Goal: Task Accomplishment & Management: Manage account settings

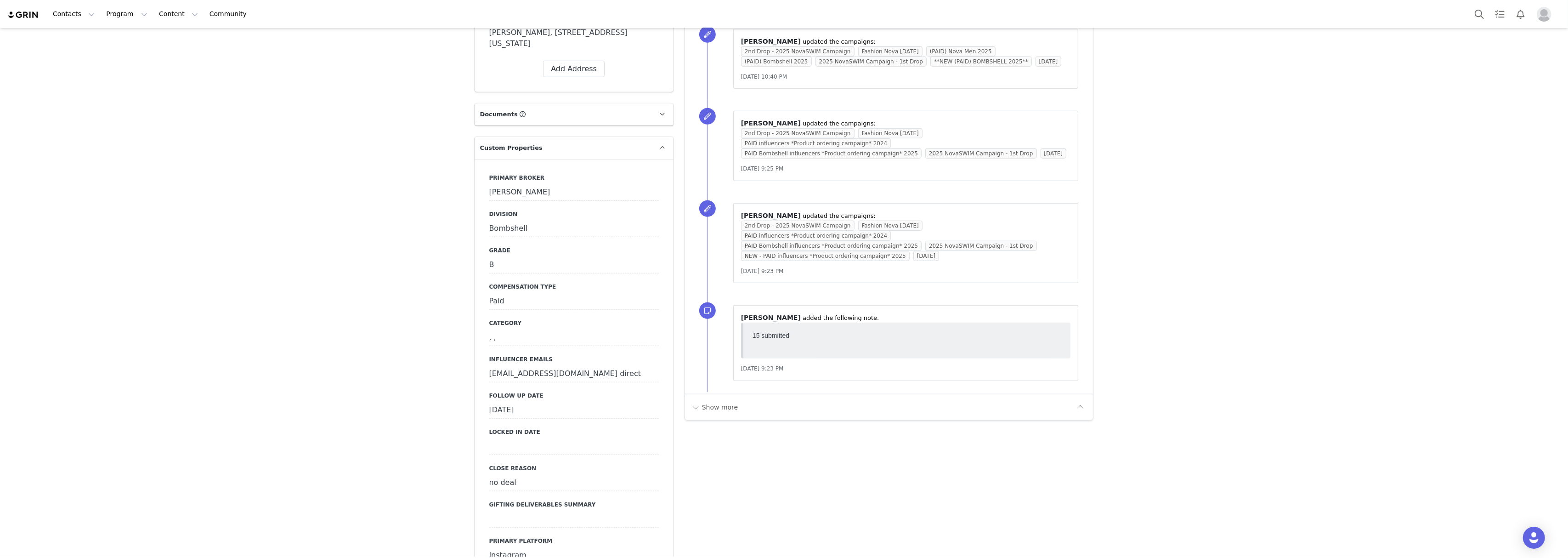
scroll to position [1226, 0]
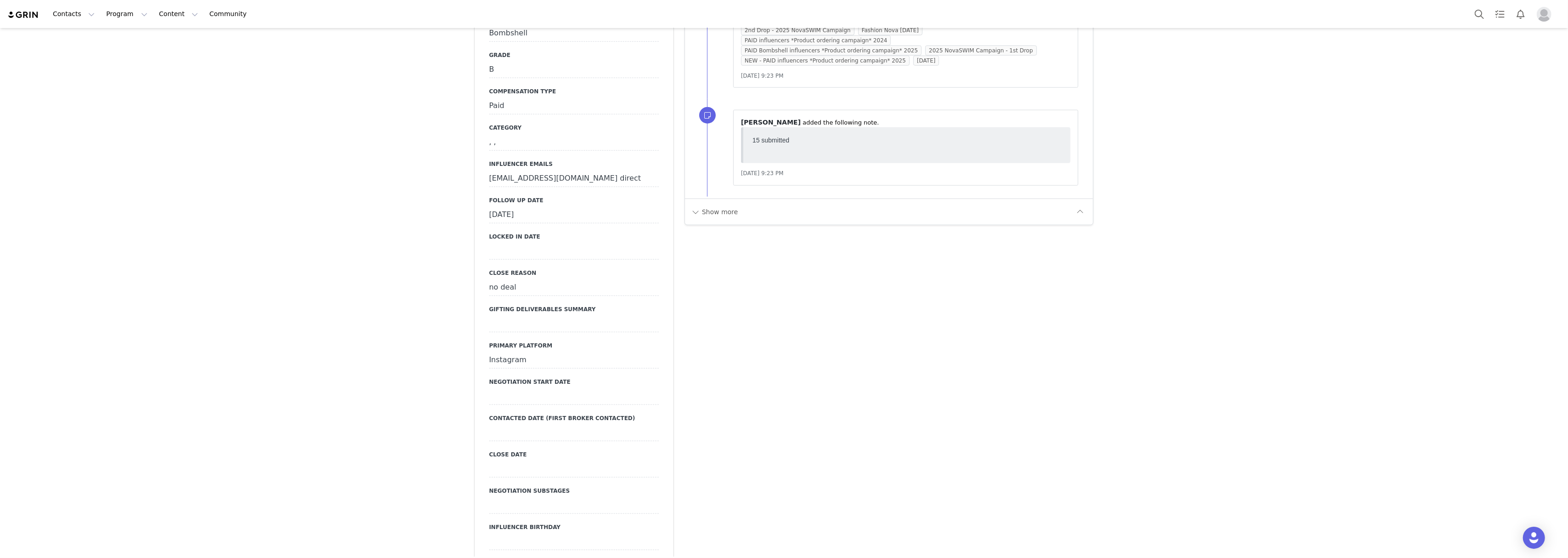
click at [542, 207] on div "September 25th, 2025" at bounding box center [574, 215] width 170 height 16
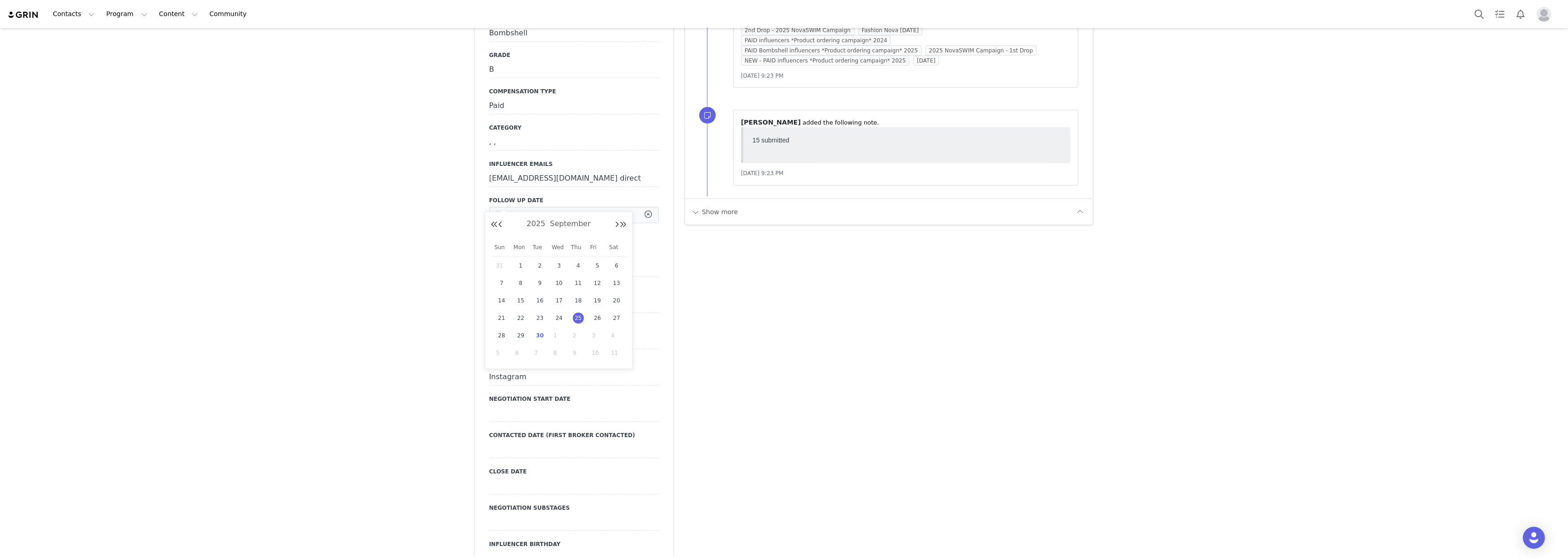
click at [542, 207] on input "Sep 25 2025" at bounding box center [574, 215] width 170 height 16
click at [543, 335] on span "30" at bounding box center [540, 336] width 11 height 11
type input "Sep 30 2025"
click at [497, 228] on button "Save" at bounding box center [502, 234] width 26 height 12
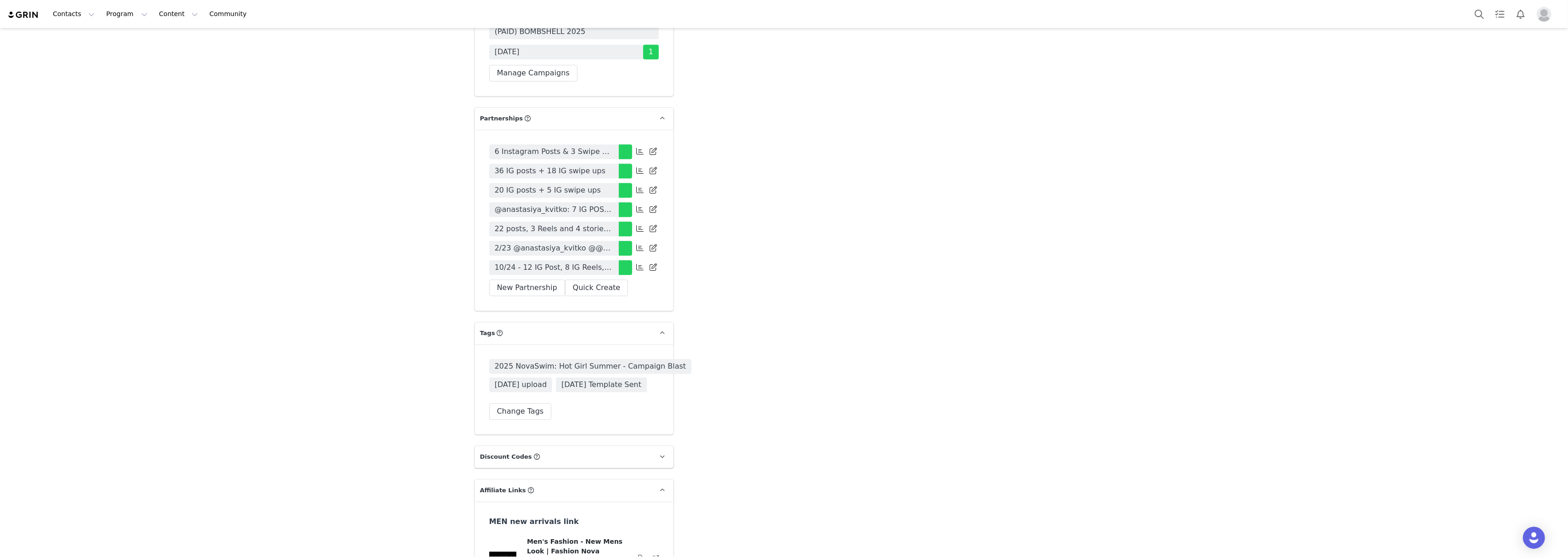
scroll to position [3110, 0]
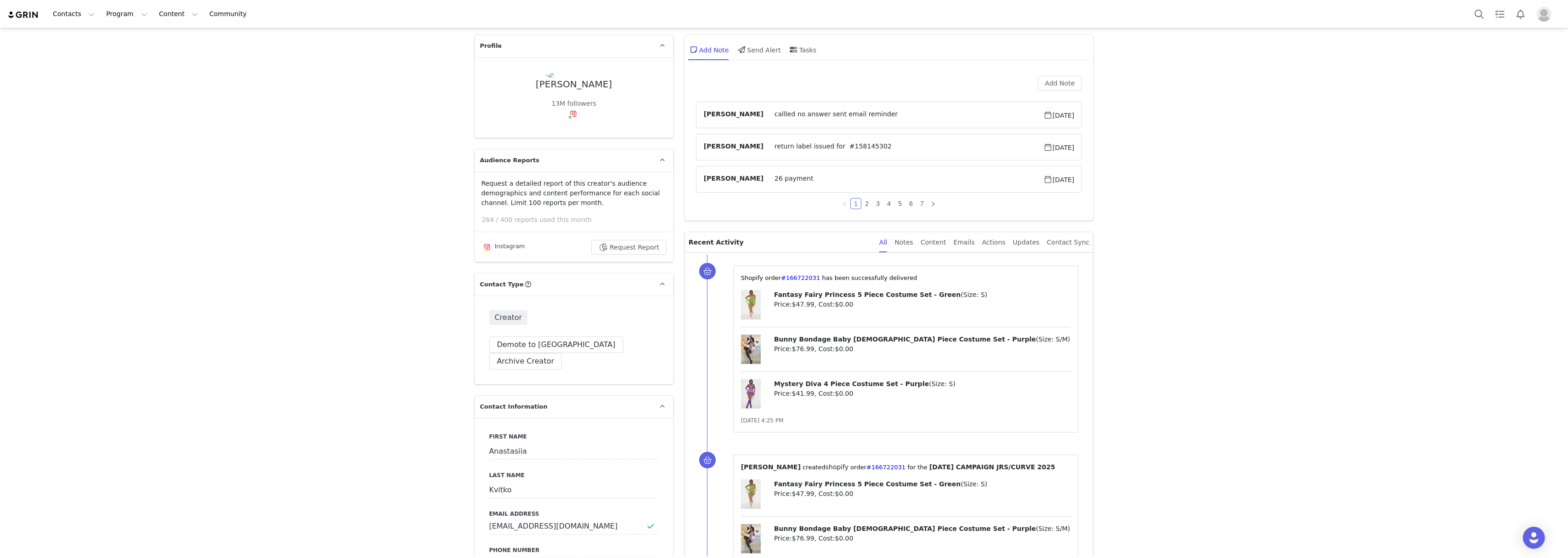
scroll to position [0, 0]
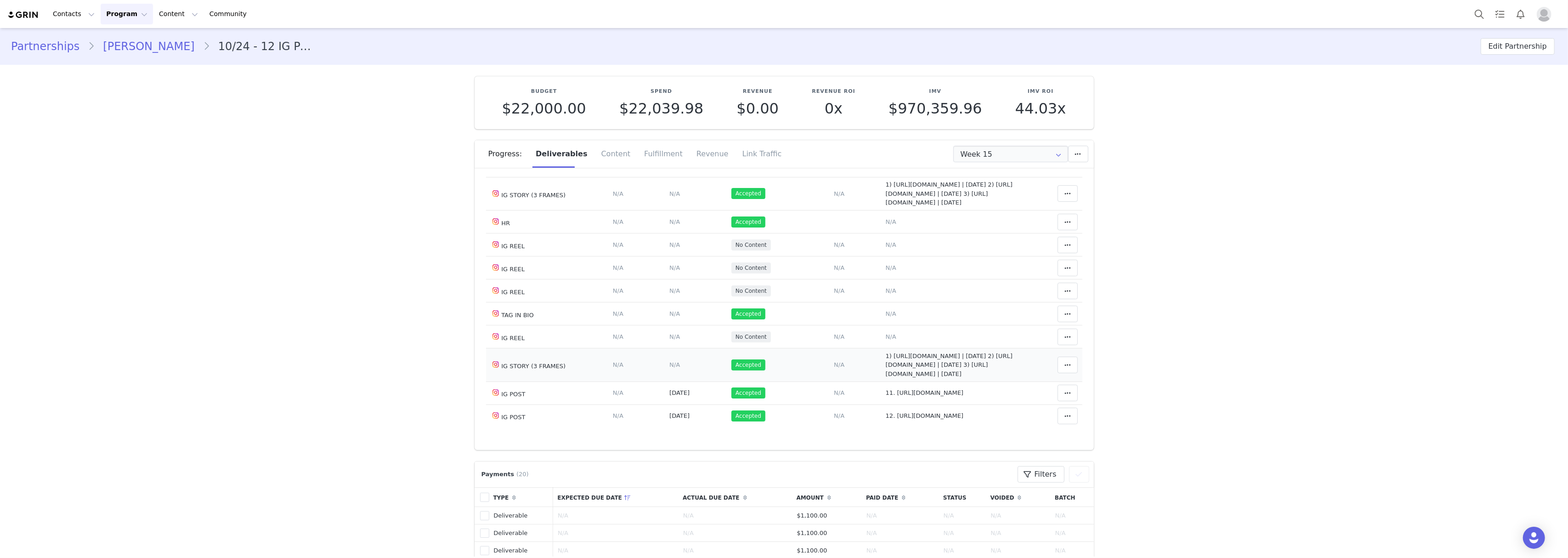
scroll to position [481, 0]
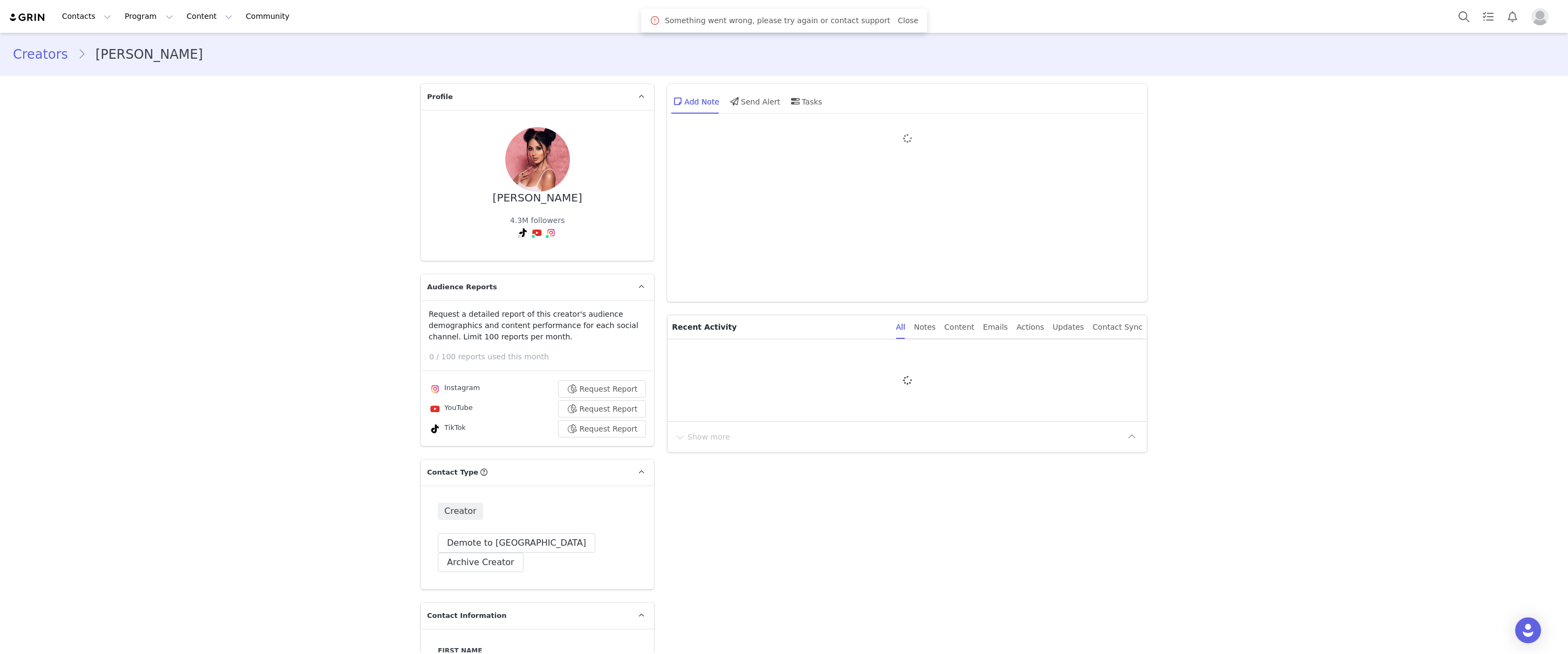
type input "+1 ([GEOGRAPHIC_DATA])"
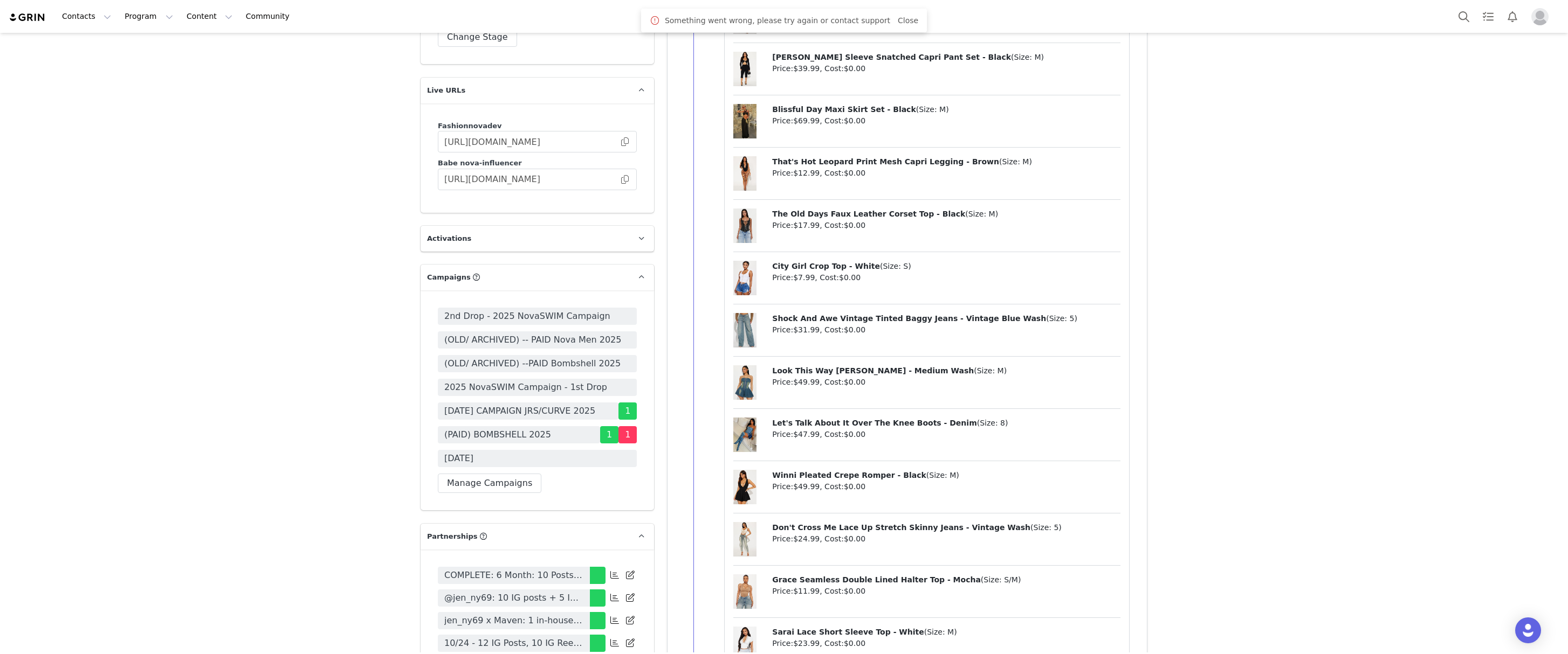
scroll to position [3305, 0]
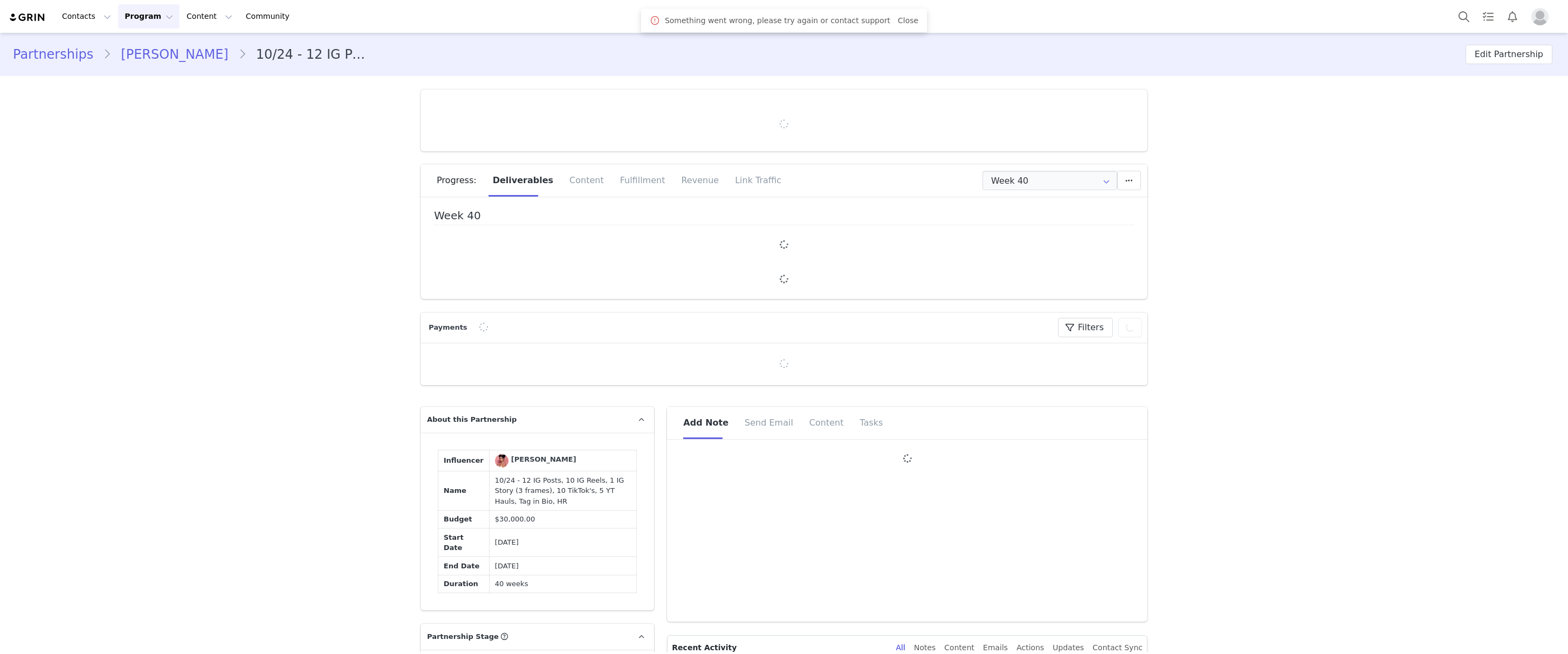
type input "+1 ([GEOGRAPHIC_DATA])"
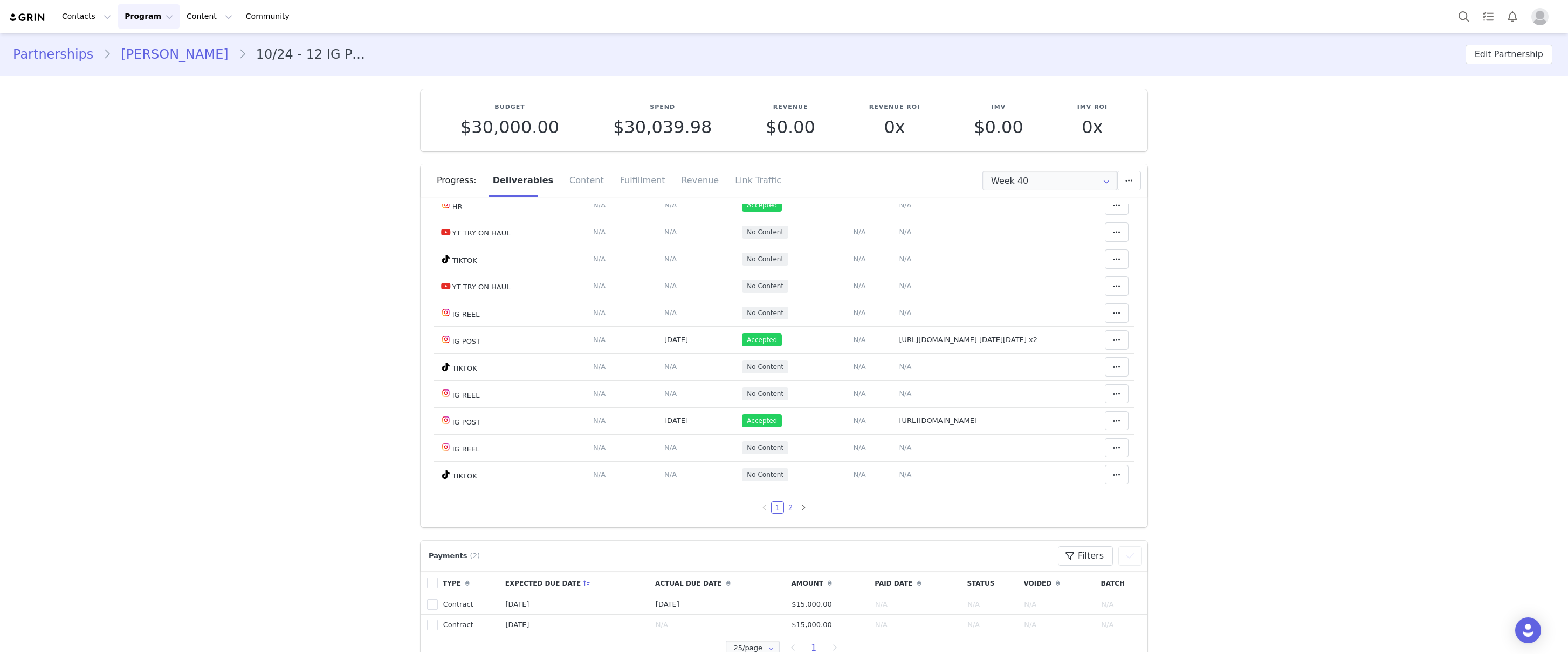
click at [784, 506] on link "2" at bounding box center [790, 508] width 12 height 12
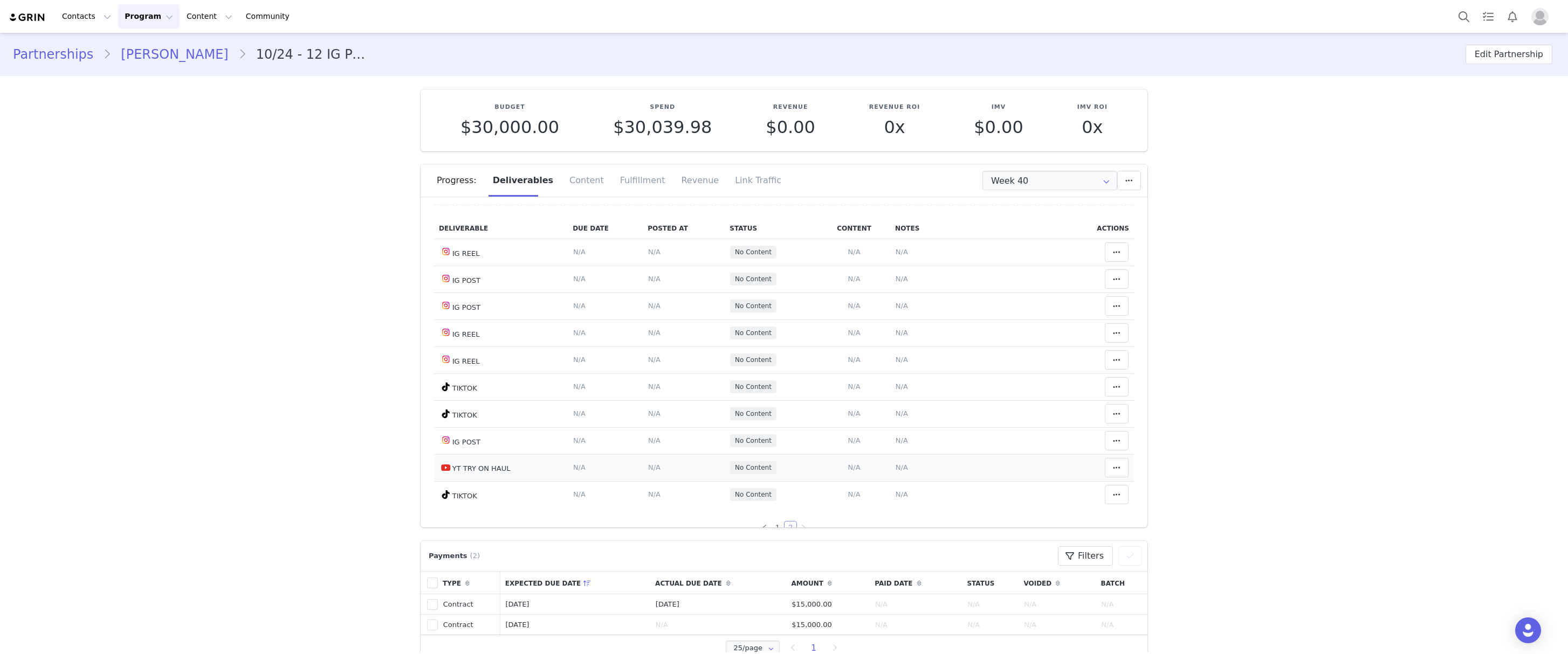
scroll to position [63, 0]
click at [771, 508] on link "1" at bounding box center [777, 508] width 12 height 12
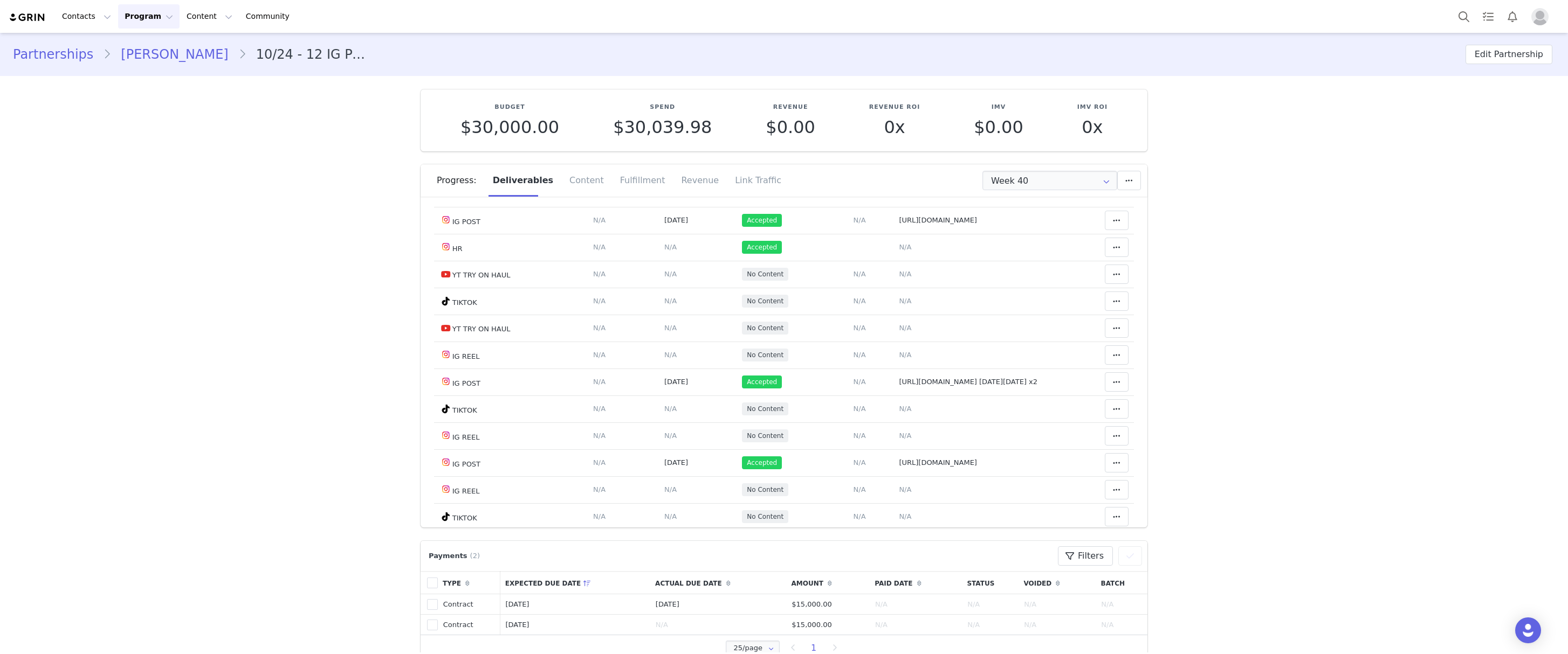
scroll to position [610, 0]
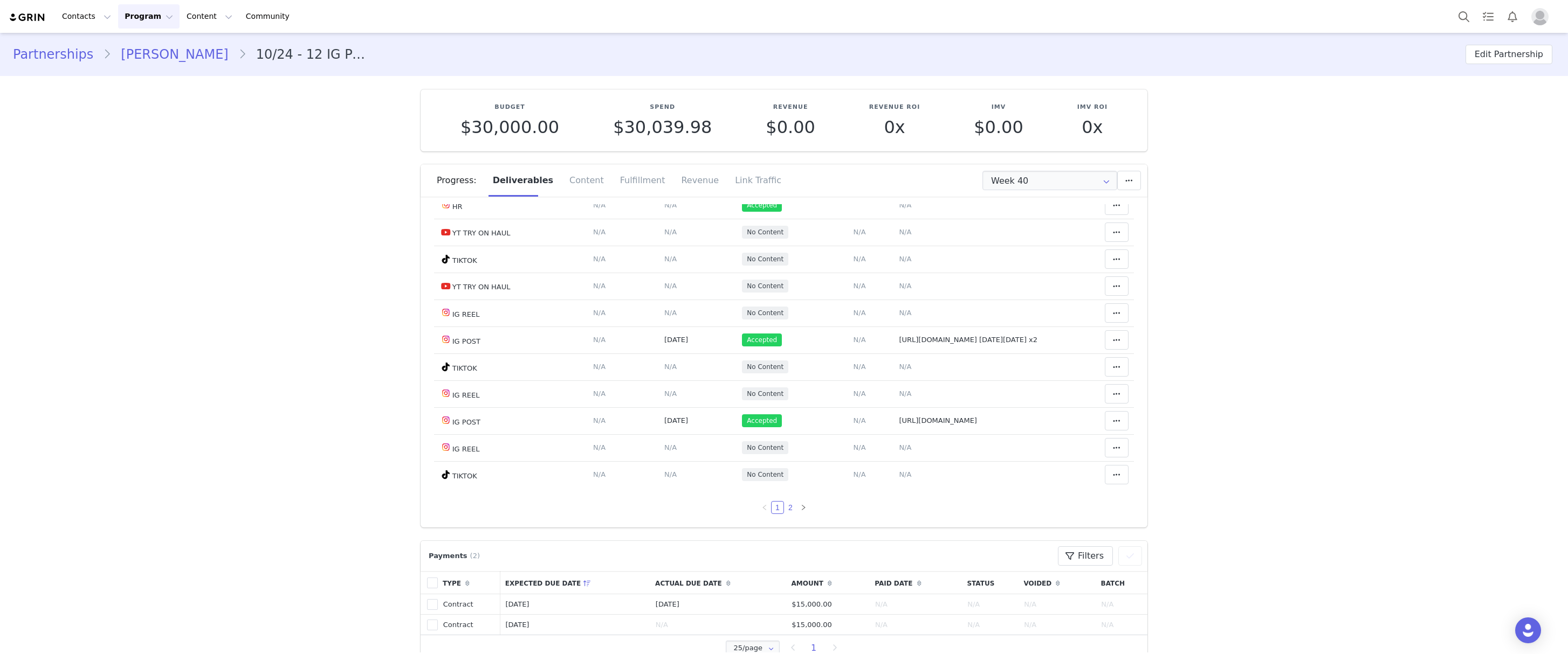
click at [784, 512] on link "2" at bounding box center [790, 508] width 12 height 12
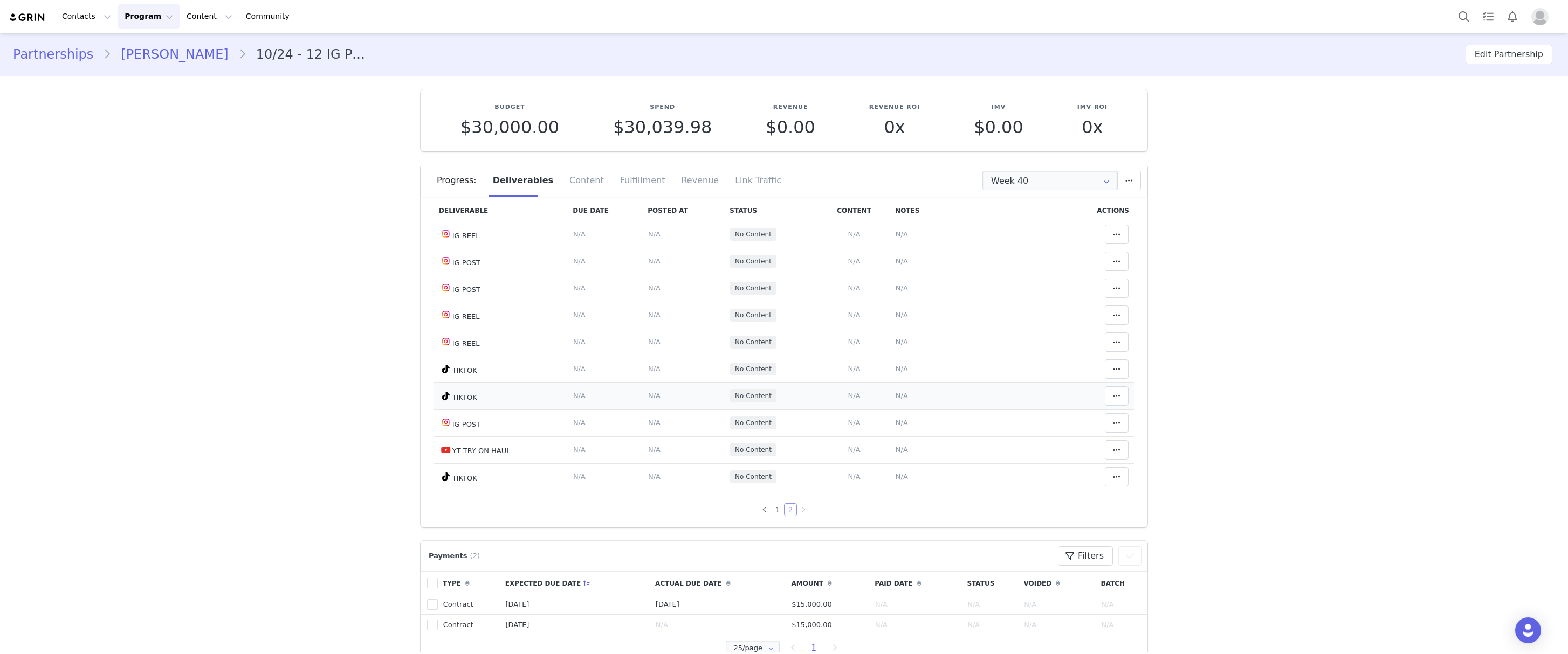
scroll to position [63, 0]
click at [771, 508] on link "1" at bounding box center [777, 508] width 12 height 12
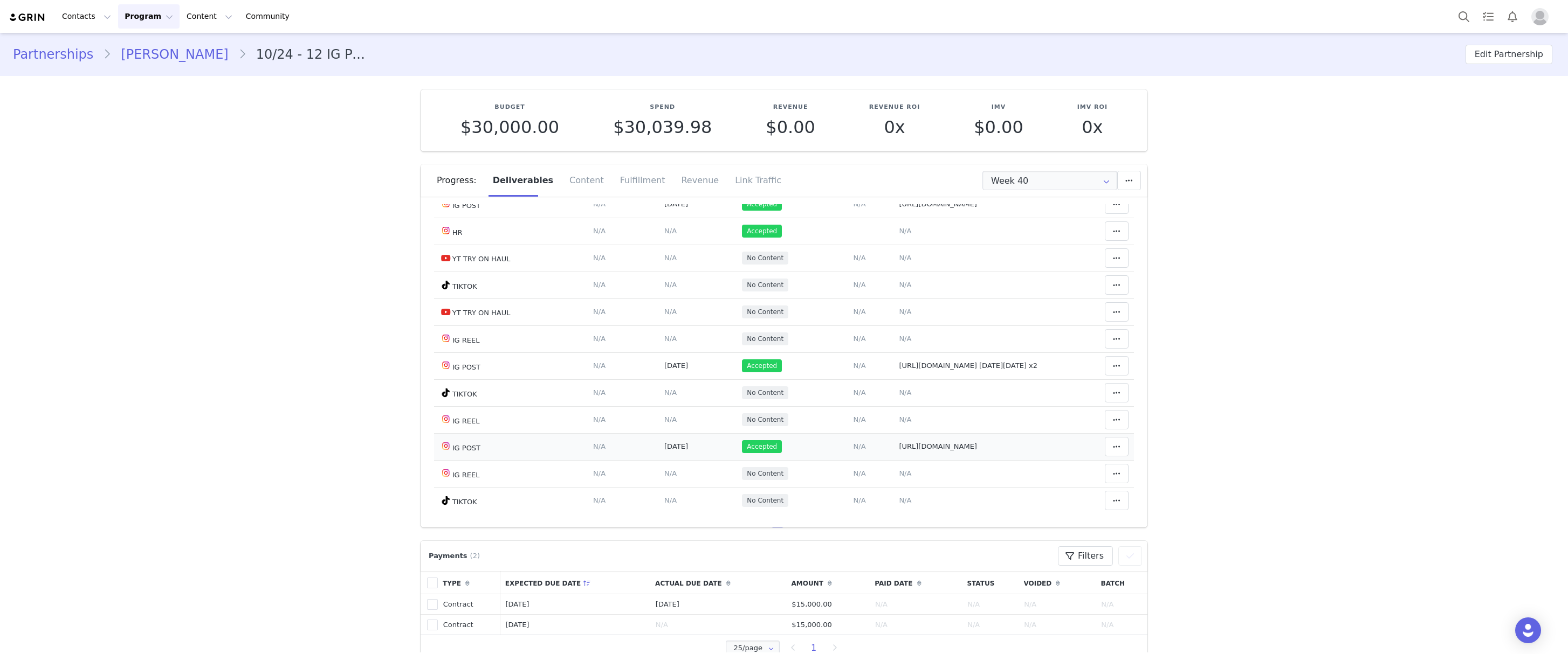
scroll to position [610, 0]
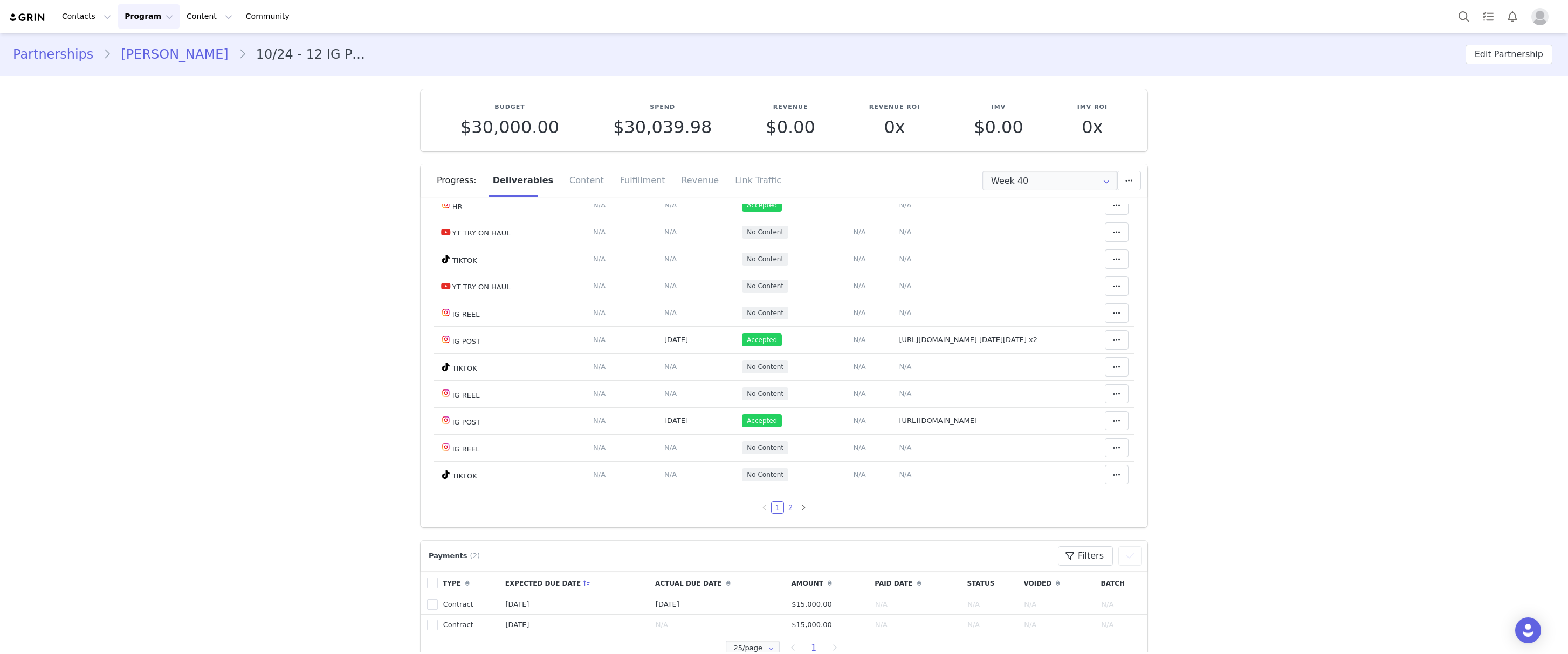
click at [784, 508] on link "2" at bounding box center [790, 508] width 12 height 12
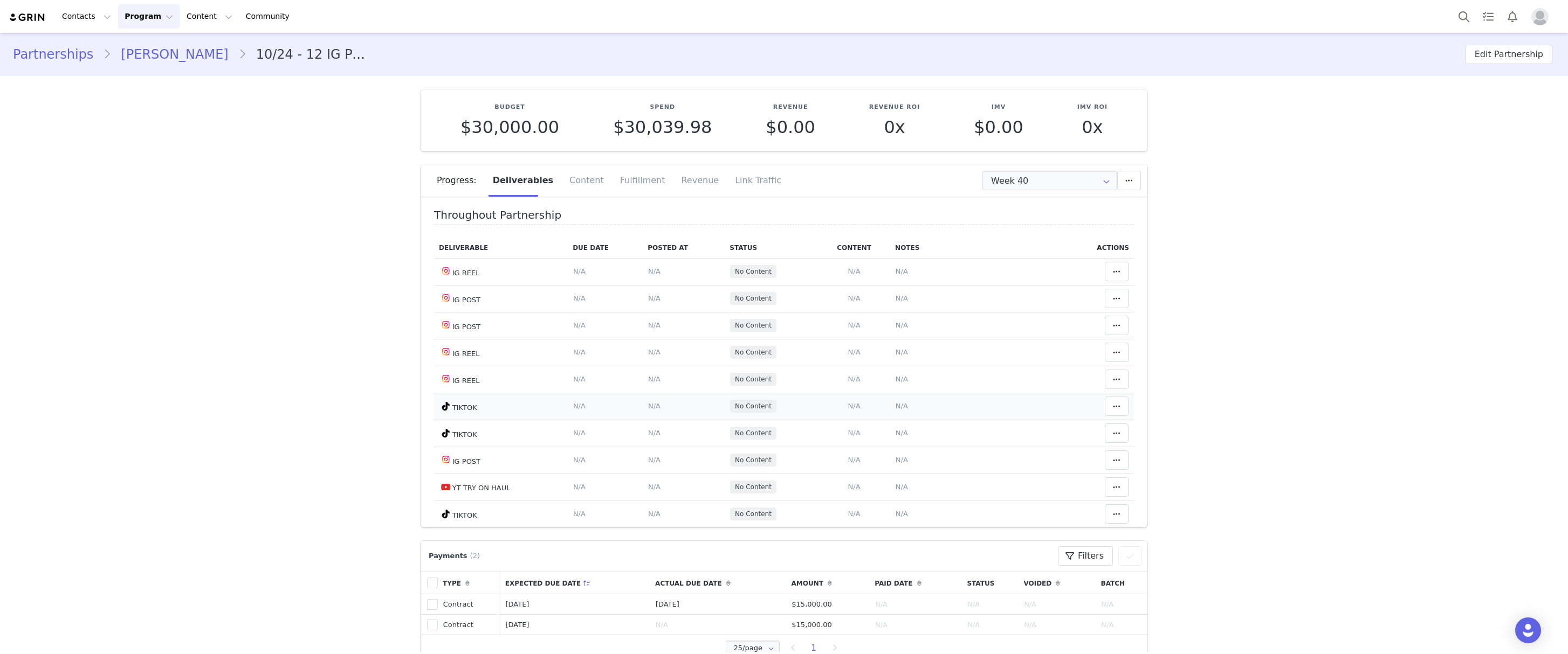
scroll to position [0, 0]
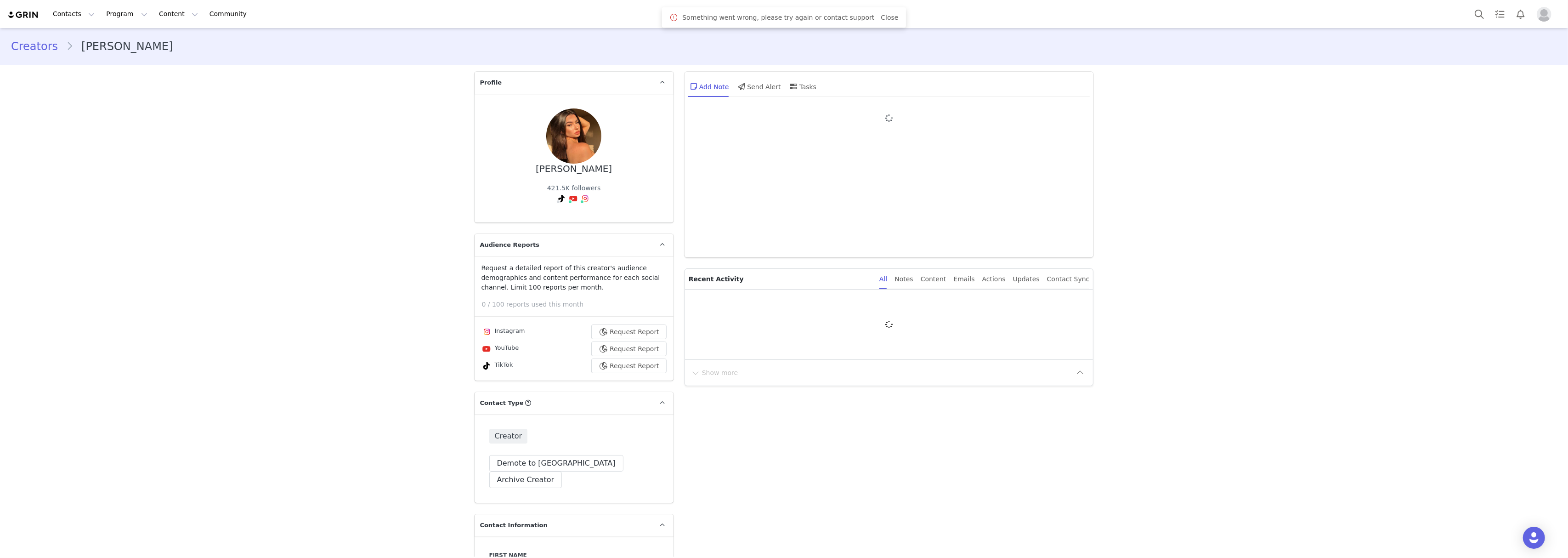
type input "+1 ([GEOGRAPHIC_DATA])"
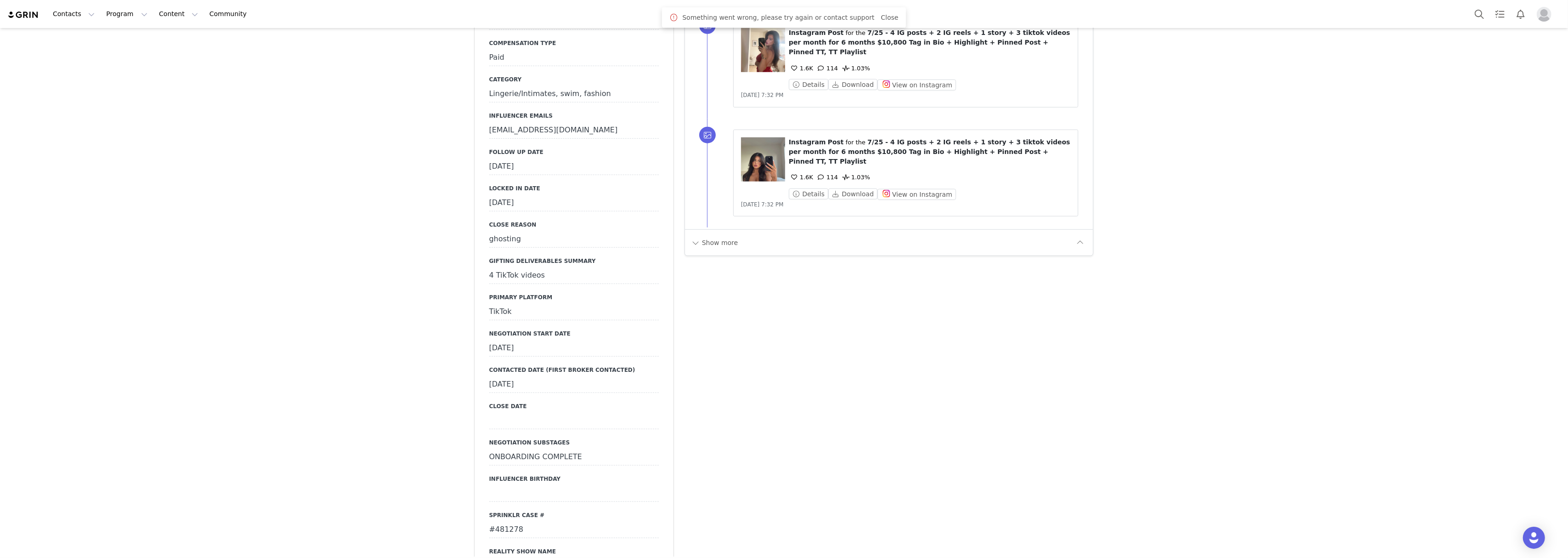
scroll to position [1165, 0]
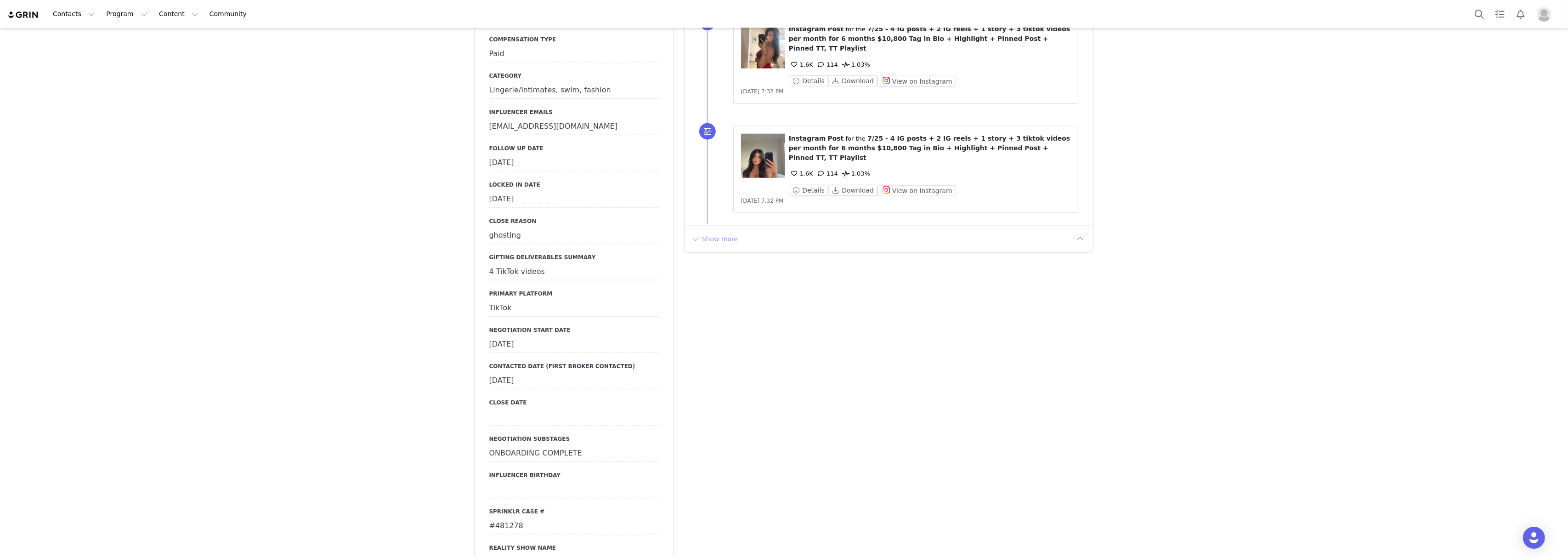
click at [721, 231] on button "Show more" at bounding box center [714, 239] width 48 height 15
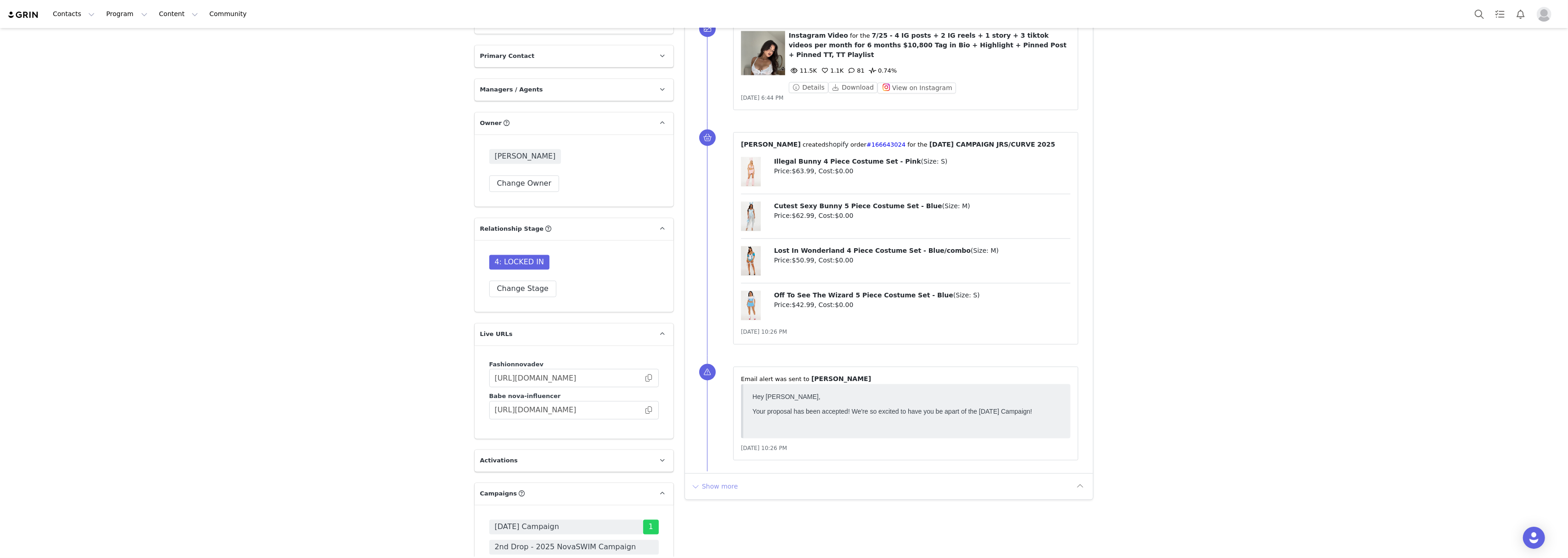
scroll to position [2391, 0]
click at [710, 478] on button "Show more" at bounding box center [714, 486] width 48 height 15
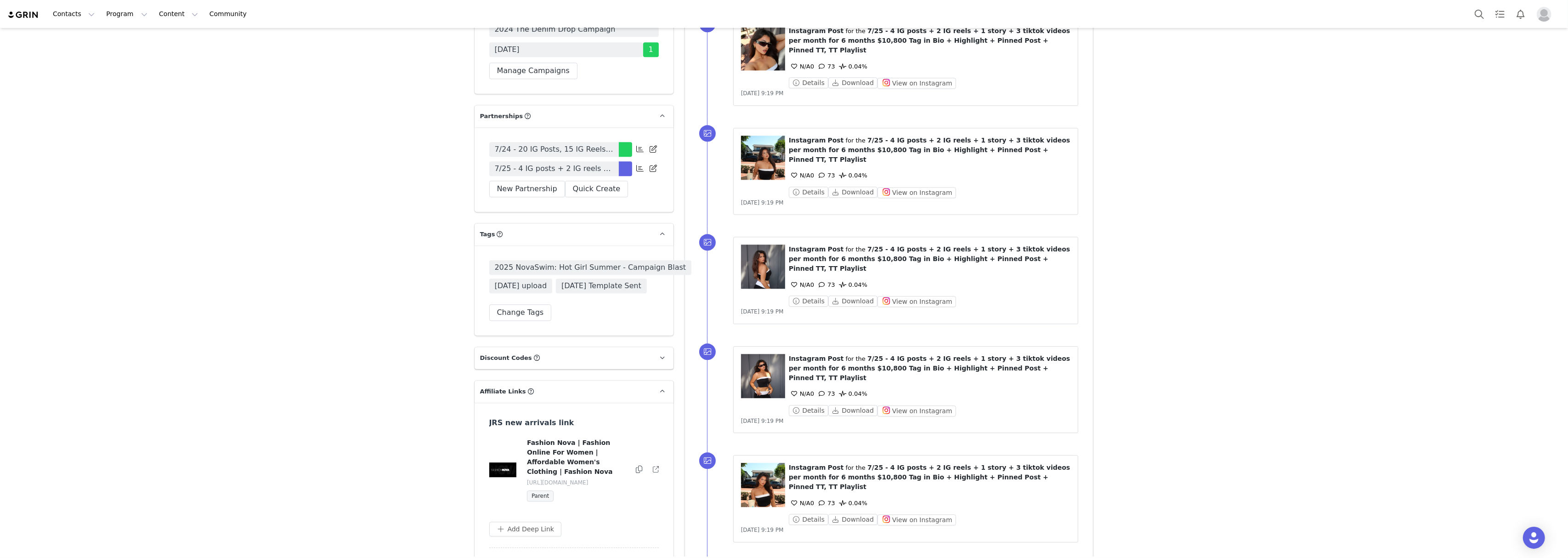
scroll to position [3173, 0]
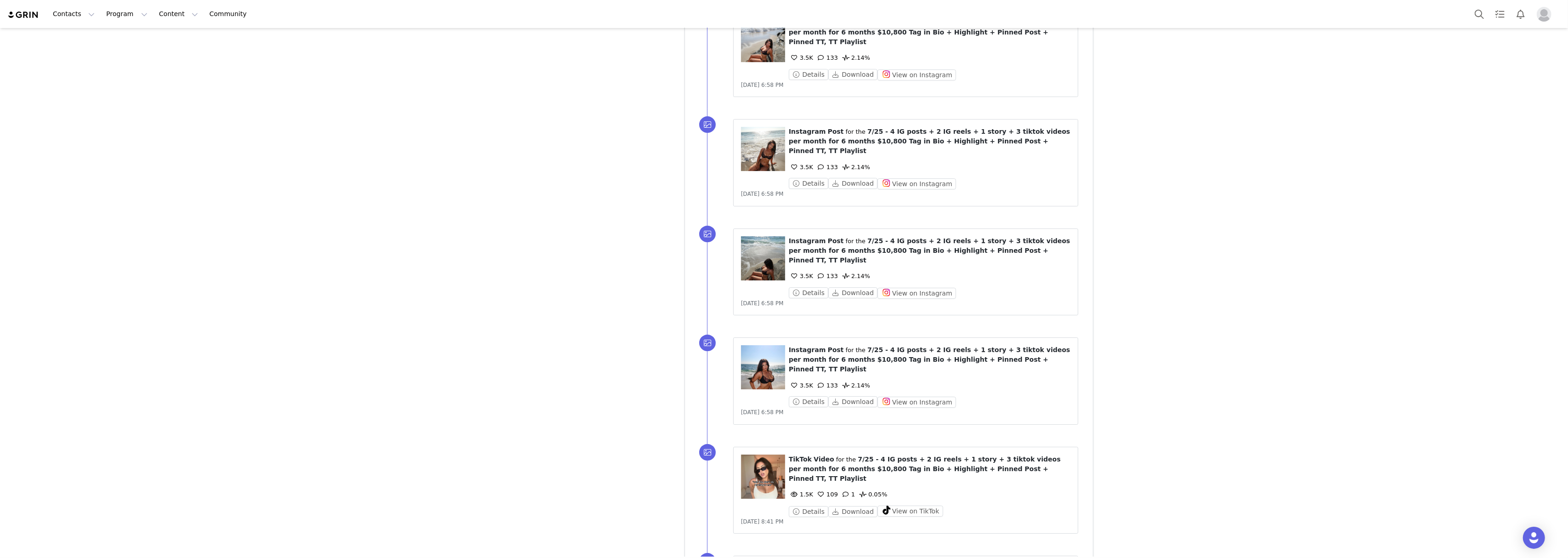
scroll to position [4164, 0]
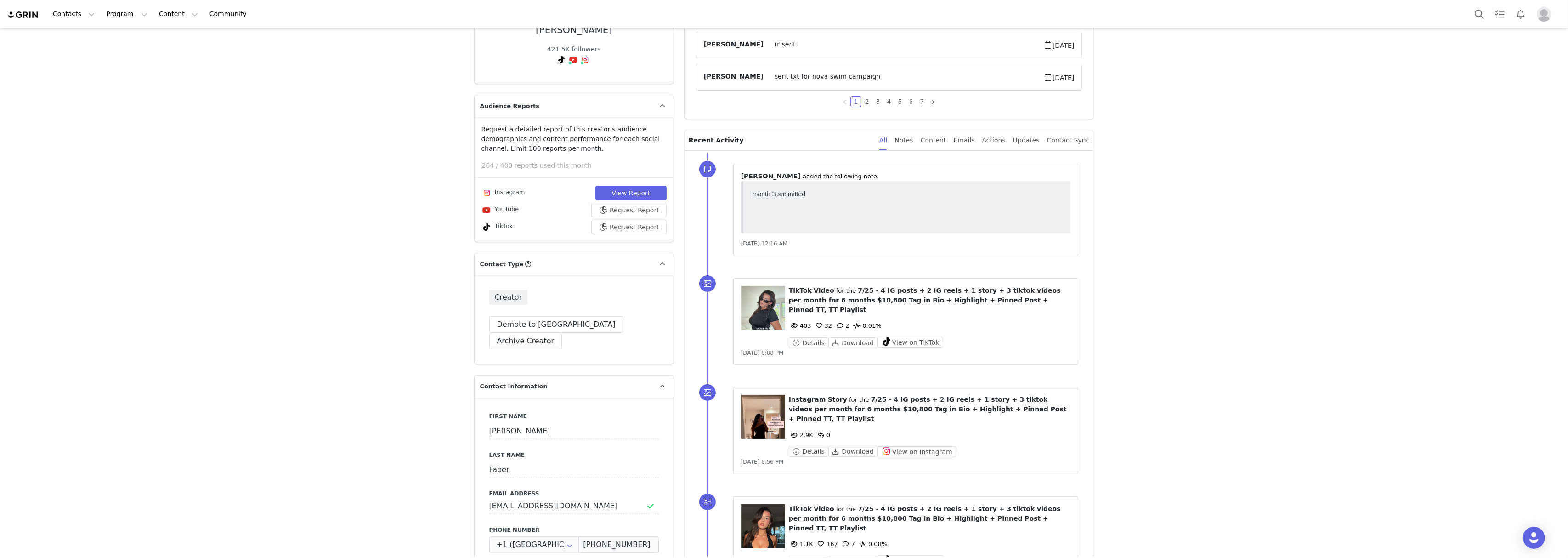
scroll to position [0, 0]
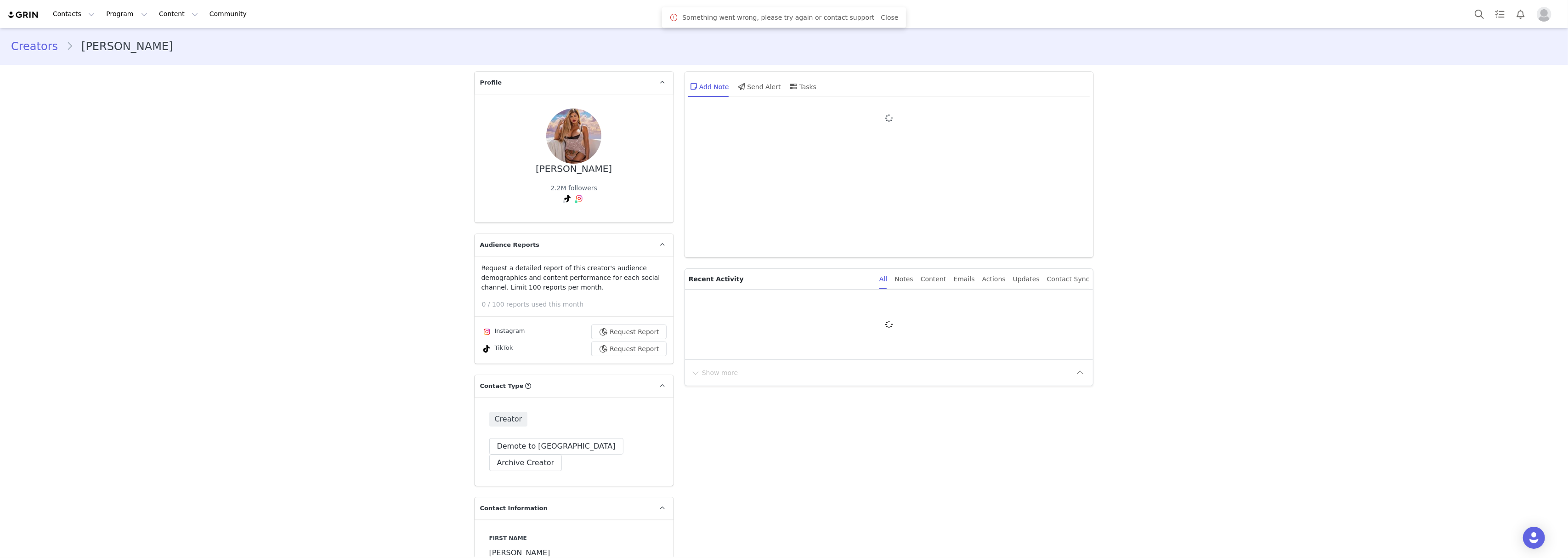
type input "+1 ([GEOGRAPHIC_DATA])"
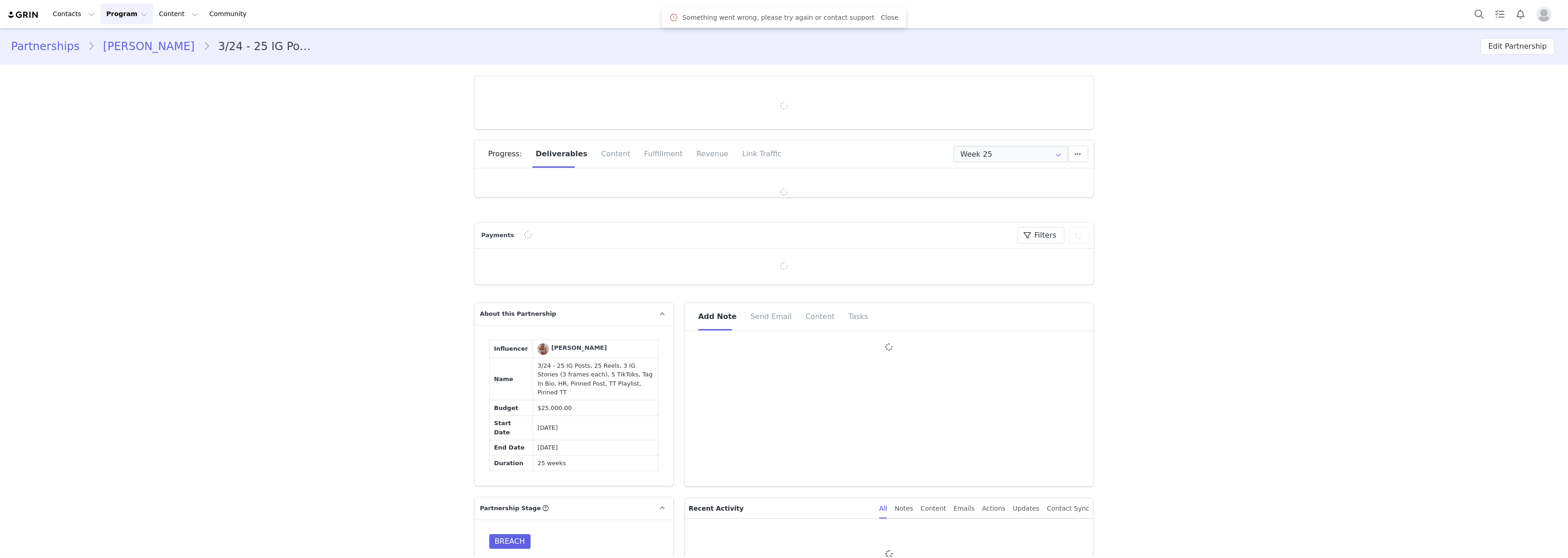
type input "+1 ([GEOGRAPHIC_DATA])"
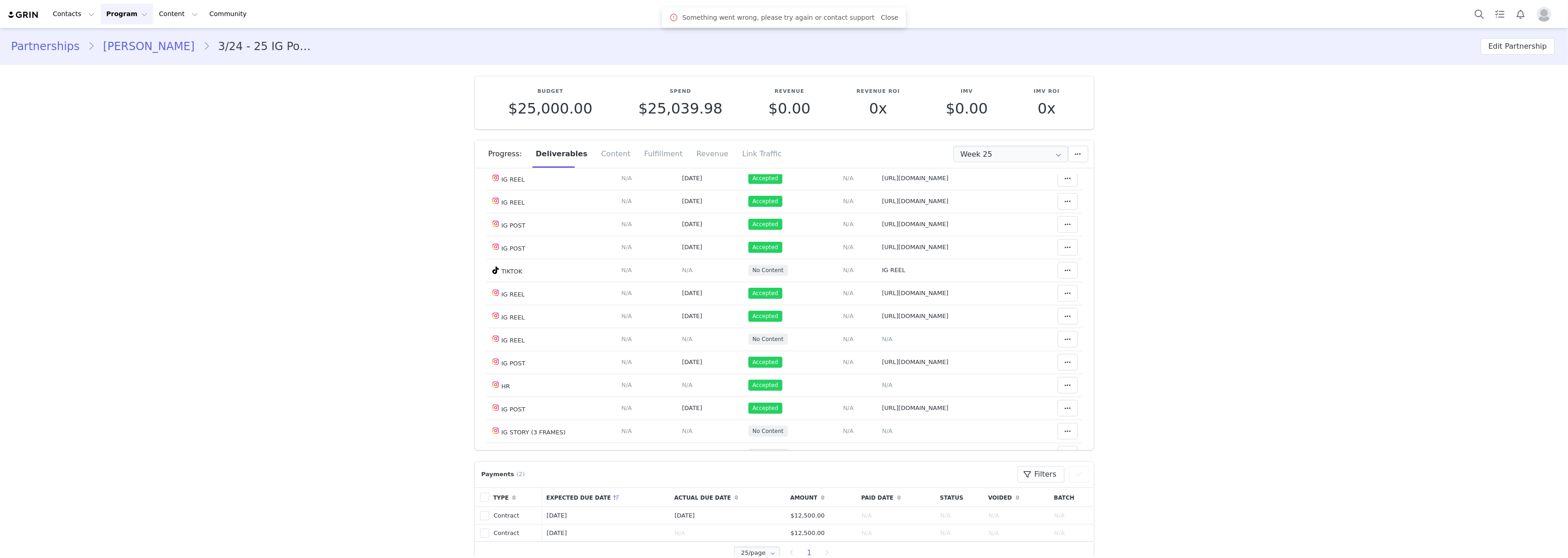
scroll to position [61, 0]
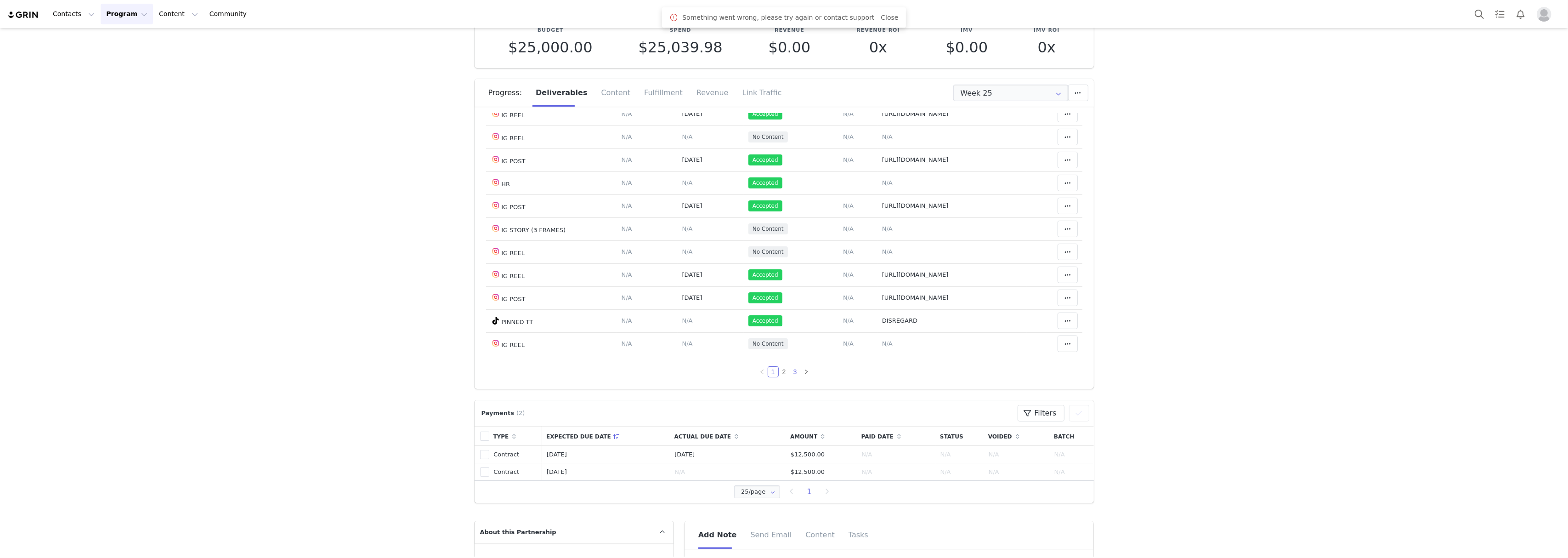
click at [790, 374] on link "3" at bounding box center [795, 372] width 10 height 10
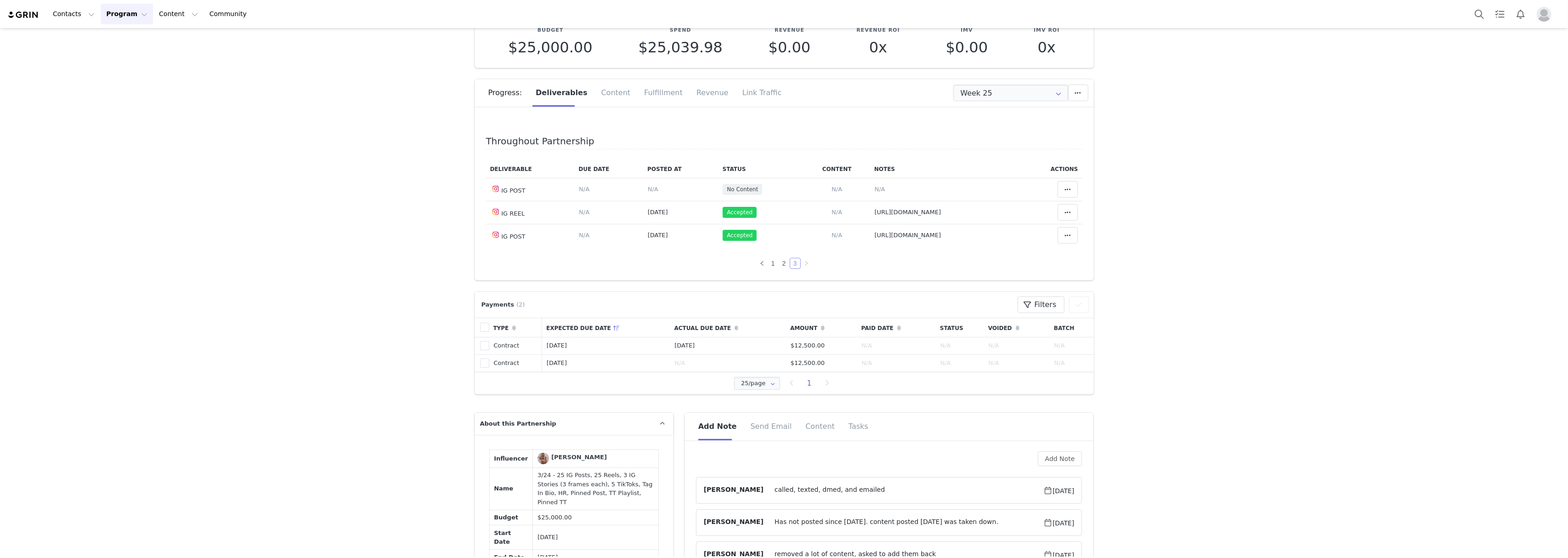
scroll to position [0, 0]
click at [779, 267] on link "2" at bounding box center [784, 263] width 10 height 10
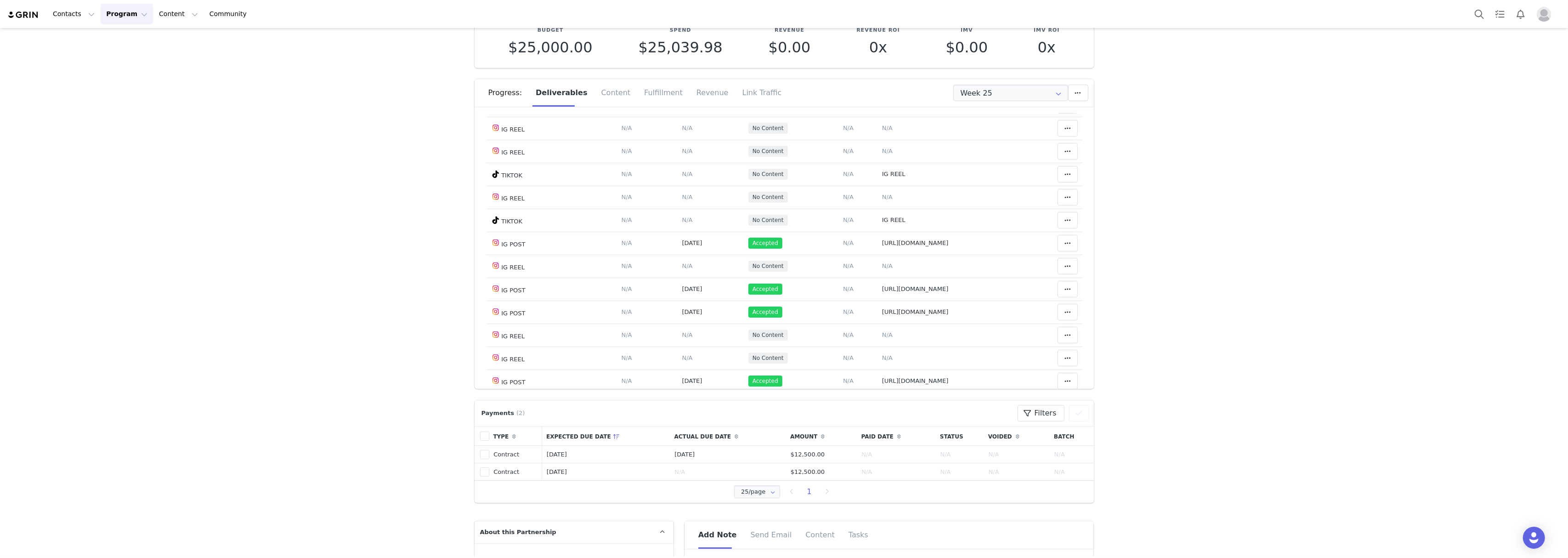
scroll to position [535, 0]
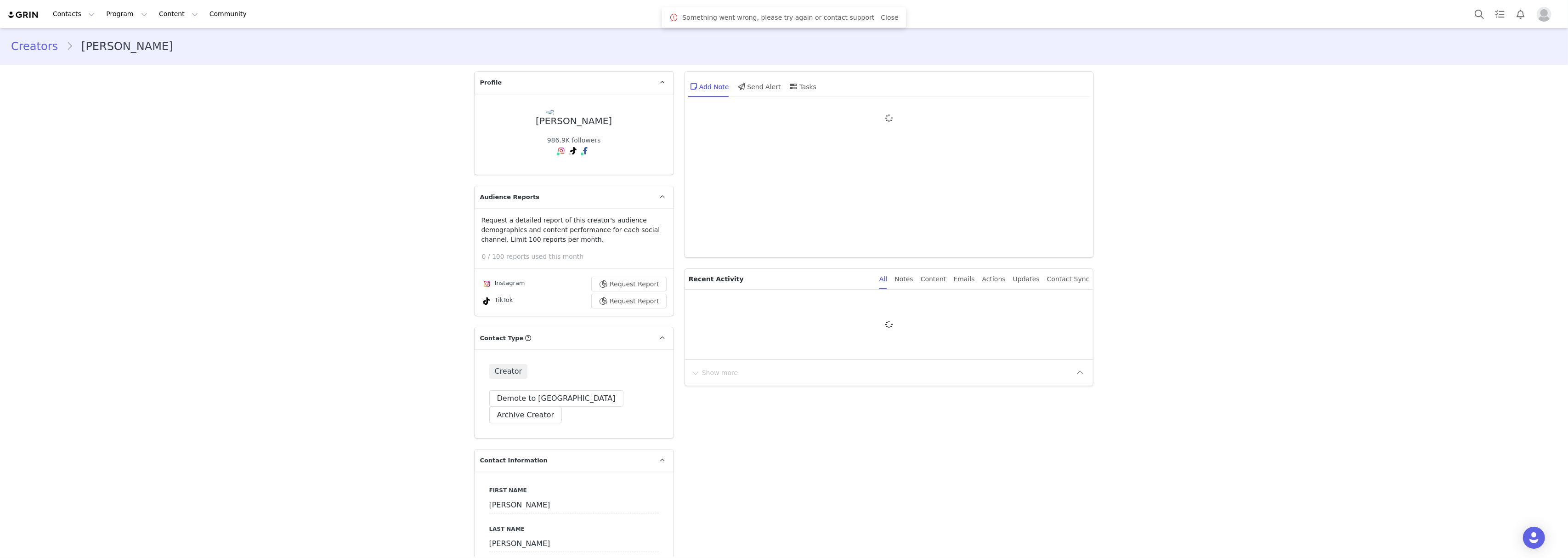
type input "+1 ([GEOGRAPHIC_DATA])"
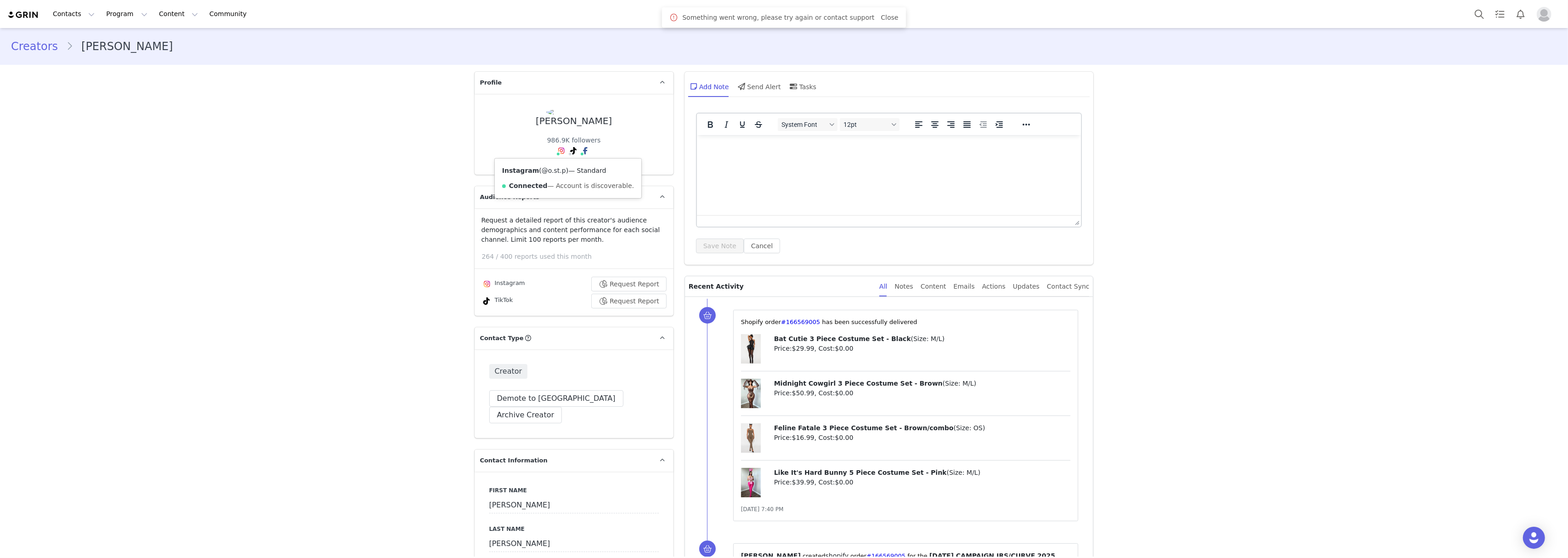
click at [546, 170] on link "@o.st.p" at bounding box center [554, 171] width 24 height 7
click at [546, 170] on link "@O.st.p" at bounding box center [542, 171] width 26 height 7
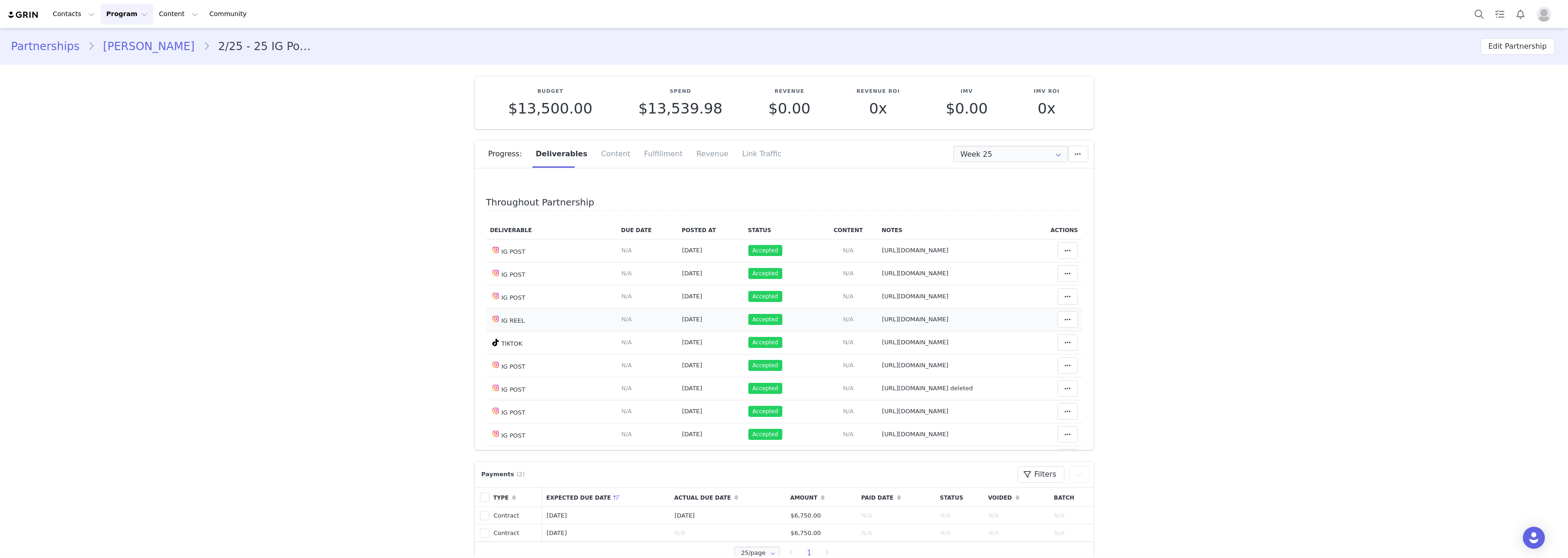
drag, startPoint x: 863, startPoint y: 322, endPoint x: 858, endPoint y: 306, distance: 16.8
click at [882, 321] on span "[URL][DOMAIN_NAME]" at bounding box center [915, 319] width 66 height 7
type textarea "[URL][DOMAIN_NAME]"
click at [861, 249] on textarea "[URL][DOMAIN_NAME]" at bounding box center [914, 242] width 181 height 55
click at [863, 247] on textarea "[URL][DOMAIN_NAME]" at bounding box center [914, 242] width 181 height 55
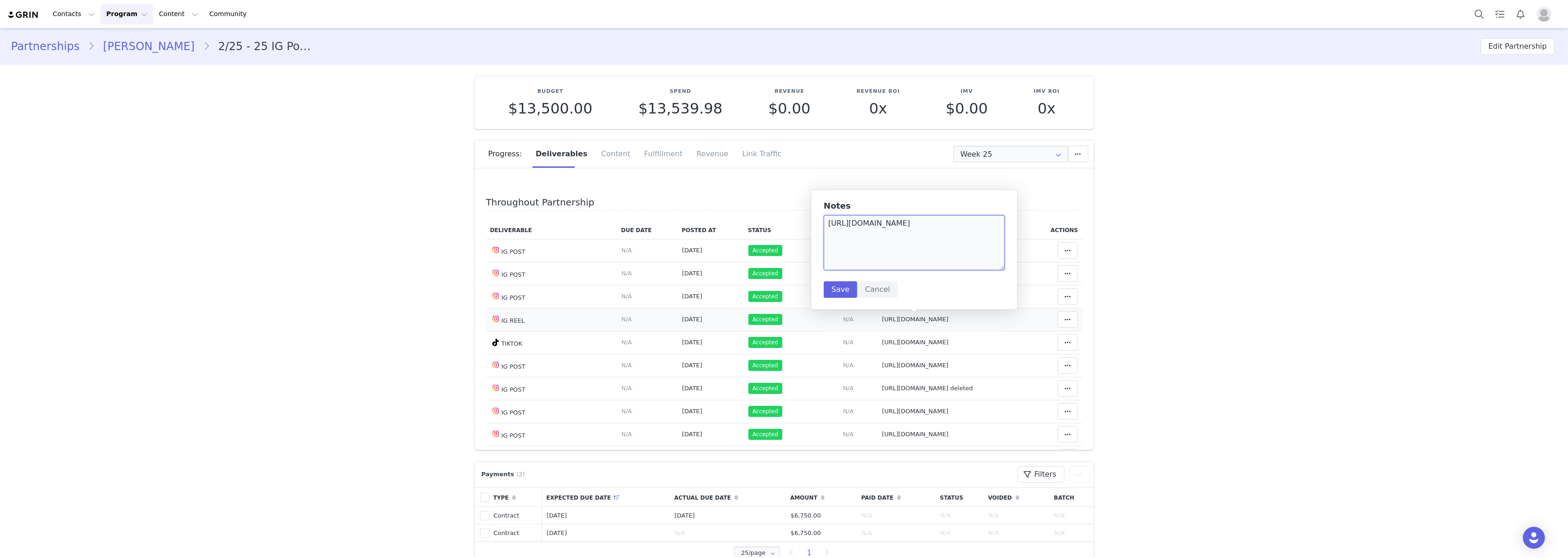
click at [863, 247] on textarea "[URL][DOMAIN_NAME]" at bounding box center [914, 242] width 181 height 55
click at [884, 286] on button "Cancel" at bounding box center [877, 289] width 40 height 16
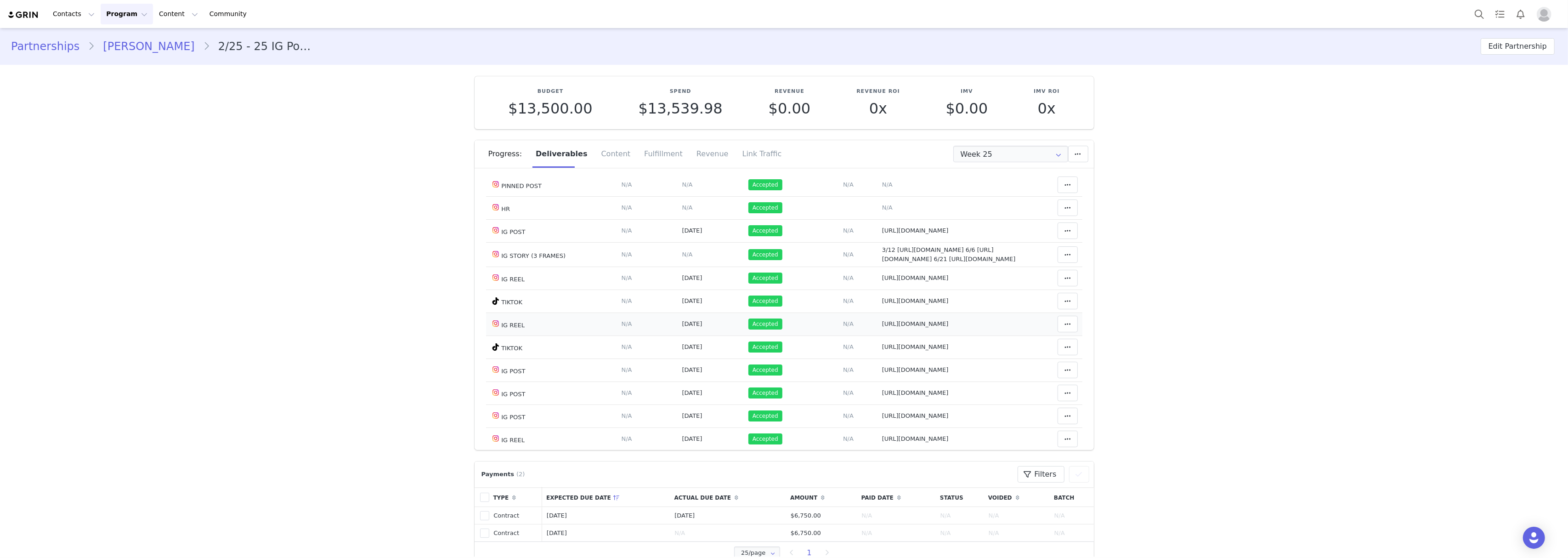
scroll to position [245, 0]
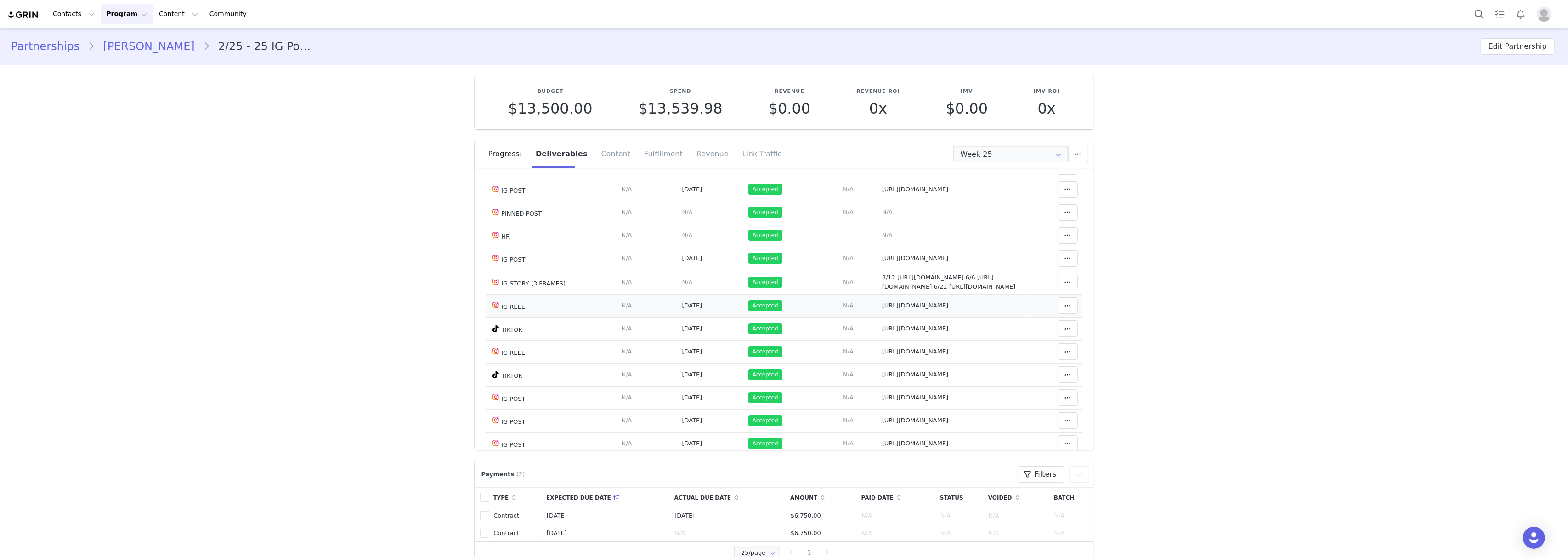
click at [911, 317] on td "Notes Save Cancel [URL][DOMAIN_NAME]" at bounding box center [952, 306] width 149 height 23
click at [908, 309] on span "[URL][DOMAIN_NAME]" at bounding box center [915, 305] width 66 height 7
type textarea "[URL][DOMAIN_NAME]"
click at [870, 251] on textarea "[URL][DOMAIN_NAME]" at bounding box center [914, 267] width 181 height 55
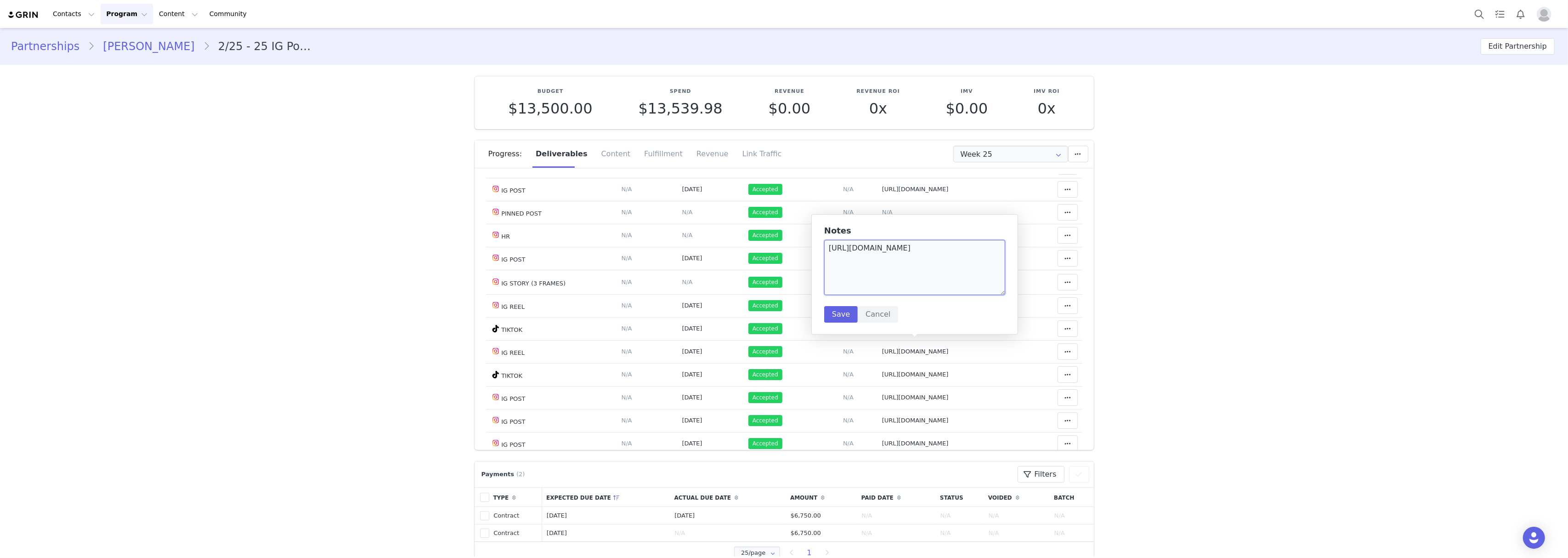
click at [870, 250] on textarea "[URL][DOMAIN_NAME]" at bounding box center [914, 267] width 181 height 55
click at [870, 312] on button "Cancel" at bounding box center [878, 314] width 40 height 16
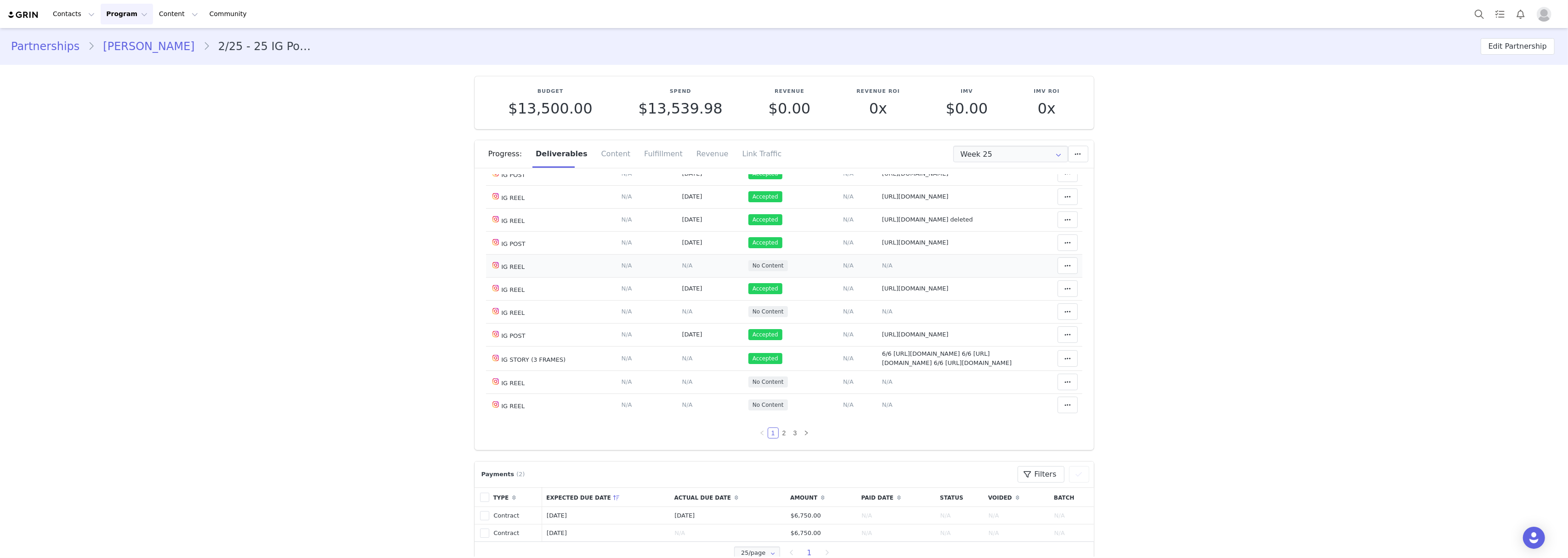
scroll to position [593, 0]
click at [779, 429] on link "2" at bounding box center [784, 433] width 10 height 10
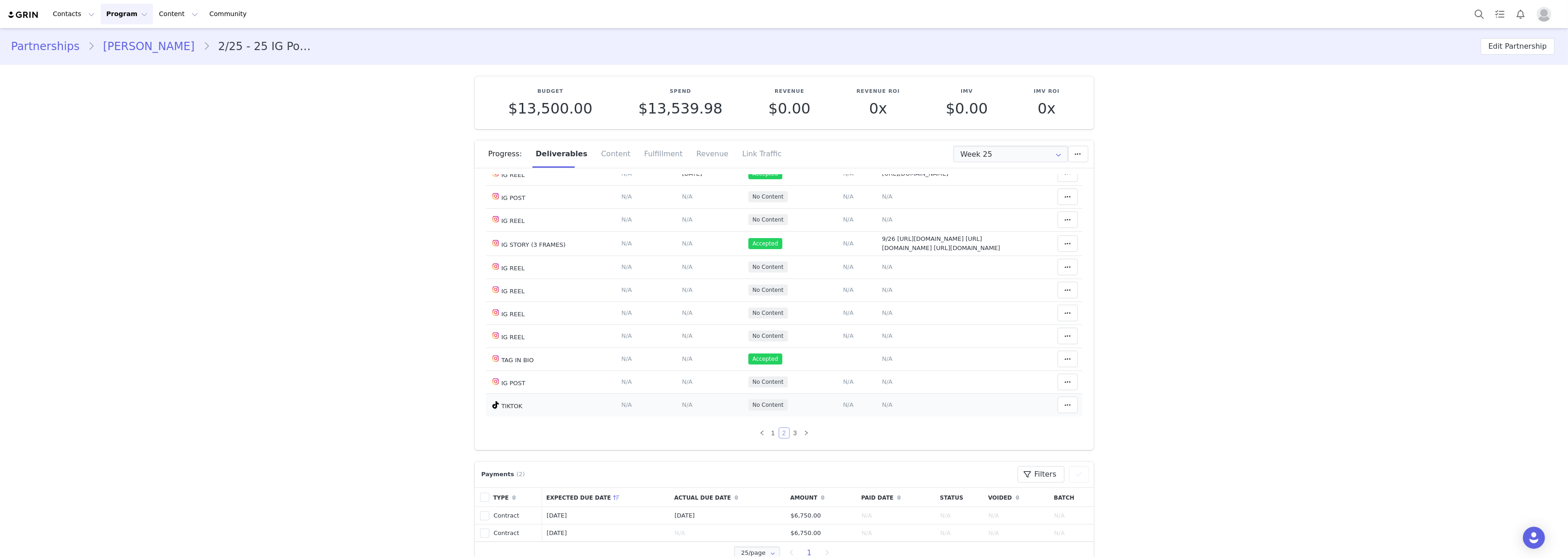
scroll to position [628, 0]
click at [790, 433] on link "3" at bounding box center [795, 433] width 10 height 10
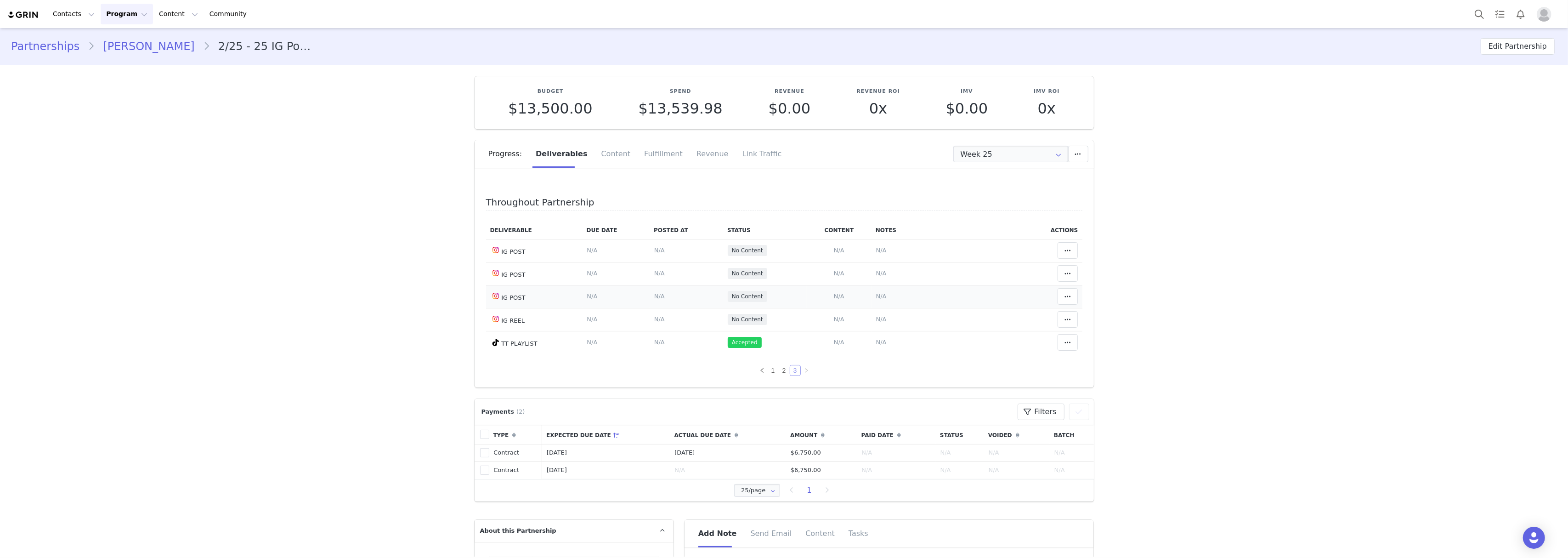
scroll to position [0, 0]
click at [768, 376] on link "1" at bounding box center [773, 370] width 10 height 10
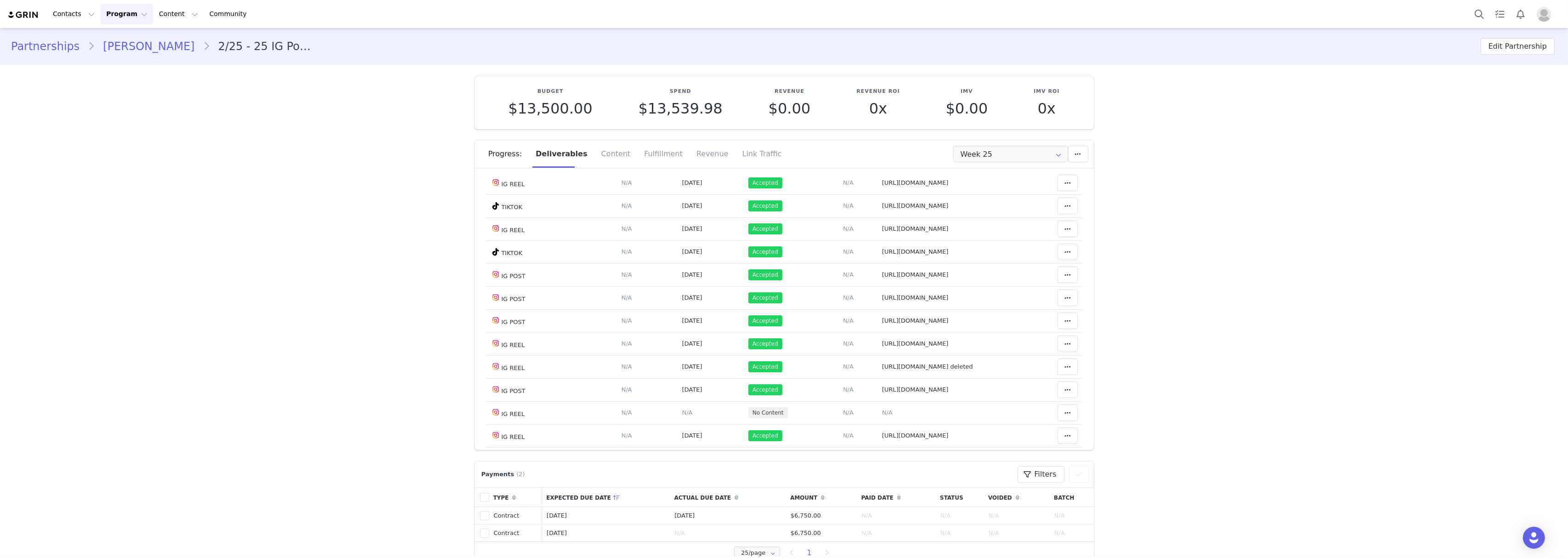
scroll to position [552, 0]
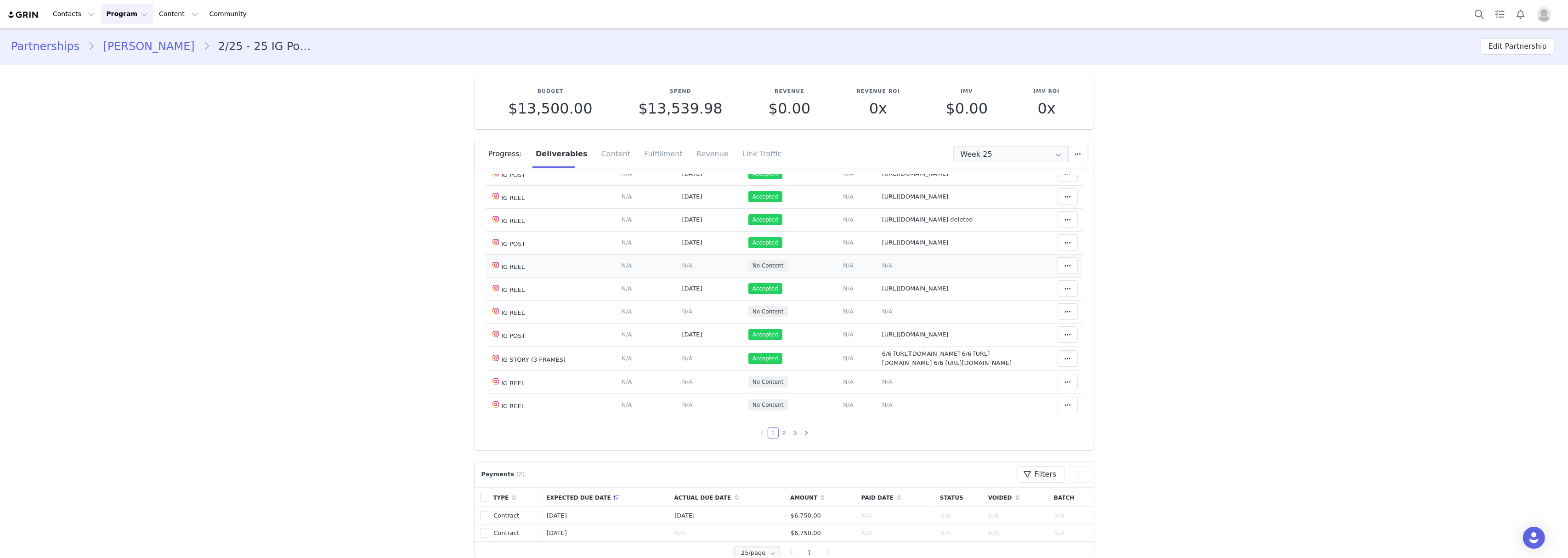
click at [878, 266] on td "Notes Save Cancel N/A" at bounding box center [952, 266] width 149 height 23
click at [882, 267] on span "N/A" at bounding box center [887, 265] width 10 height 7
click at [822, 184] on textarea at bounding box center [855, 192] width 181 height 55
paste textarea "[URL][DOMAIN_NAME]"
type textarea "[URL][DOMAIN_NAME]"
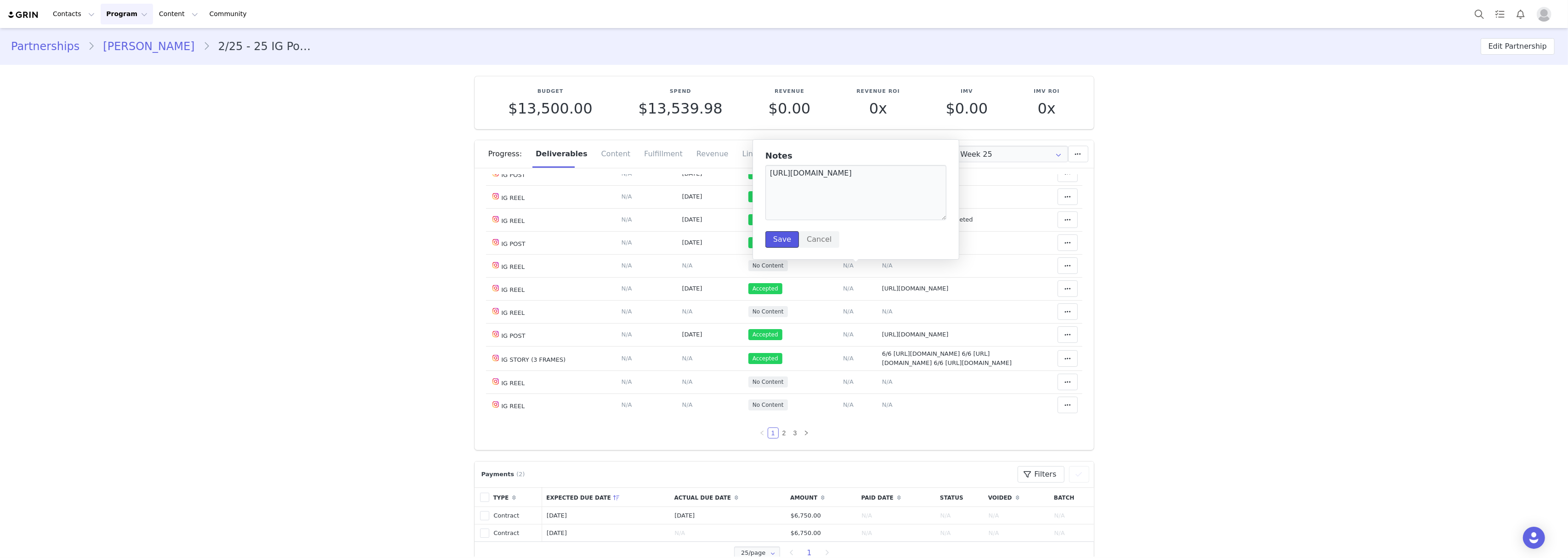
click at [782, 233] on button "Save" at bounding box center [782, 239] width 33 height 16
click at [682, 269] on span "N/A" at bounding box center [687, 265] width 10 height 7
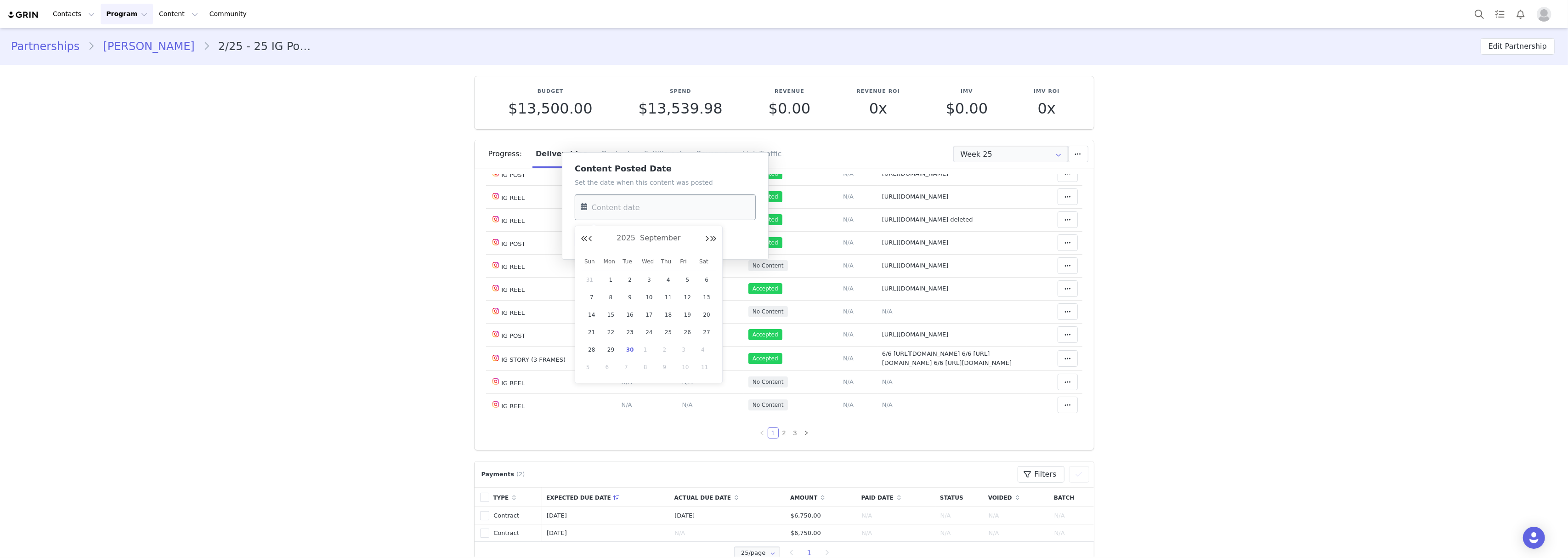
click at [660, 217] on input "text" at bounding box center [665, 207] width 181 height 26
click at [591, 239] on button "Previous Month" at bounding box center [590, 239] width 5 height 7
click at [591, 238] on button "Previous Month" at bounding box center [590, 239] width 5 height 7
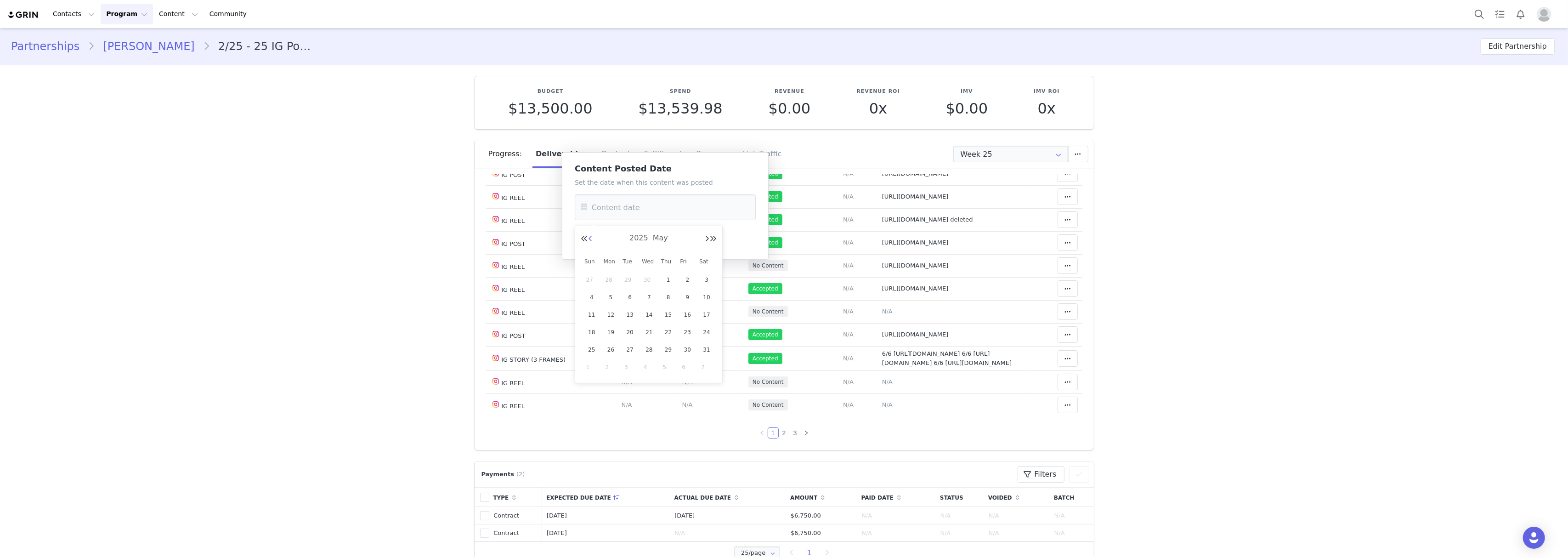
click at [591, 238] on button "Previous Month" at bounding box center [590, 239] width 5 height 7
click at [598, 333] on div "16" at bounding box center [592, 332] width 19 height 14
type input "[DATE]"
click at [597, 238] on button "Save" at bounding box center [591, 239] width 33 height 16
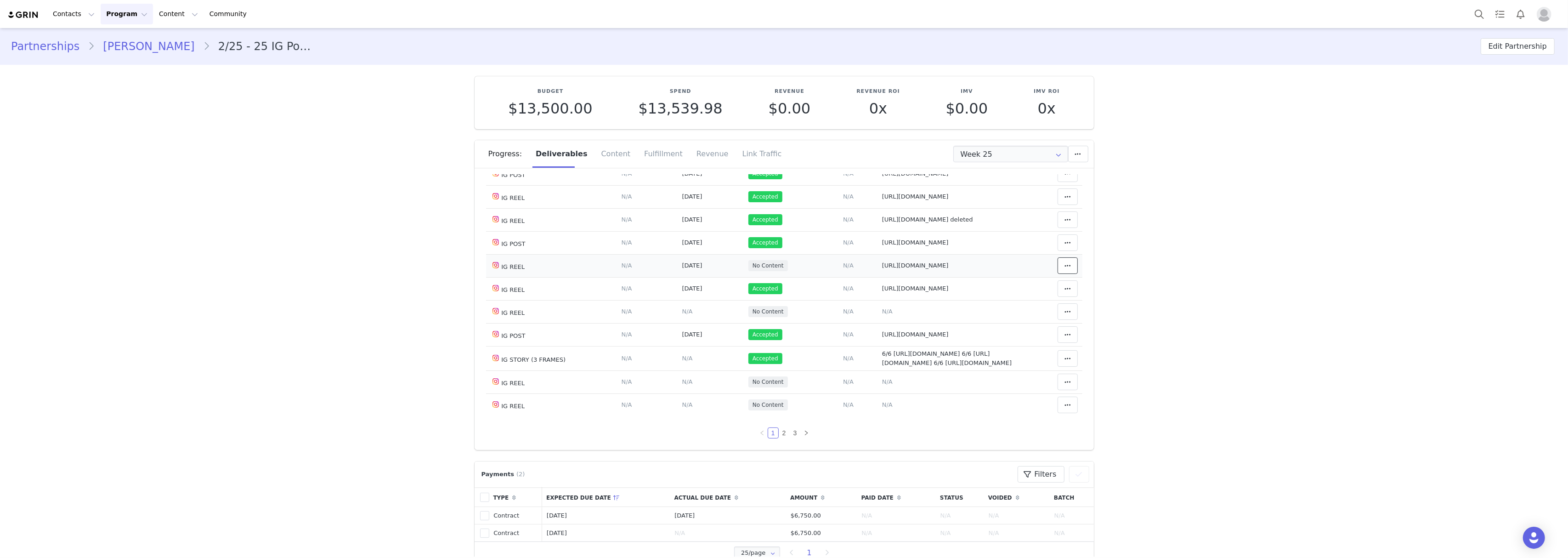
click at [1062, 269] on span at bounding box center [1068, 266] width 11 height 11
click at [1003, 273] on div "Mark as Accepted" at bounding box center [980, 270] width 114 height 21
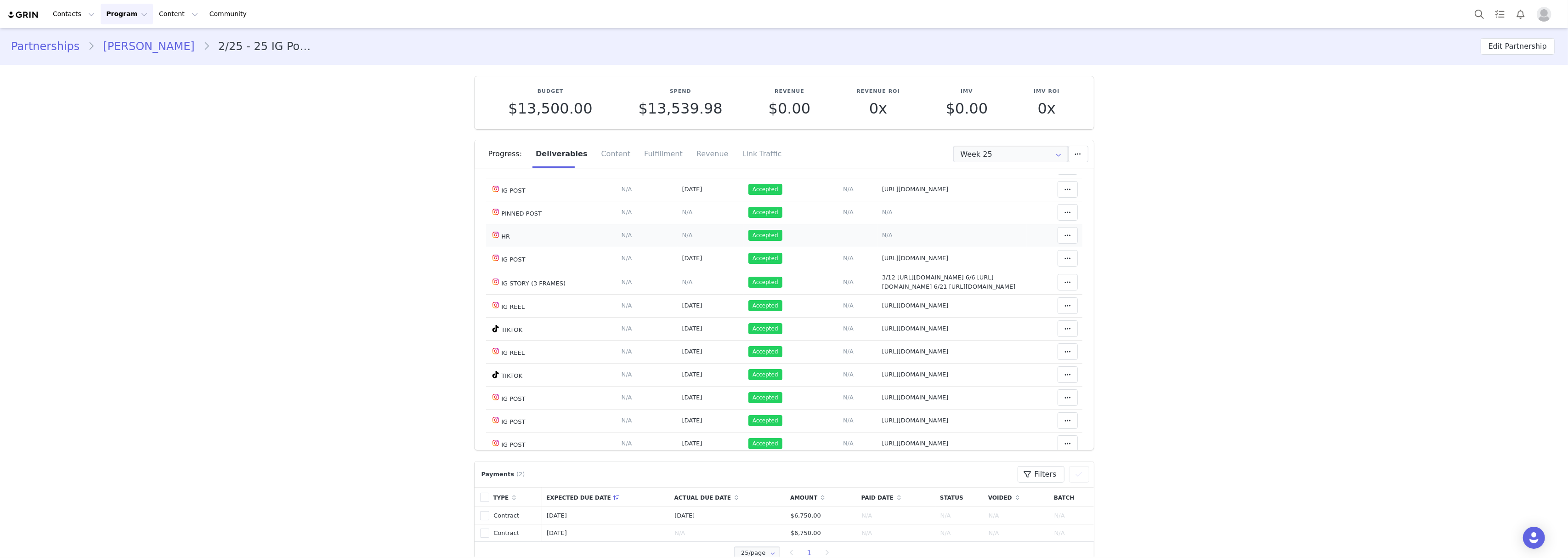
scroll to position [306, 0]
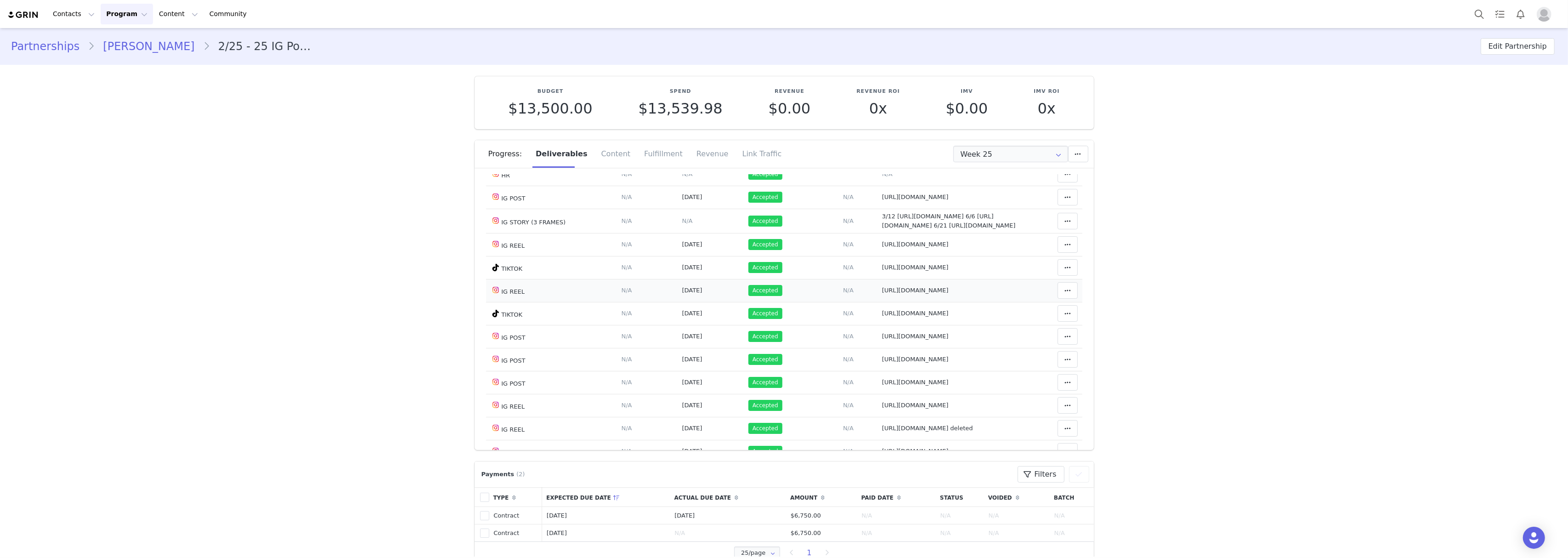
click at [882, 294] on span "[URL][DOMAIN_NAME]" at bounding box center [915, 290] width 66 height 7
type textarea "[URL][DOMAIN_NAME]"
click at [860, 255] on textarea "[URL][DOMAIN_NAME]" at bounding box center [911, 252] width 181 height 55
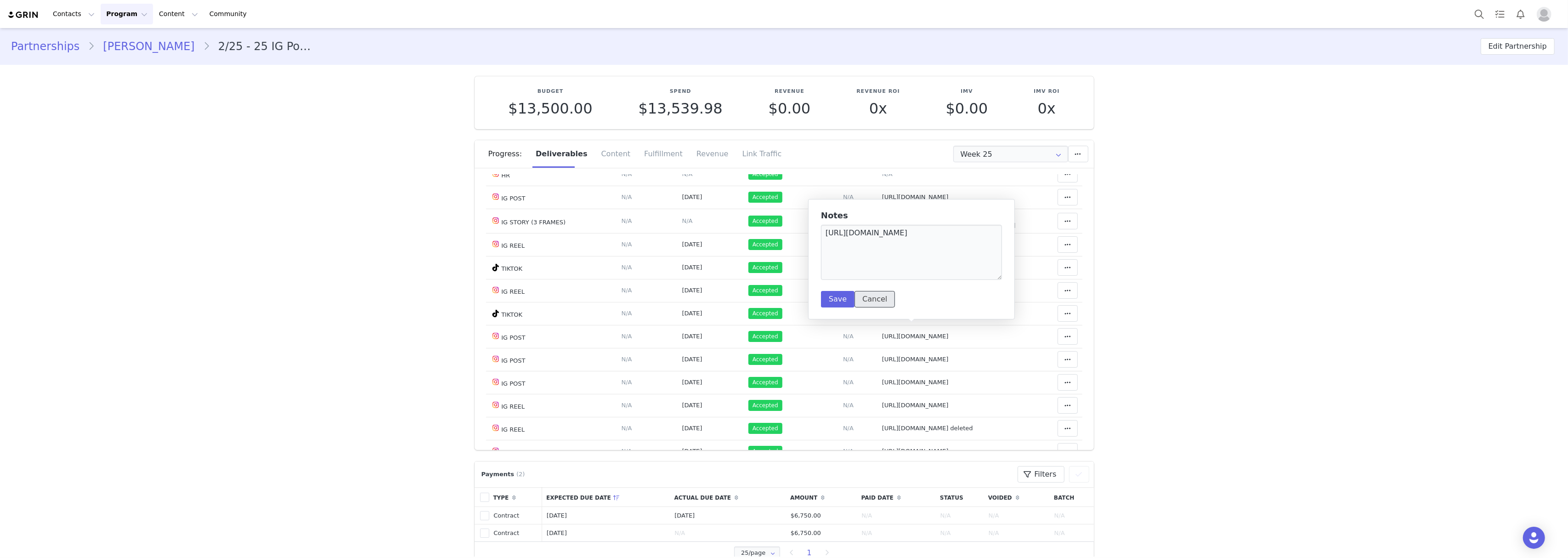
click at [877, 299] on button "Cancel" at bounding box center [875, 299] width 40 height 16
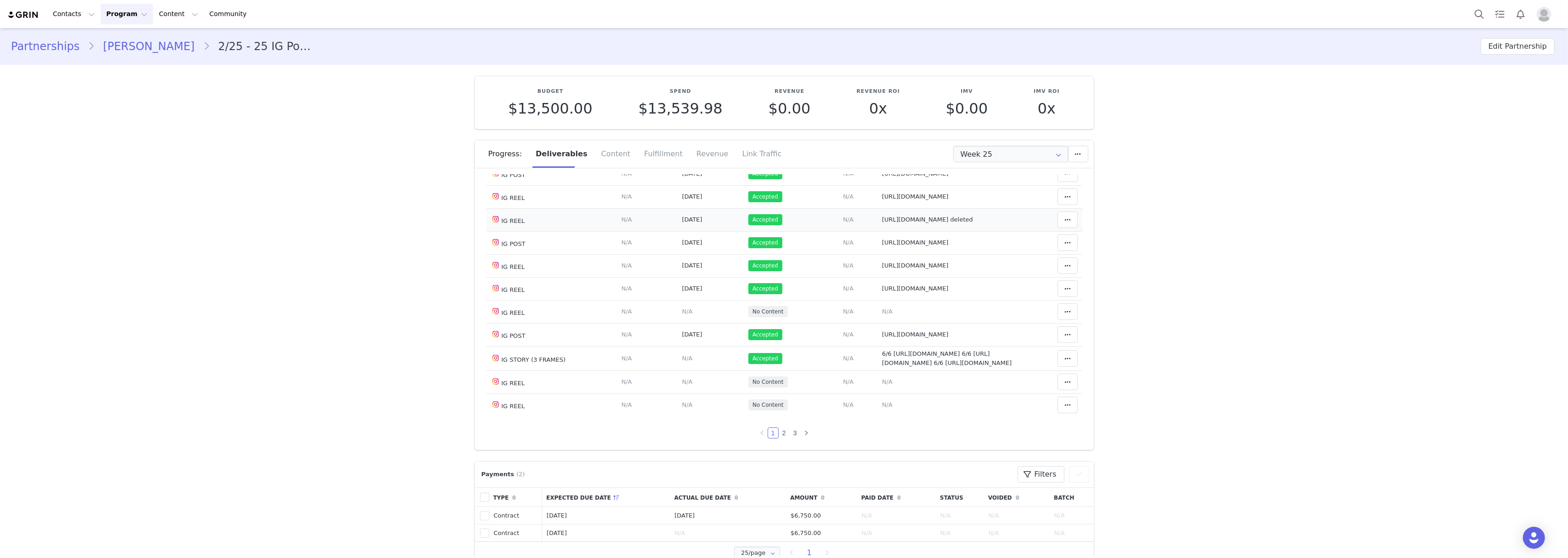
scroll to position [593, 0]
click at [779, 436] on link "2" at bounding box center [784, 433] width 10 height 10
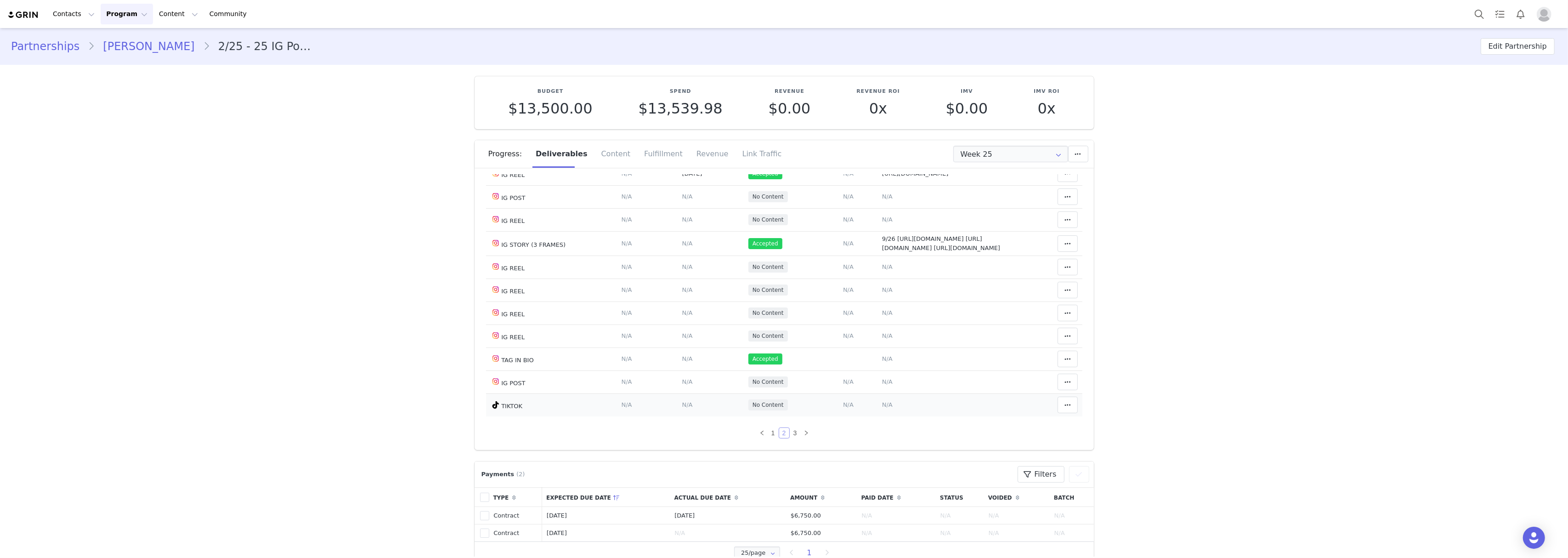
scroll to position [628, 0]
click at [768, 434] on link "1" at bounding box center [773, 433] width 10 height 10
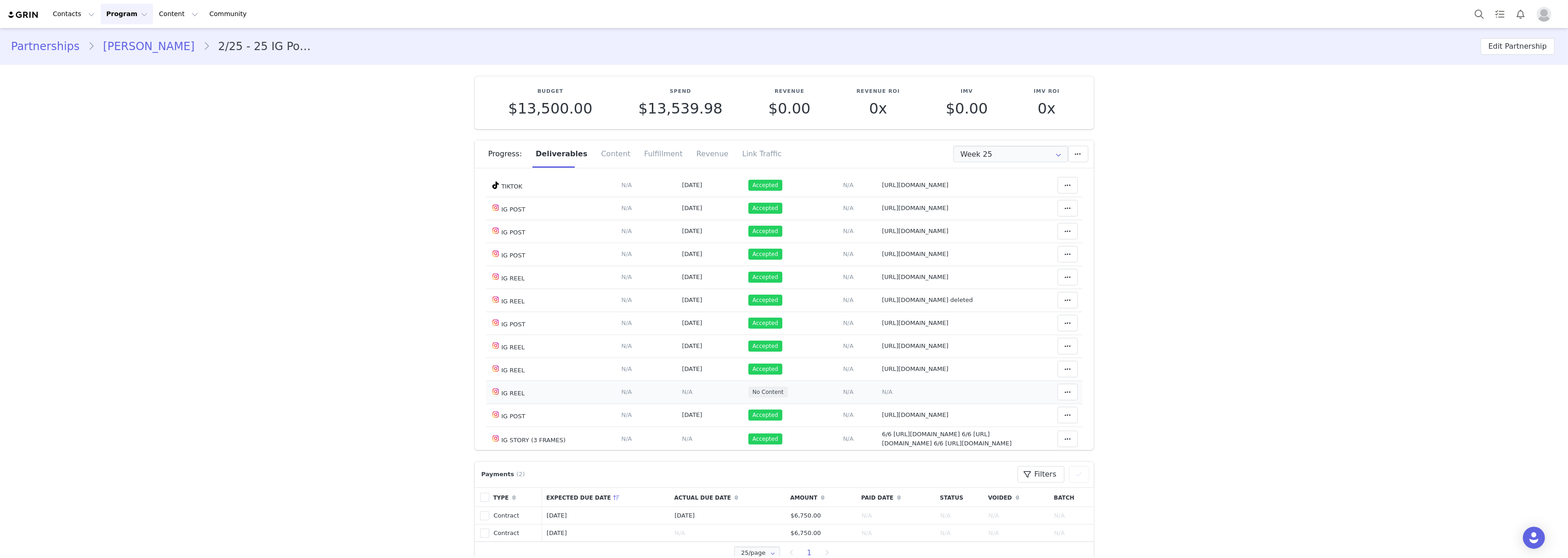
scroll to position [552, 0]
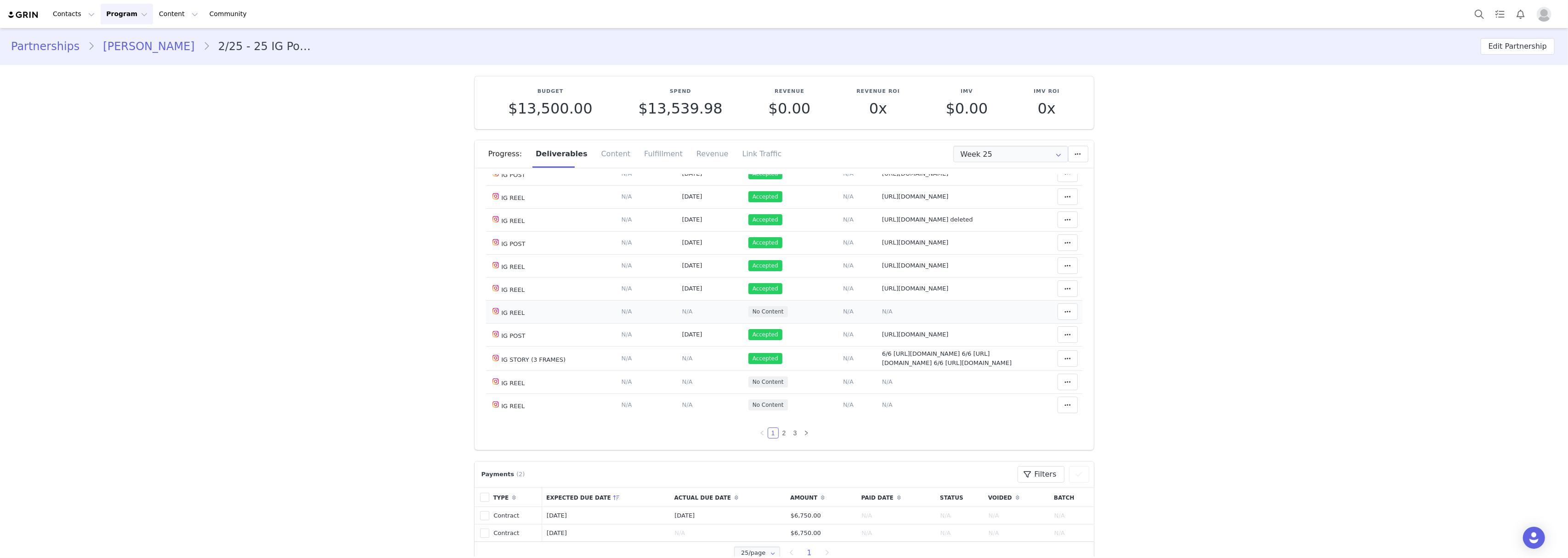
click at [882, 313] on span "N/A" at bounding box center [887, 311] width 10 height 7
click at [817, 229] on textarea at bounding box center [855, 238] width 181 height 55
paste textarea "[URL][DOMAIN_NAME]"
type textarea "[URL][DOMAIN_NAME]"
click at [791, 283] on button "Save" at bounding box center [782, 285] width 33 height 16
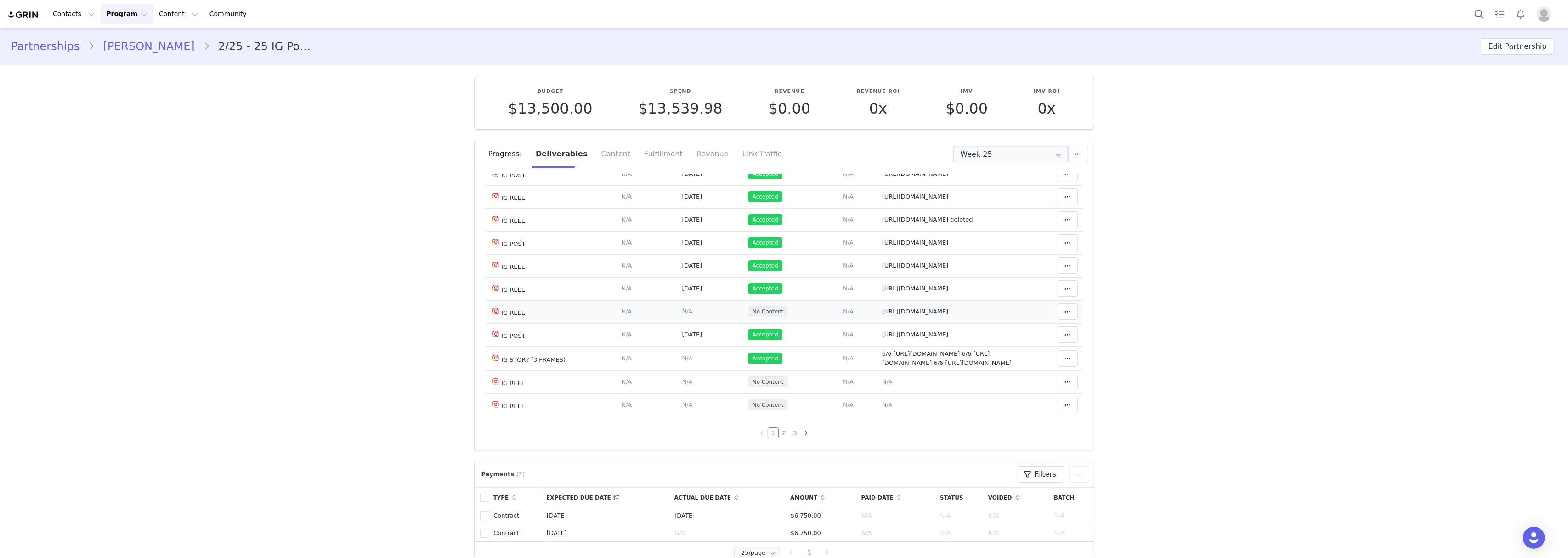
click at [682, 314] on span "N/A" at bounding box center [687, 311] width 10 height 7
click at [643, 237] on div "Set the date when this content was posted Save Cancel" at bounding box center [665, 259] width 181 height 70
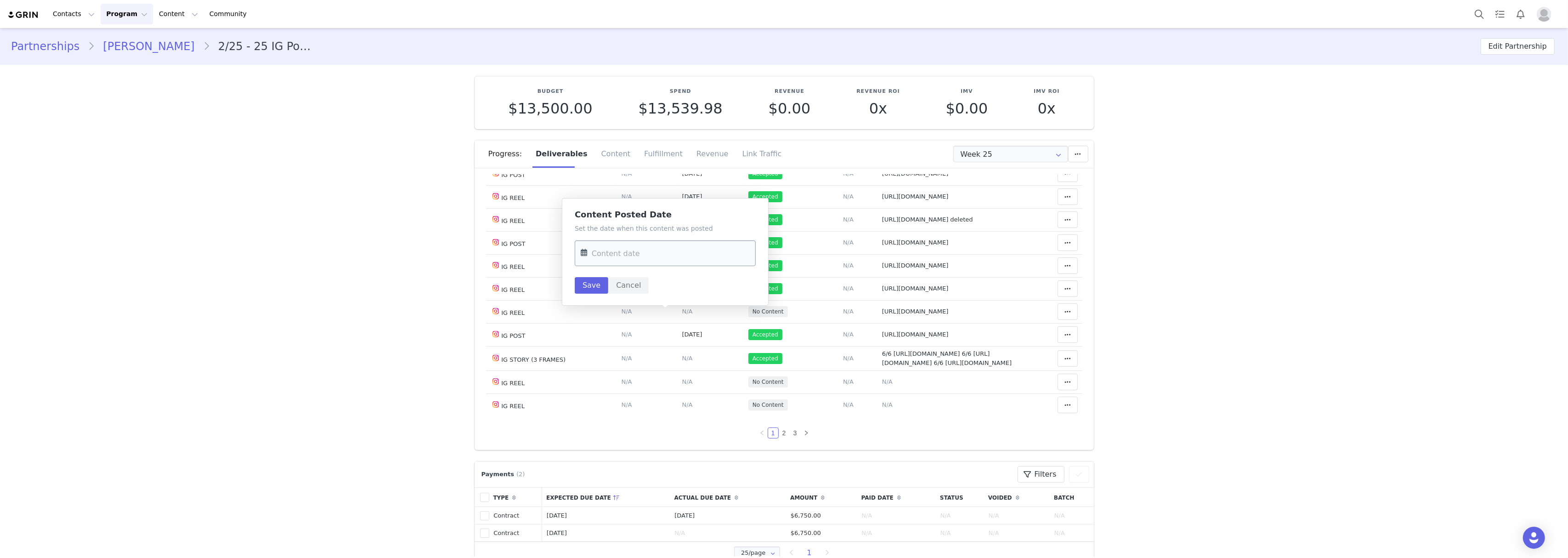
click at [632, 252] on input "text" at bounding box center [665, 253] width 181 height 26
click at [590, 284] on button "Previous Month" at bounding box center [590, 285] width 5 height 7
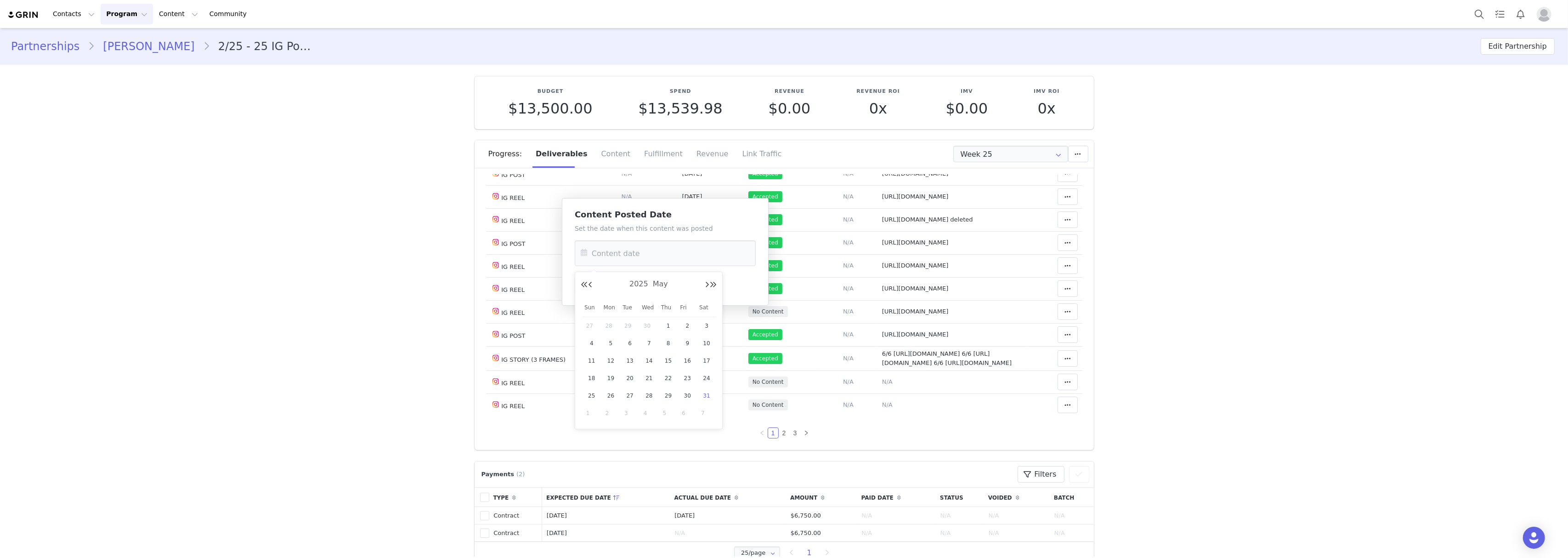
click at [707, 400] on span "31" at bounding box center [707, 396] width 11 height 11
type input "[DATE]"
click at [584, 283] on button "Save" at bounding box center [591, 285] width 33 height 16
click at [1057, 313] on button at bounding box center [1067, 311] width 20 height 16
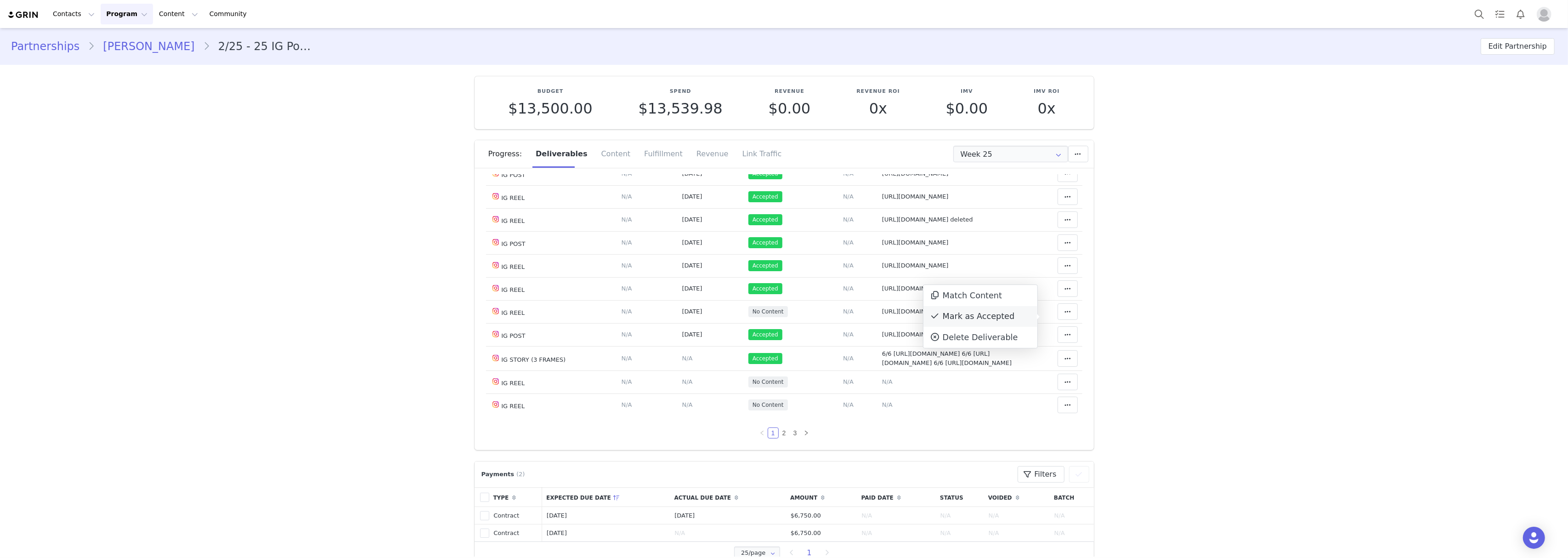
click at [1003, 317] on div "Mark as Accepted" at bounding box center [980, 317] width 114 height 21
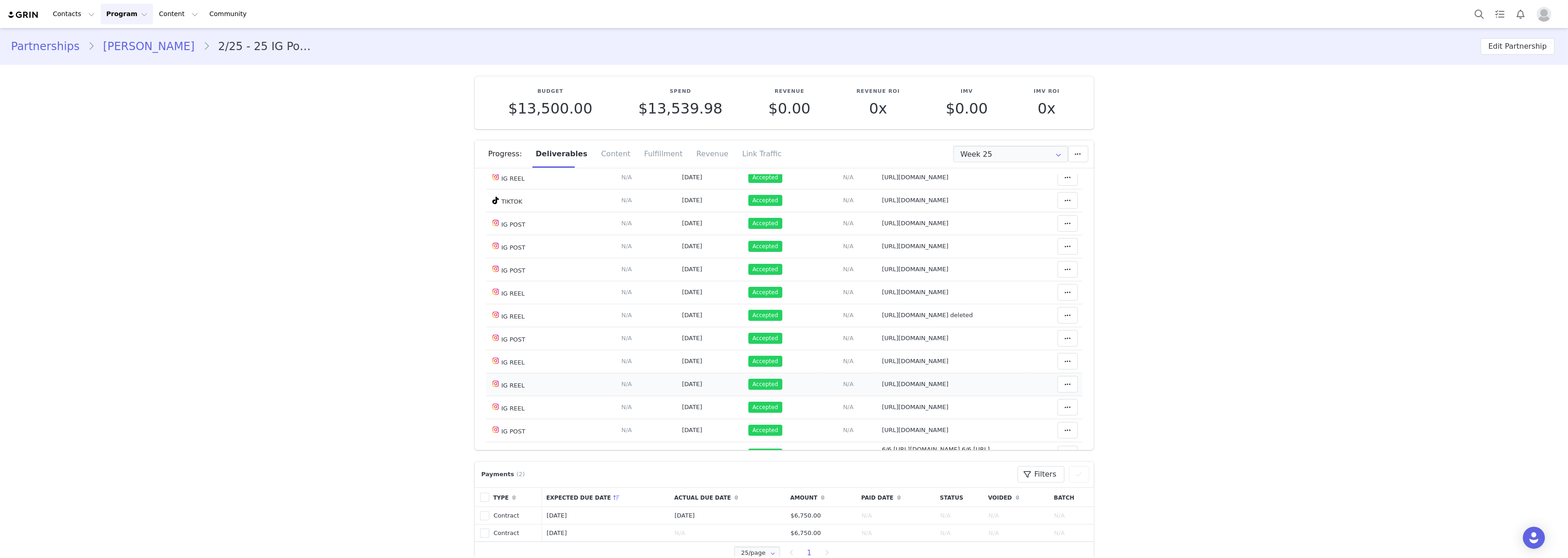
scroll to position [409, 0]
click at [882, 329] on span "[URL][DOMAIN_NAME] deleted" at bounding box center [927, 325] width 91 height 7
type textarea "[URL][DOMAIN_NAME] deleted"
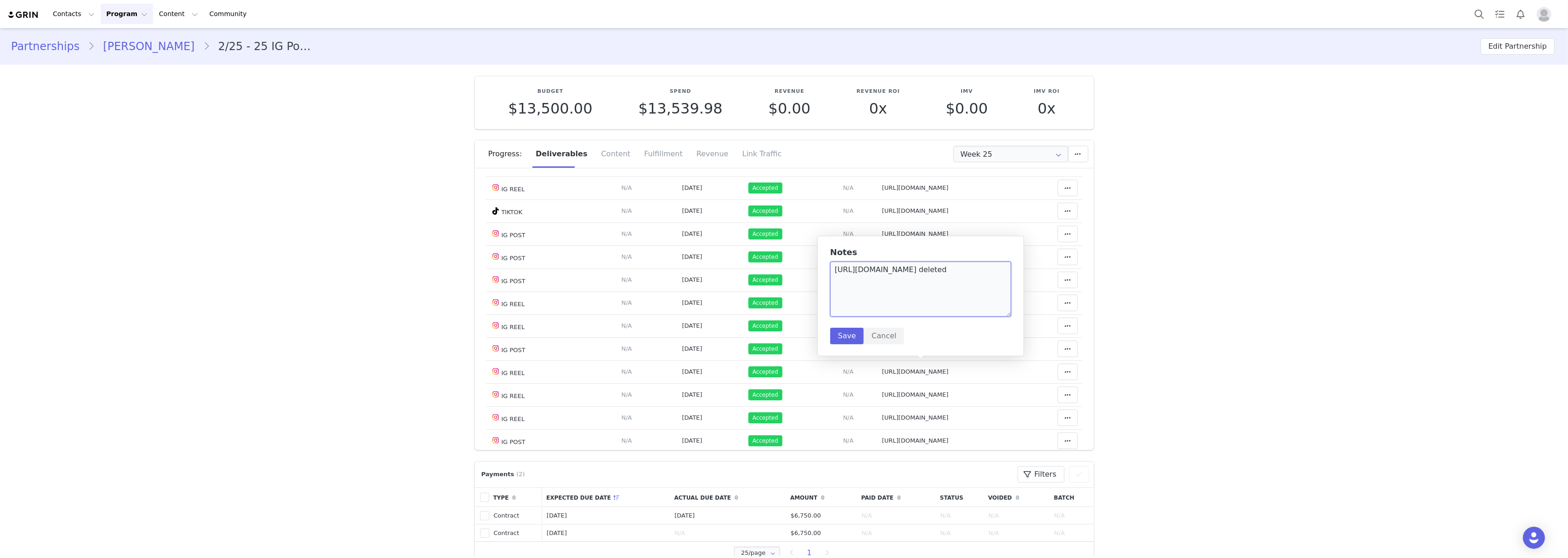
click at [884, 269] on textarea "[URL][DOMAIN_NAME] deleted" at bounding box center [920, 289] width 181 height 55
click at [892, 287] on textarea "[URL][DOMAIN_NAME] deleted" at bounding box center [920, 289] width 181 height 55
drag, startPoint x: 835, startPoint y: 269, endPoint x: 977, endPoint y: 261, distance: 142.2
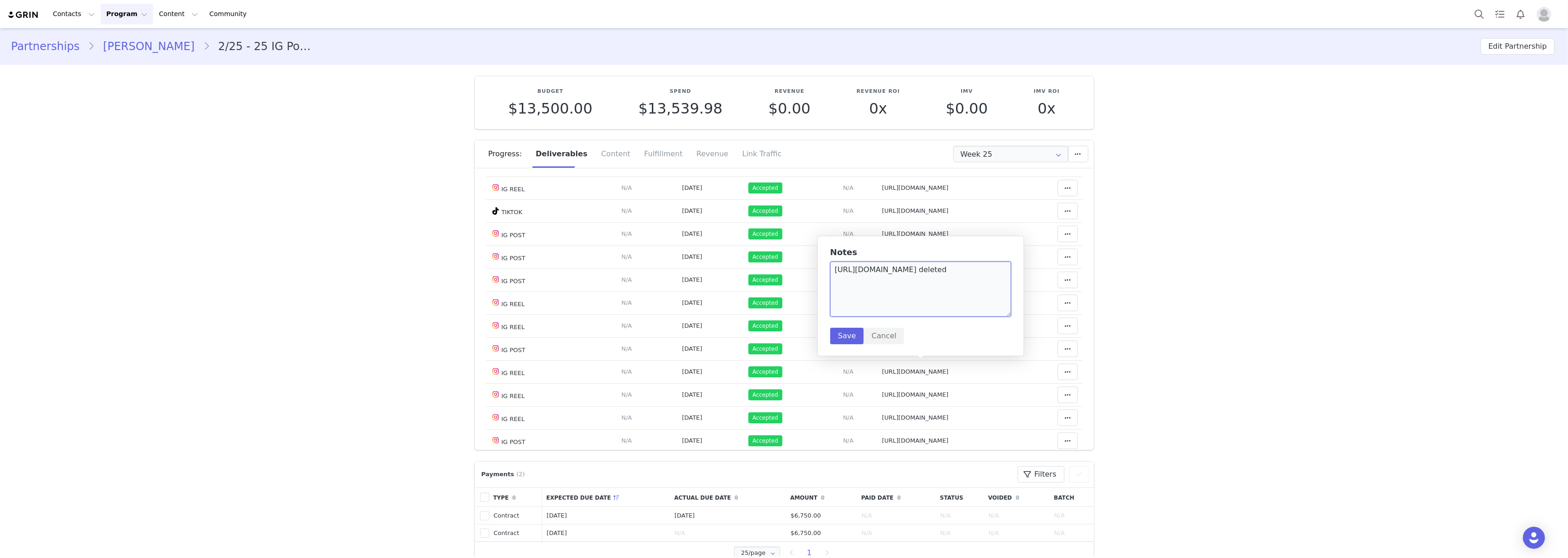
click at [977, 261] on textarea "[URL][DOMAIN_NAME] deleted" at bounding box center [920, 289] width 181 height 55
click at [891, 334] on button "Cancel" at bounding box center [884, 336] width 40 height 16
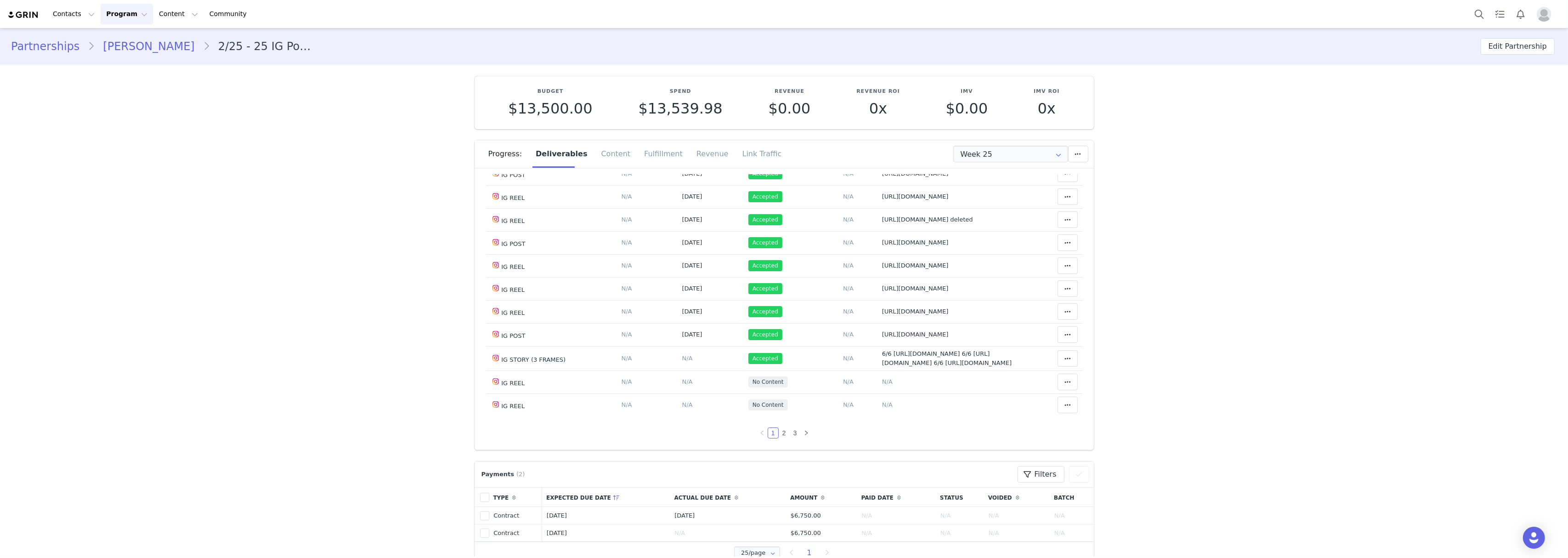
scroll to position [593, 0]
click at [777, 426] on div "Deliverable Due Date Posted At Status Content Notes Actions IG POST Deliverable…" at bounding box center [785, 72] width 597 height 732
click at [779, 433] on link "2" at bounding box center [784, 433] width 10 height 10
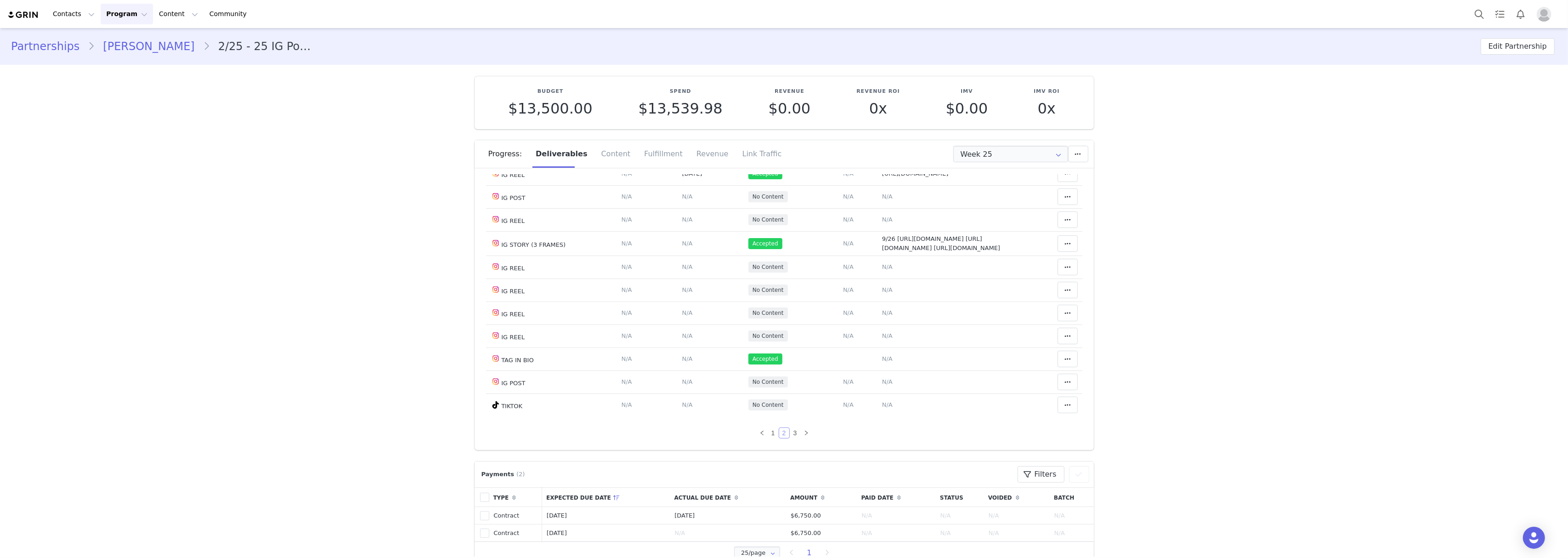
scroll to position [628, 0]
click at [790, 435] on link "3" at bounding box center [795, 433] width 10 height 10
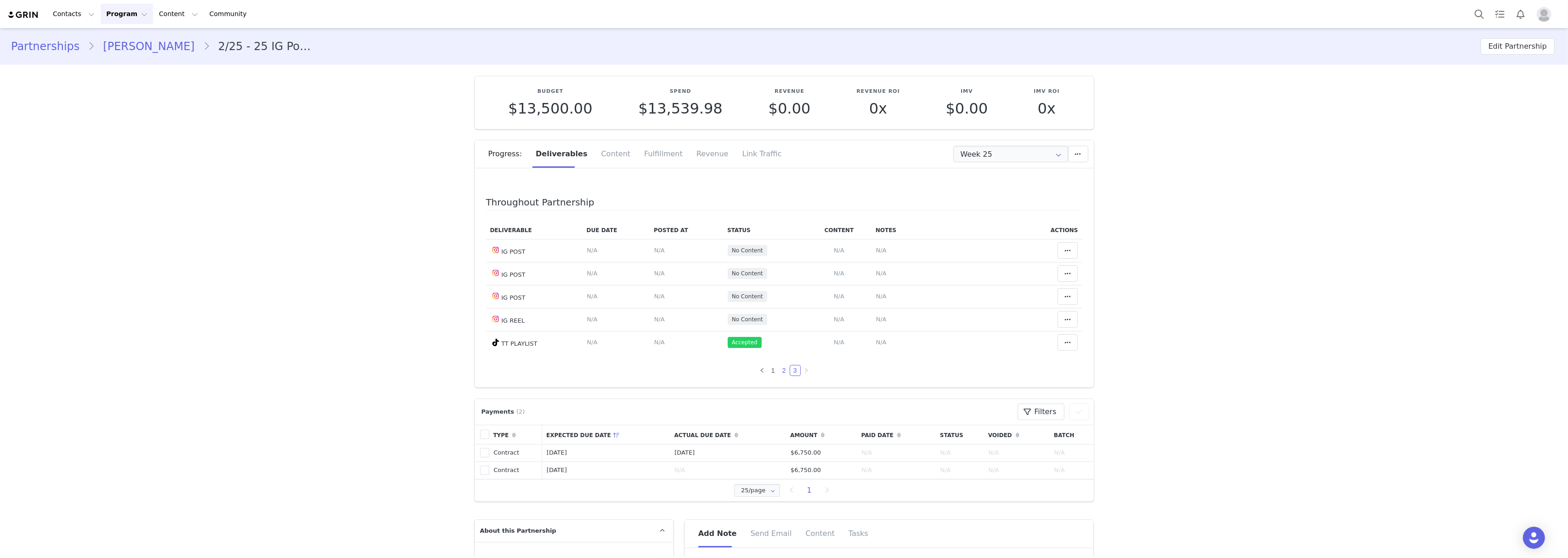
click at [779, 368] on link "2" at bounding box center [784, 370] width 10 height 10
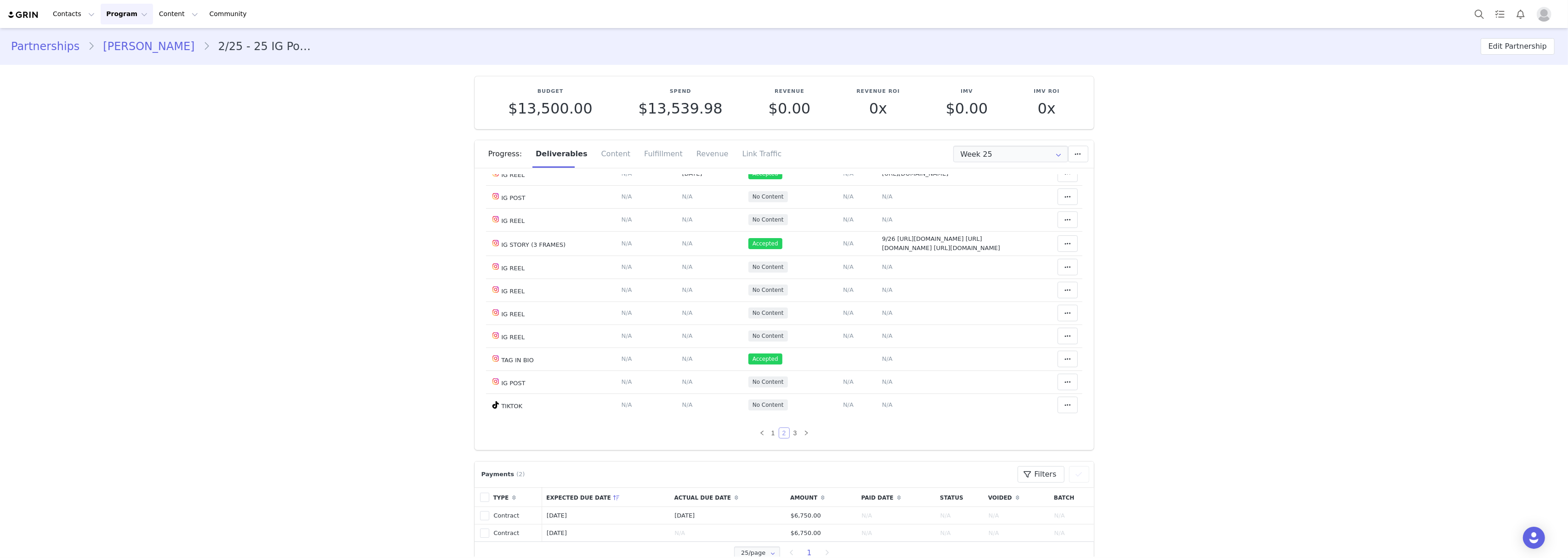
scroll to position [628, 0]
click at [878, 403] on td "Notes Save Cancel N/A" at bounding box center [952, 405] width 149 height 23
click at [882, 407] on span "N/A" at bounding box center [887, 404] width 10 height 7
click at [825, 341] on textarea at bounding box center [855, 328] width 181 height 55
paste textarea "[URL][DOMAIN_NAME]"
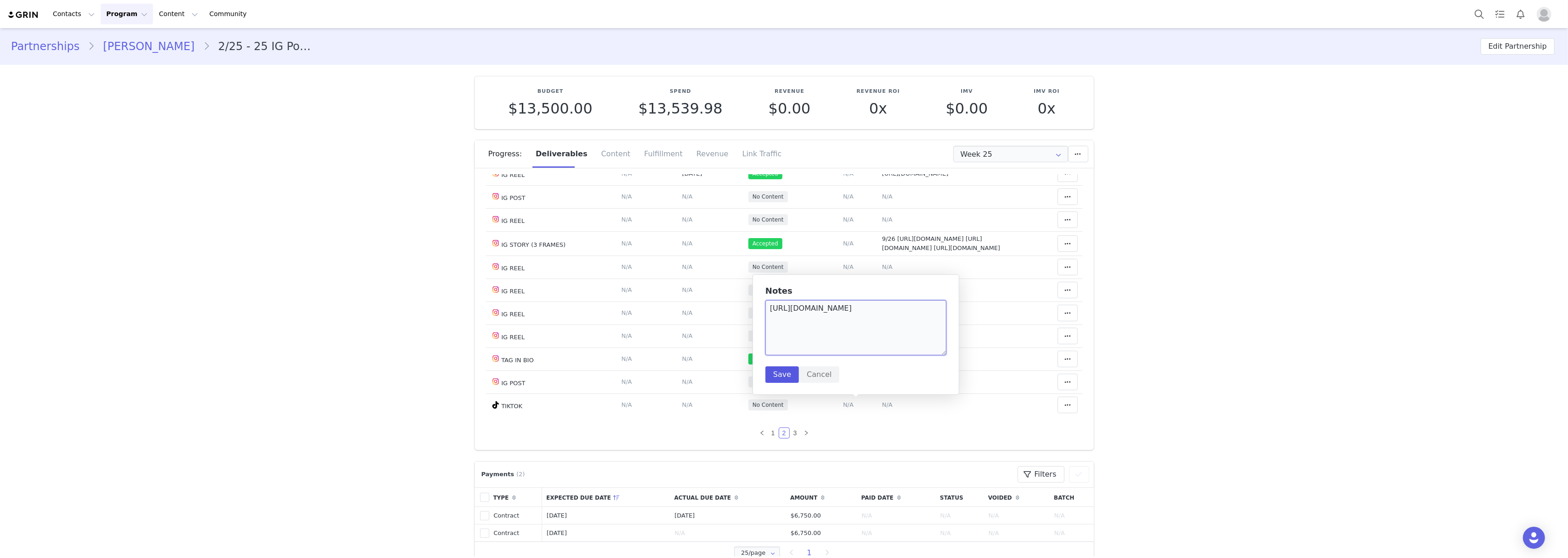
type textarea "[URL][DOMAIN_NAME]"
click at [783, 376] on button "Save" at bounding box center [782, 375] width 33 height 16
click at [682, 404] on span "N/A" at bounding box center [687, 404] width 10 height 7
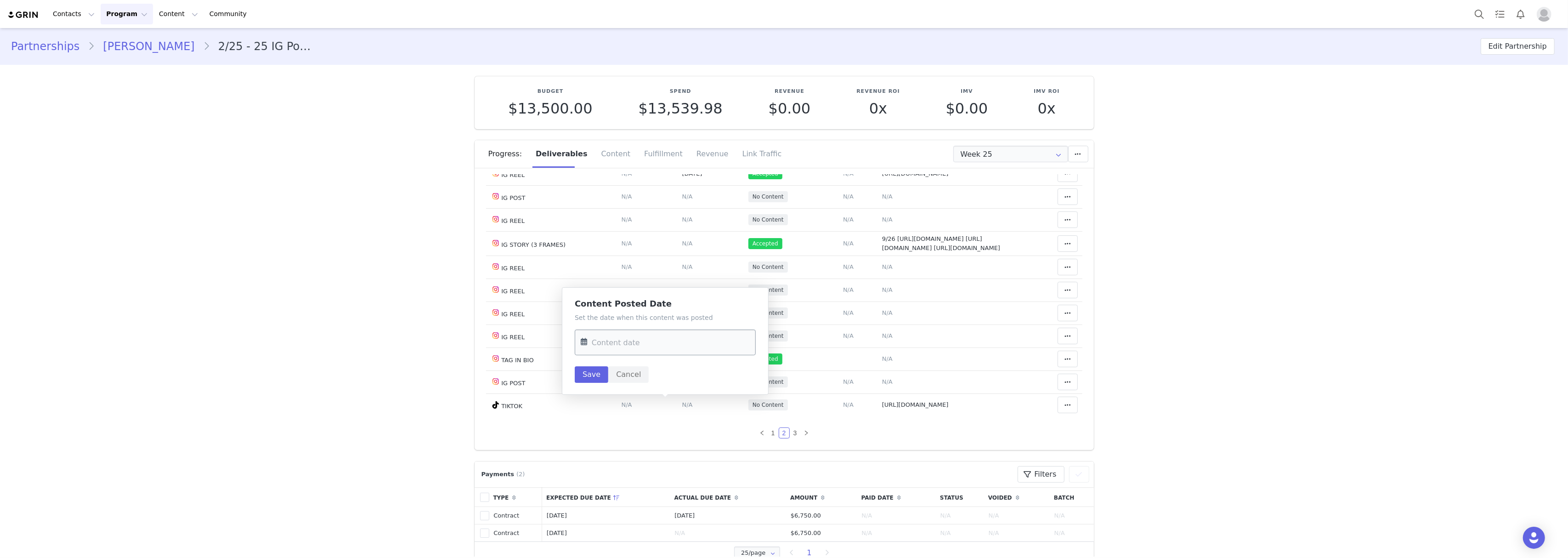
click at [659, 348] on input "text" at bounding box center [665, 342] width 181 height 26
click at [634, 482] on span "30" at bounding box center [630, 485] width 11 height 11
type input "[DATE]"
click at [585, 369] on button "Save" at bounding box center [591, 375] width 33 height 16
click at [1065, 407] on icon at bounding box center [1068, 405] width 7 height 7
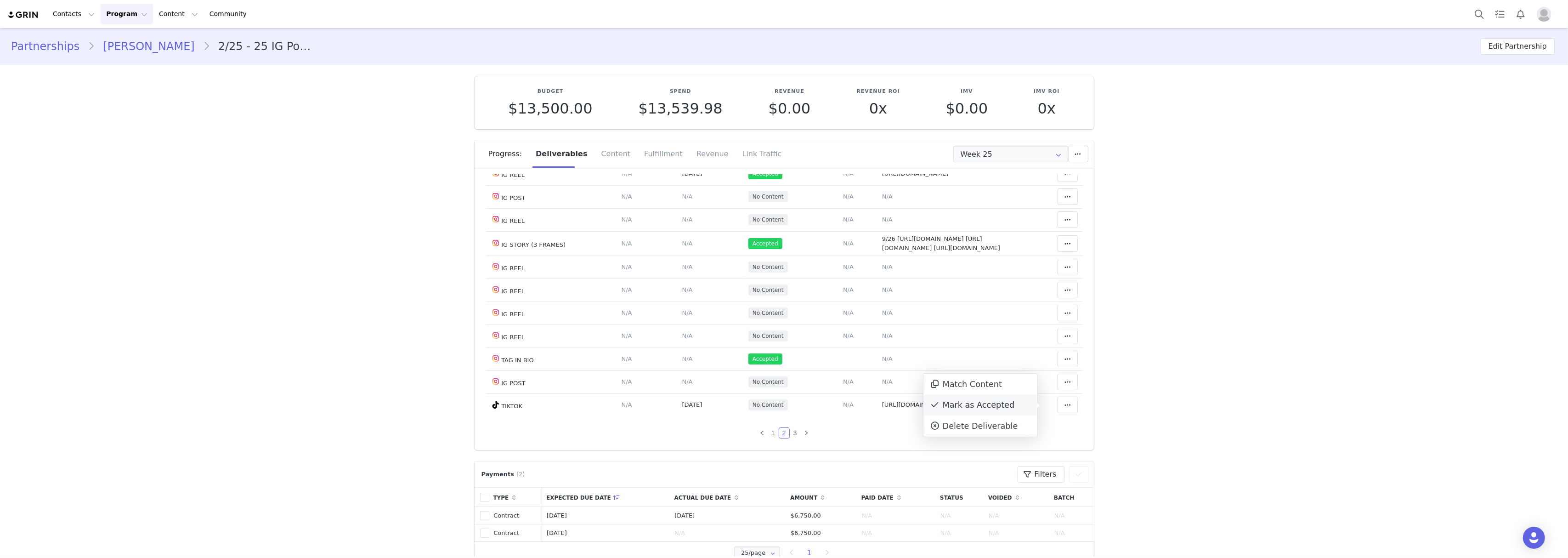
click at [1012, 404] on div "Mark as Accepted" at bounding box center [980, 405] width 114 height 21
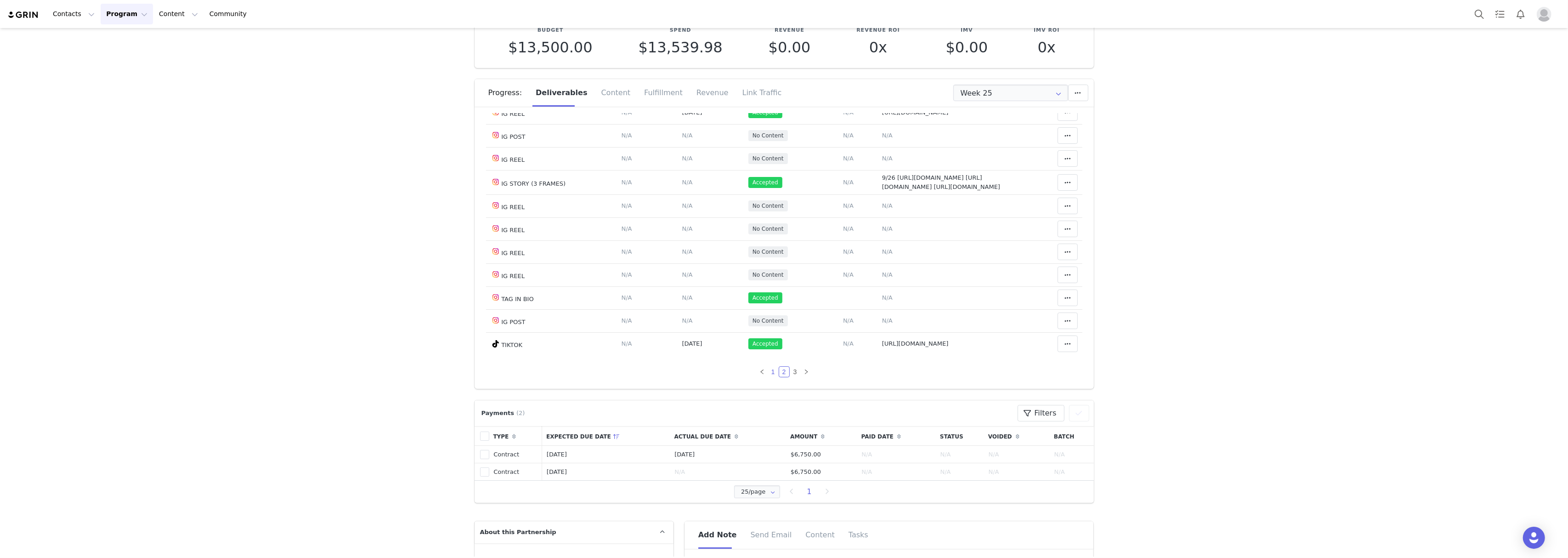
click at [768, 369] on link "1" at bounding box center [773, 372] width 10 height 10
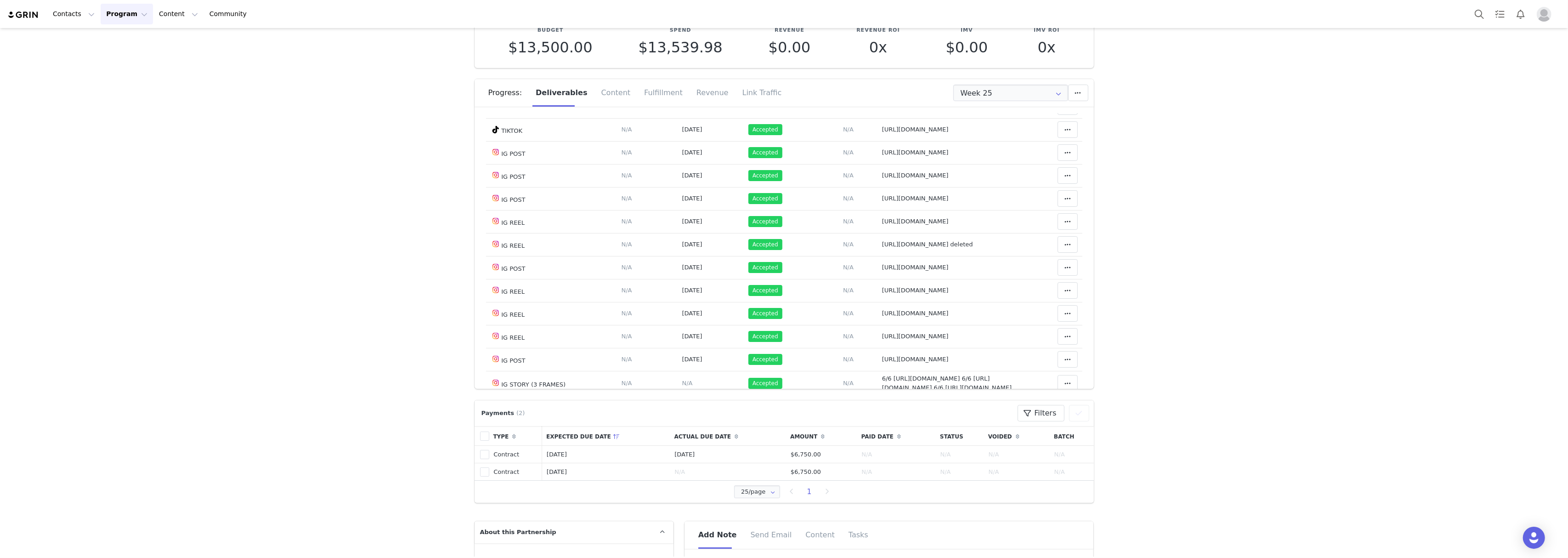
scroll to position [593, 0]
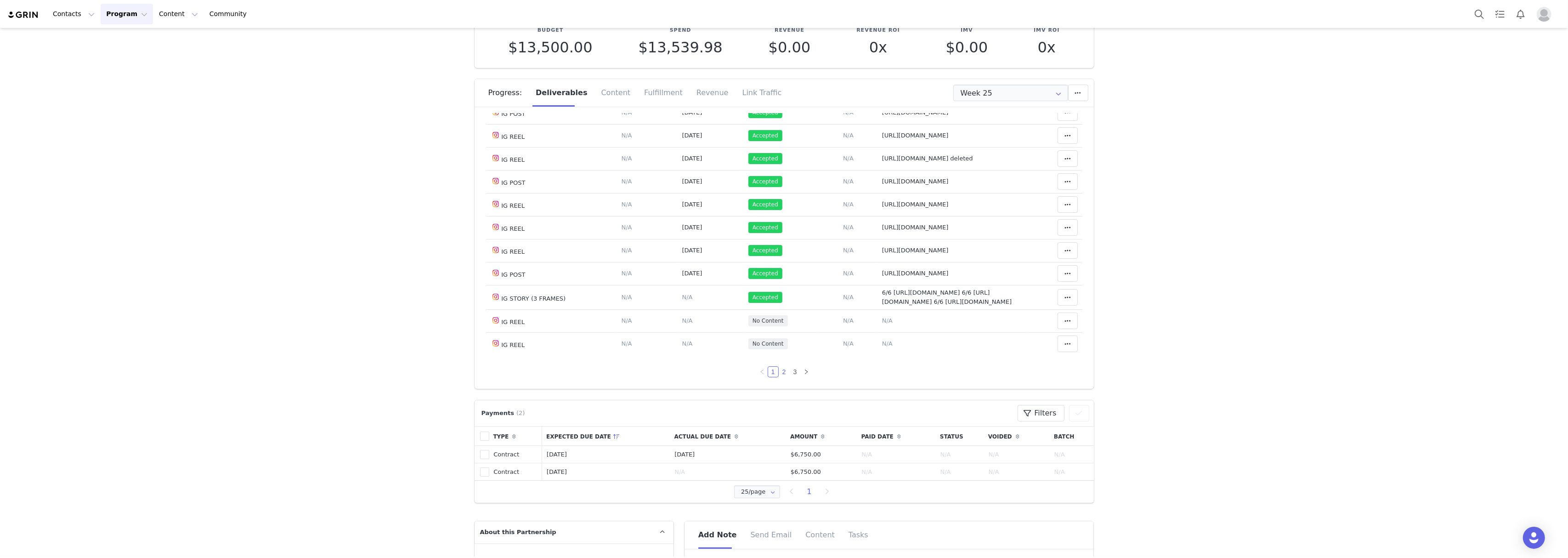
click at [779, 370] on link "2" at bounding box center [784, 372] width 10 height 10
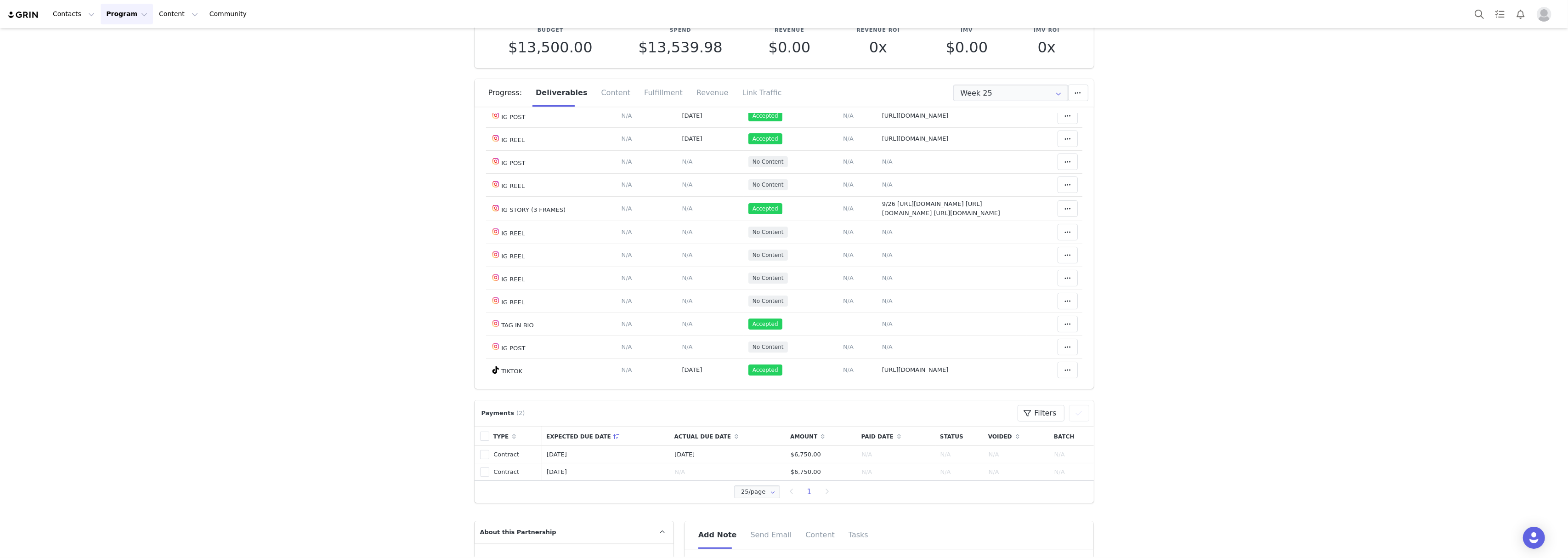
scroll to position [628, 0]
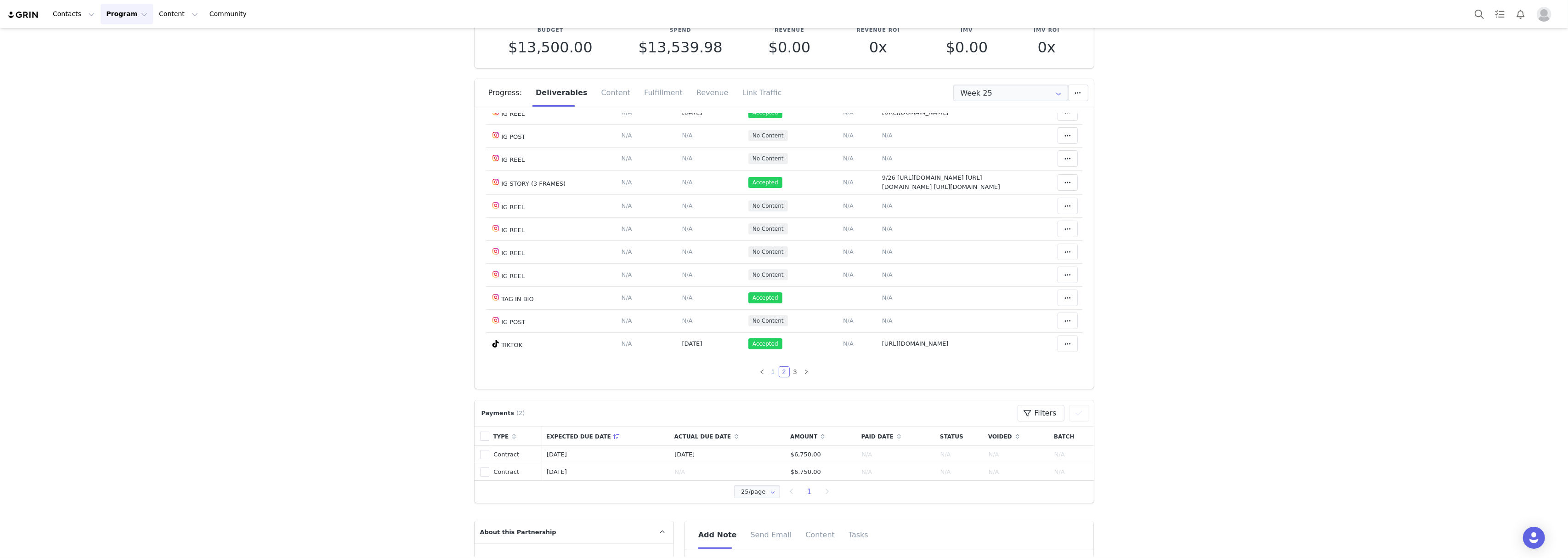
click at [768, 372] on link "1" at bounding box center [773, 372] width 10 height 10
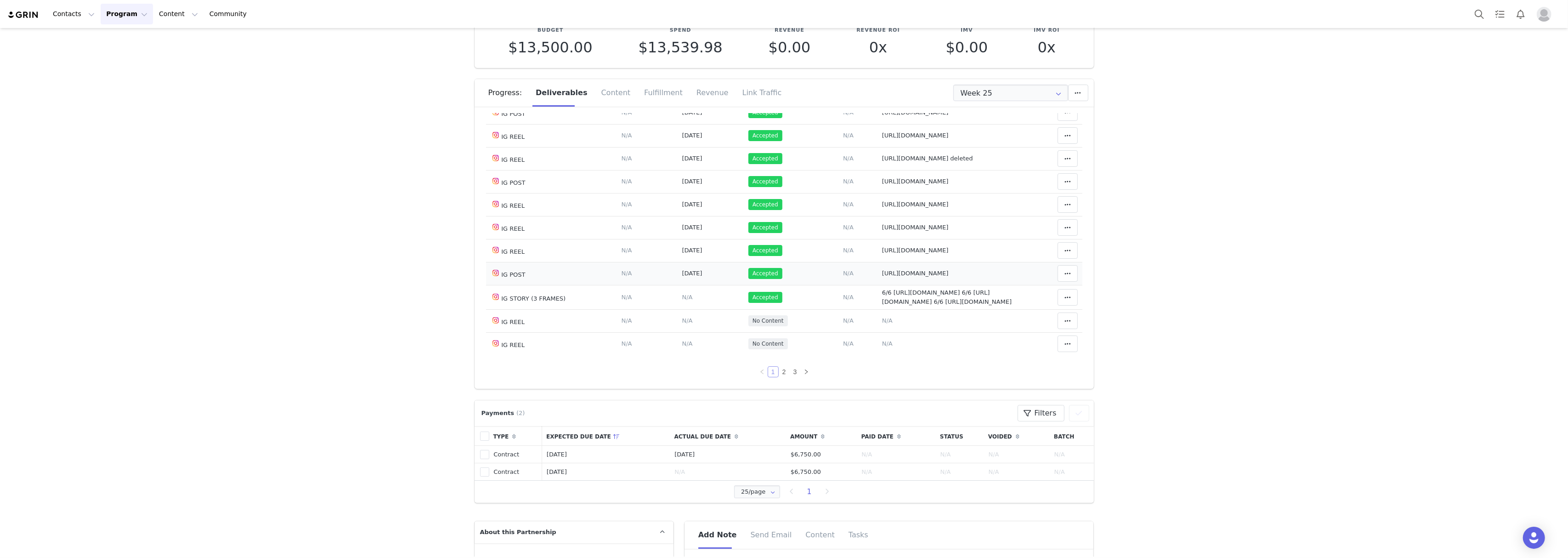
scroll to position [593, 0]
click at [779, 370] on link "2" at bounding box center [784, 372] width 10 height 10
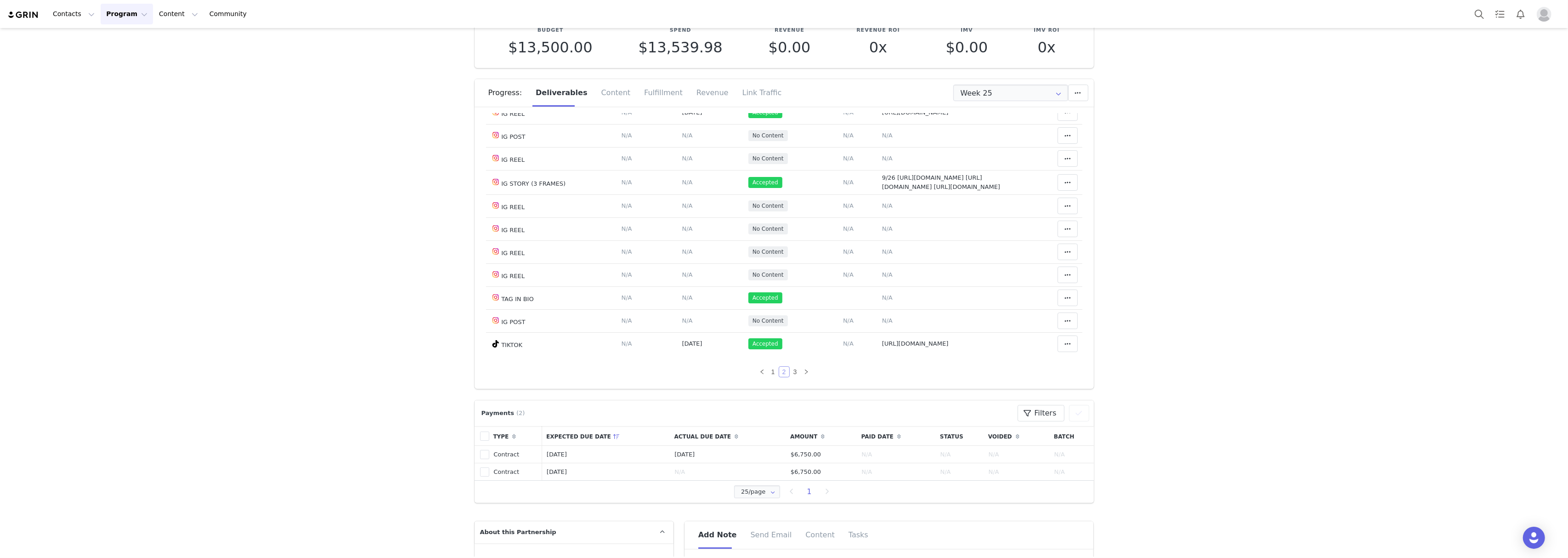
scroll to position [628, 0]
click at [790, 372] on link "3" at bounding box center [795, 372] width 10 height 10
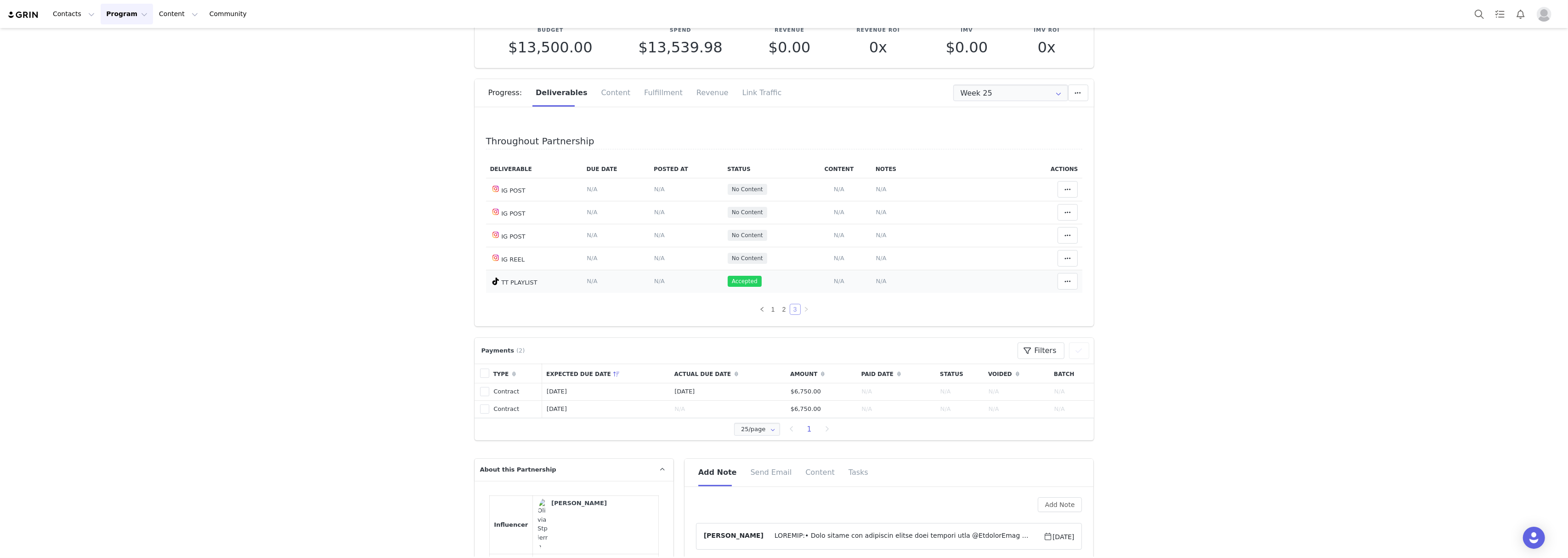
scroll to position [0, 0]
click at [768, 311] on link "1" at bounding box center [773, 309] width 10 height 10
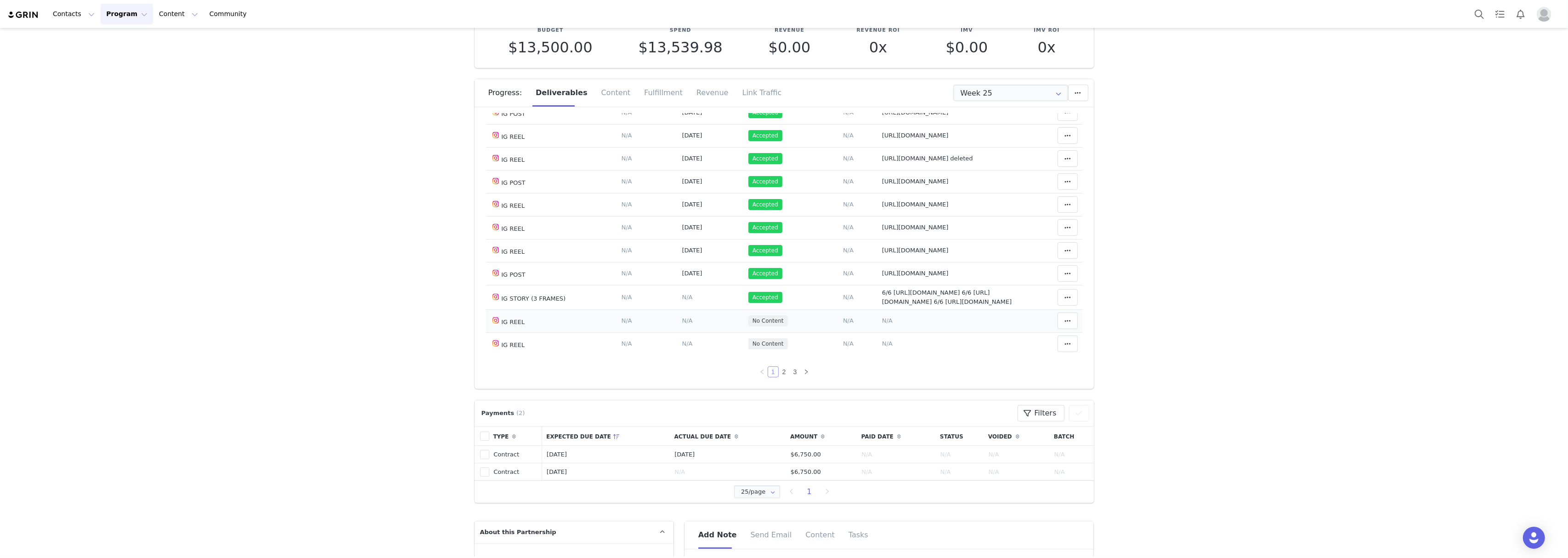
scroll to position [593, 0]
click at [779, 368] on link "2" at bounding box center [784, 372] width 10 height 10
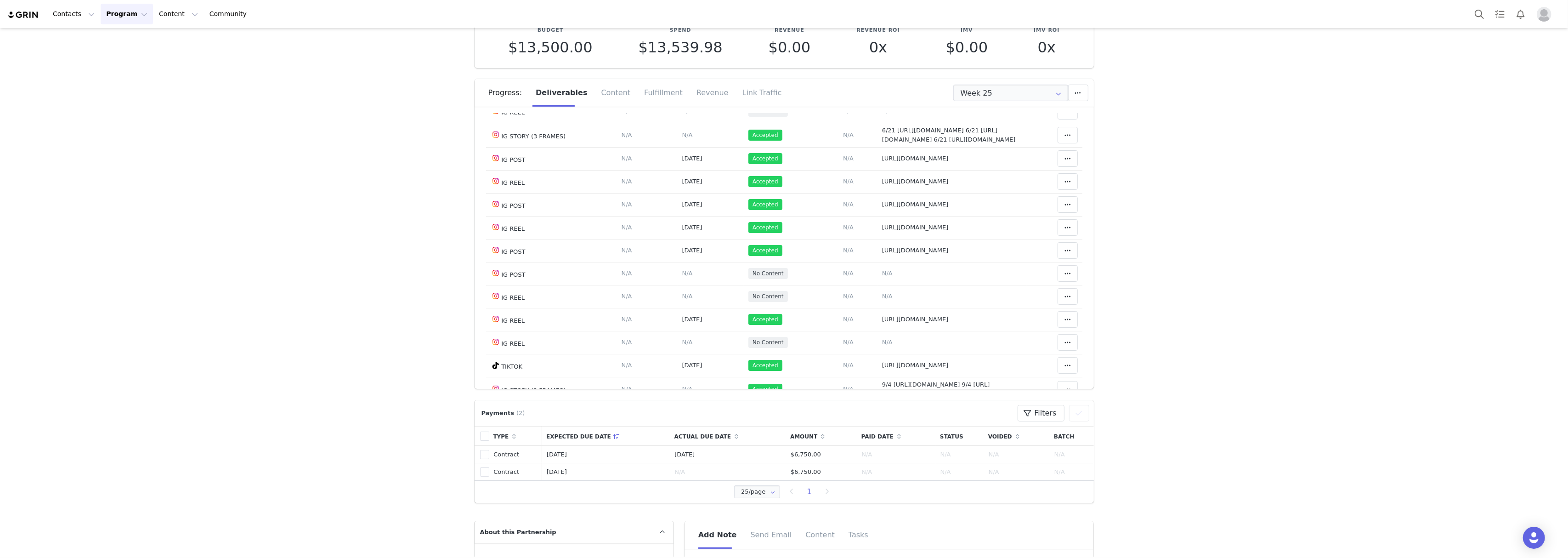
scroll to position [184, 0]
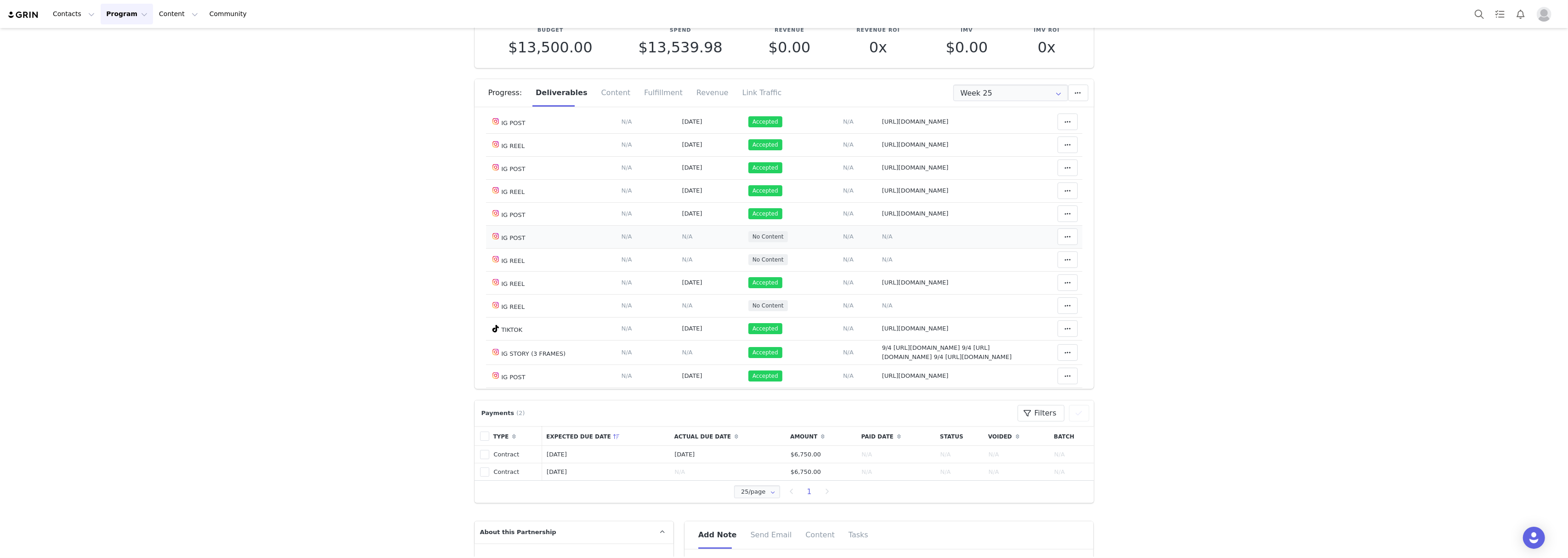
click at [882, 240] on span "N/A" at bounding box center [887, 236] width 10 height 7
click at [803, 199] on textarea at bounding box center [855, 197] width 181 height 55
paste textarea "[URL][DOMAIN_NAME]"
type textarea "[URL][DOMAIN_NAME]"
click at [785, 243] on button "Save" at bounding box center [782, 243] width 33 height 16
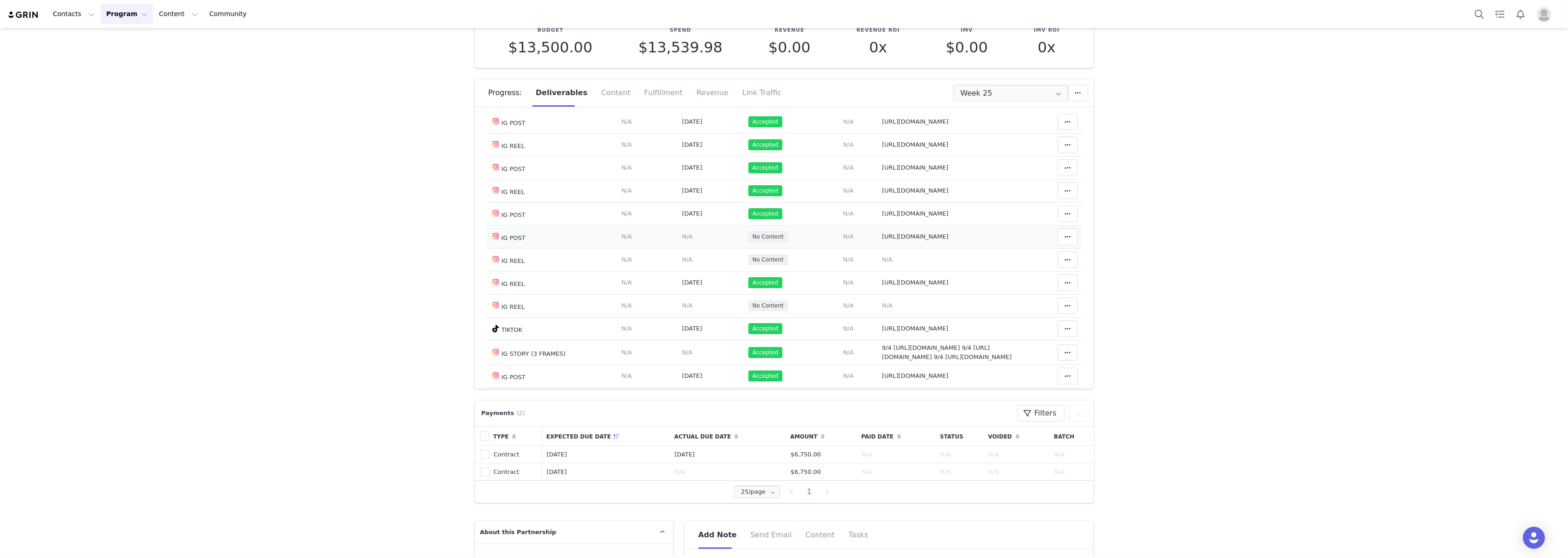
click at [682, 240] on span "N/A" at bounding box center [687, 236] width 10 height 7
click at [657, 216] on input "text" at bounding box center [665, 211] width 181 height 26
click at [589, 244] on button "Previous Month" at bounding box center [590, 243] width 5 height 7
click at [684, 339] on span "25" at bounding box center [687, 336] width 11 height 11
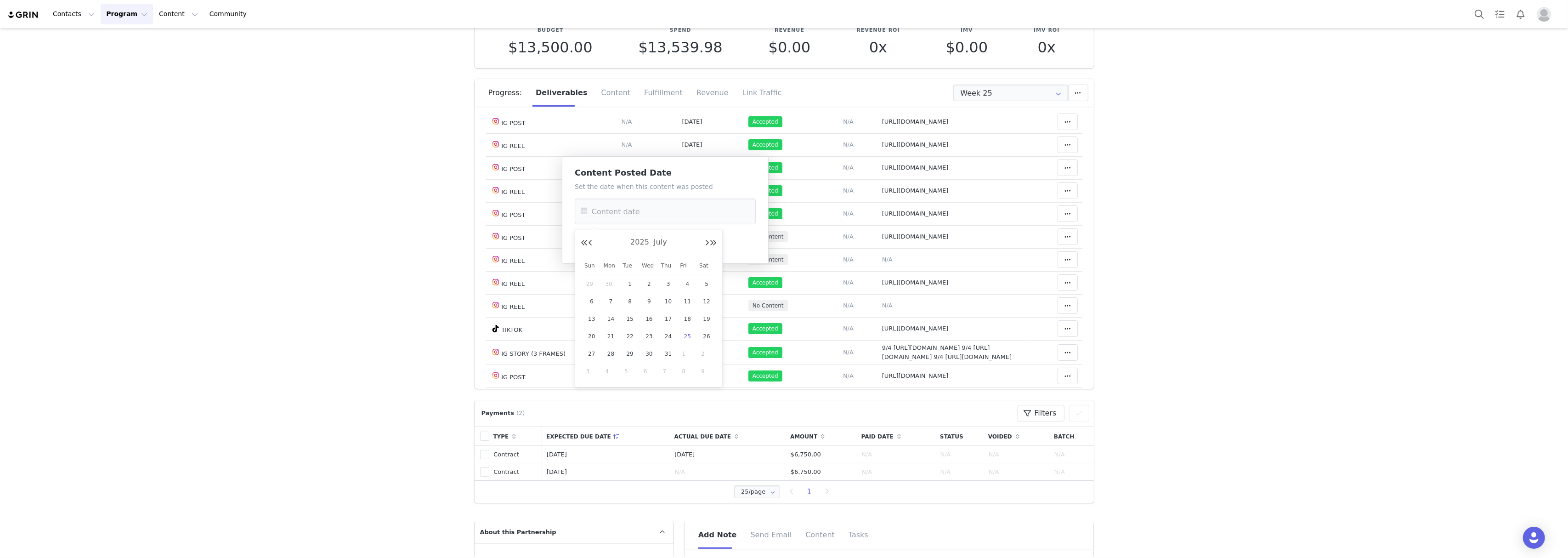
type input "[DATE]"
click at [598, 241] on button "Save" at bounding box center [591, 243] width 33 height 16
click at [1062, 242] on span at bounding box center [1068, 237] width 11 height 11
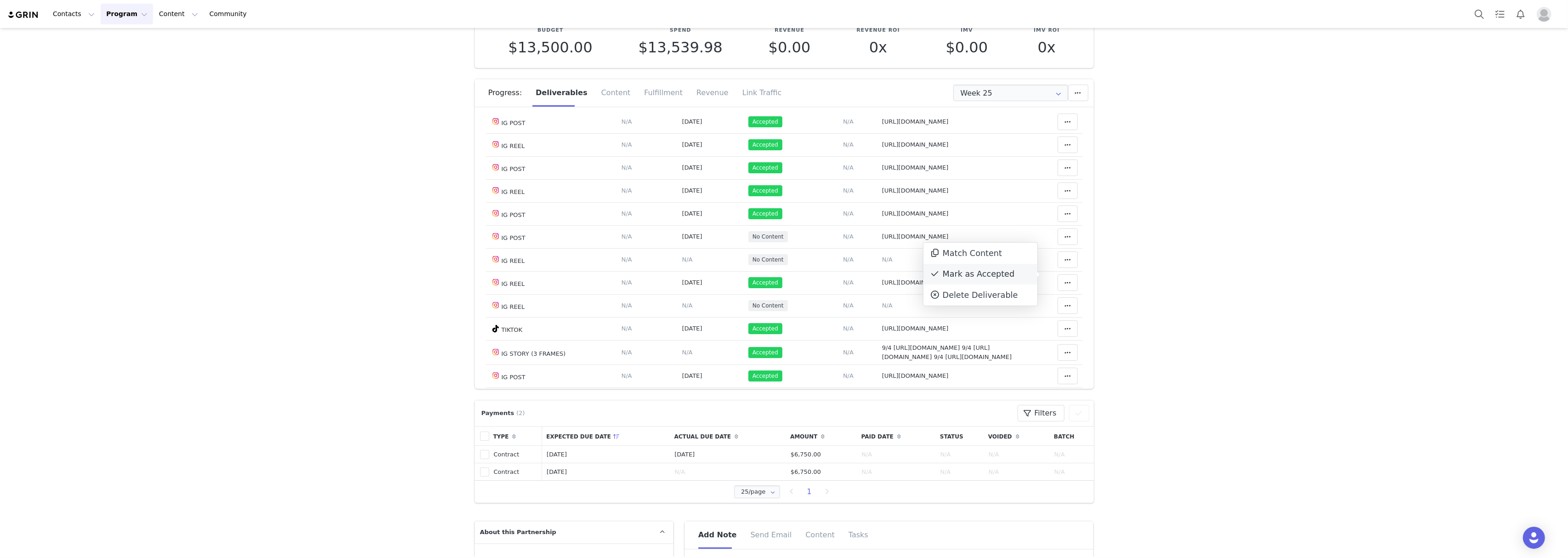
click at [992, 275] on div "Mark as Accepted" at bounding box center [980, 274] width 114 height 21
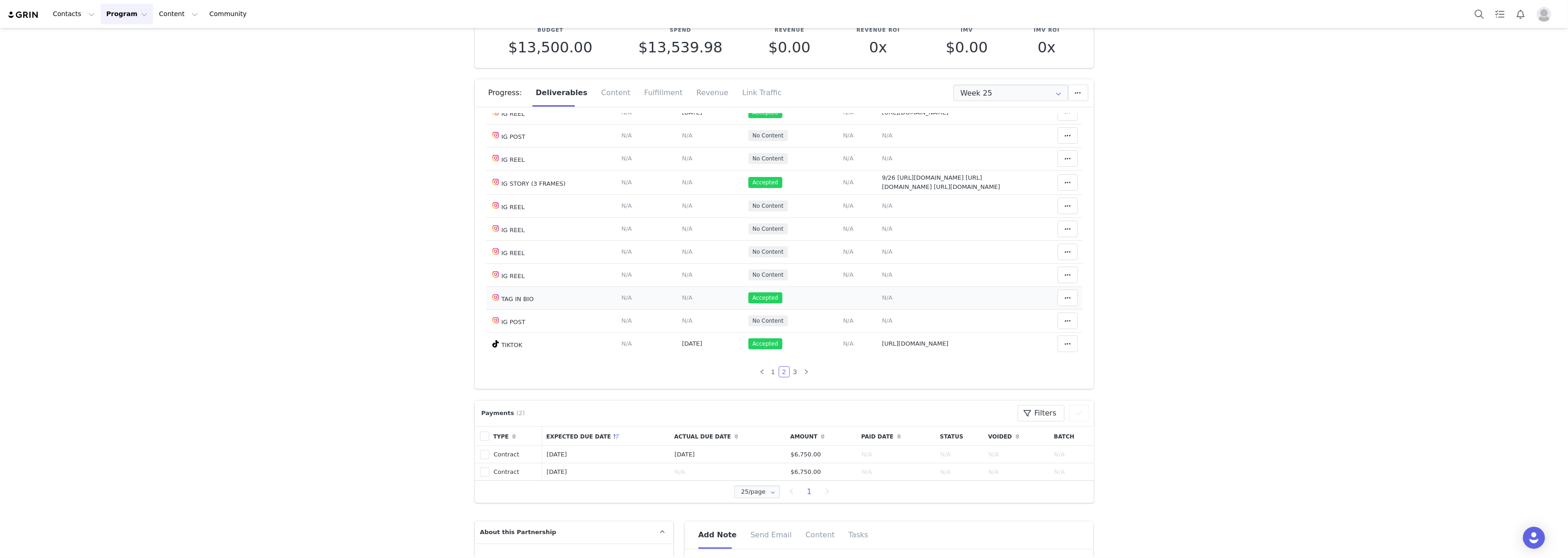
scroll to position [628, 0]
click at [768, 372] on link "1" at bounding box center [773, 372] width 10 height 10
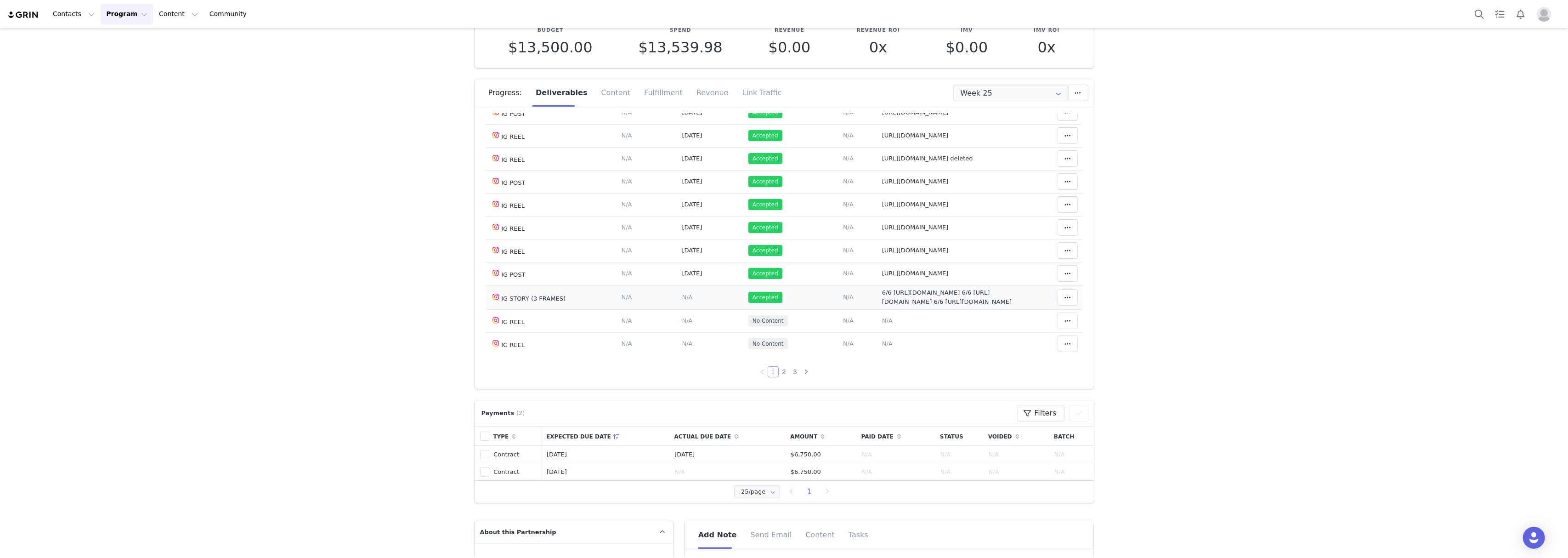
scroll to position [593, 0]
click at [779, 372] on link "2" at bounding box center [784, 372] width 10 height 10
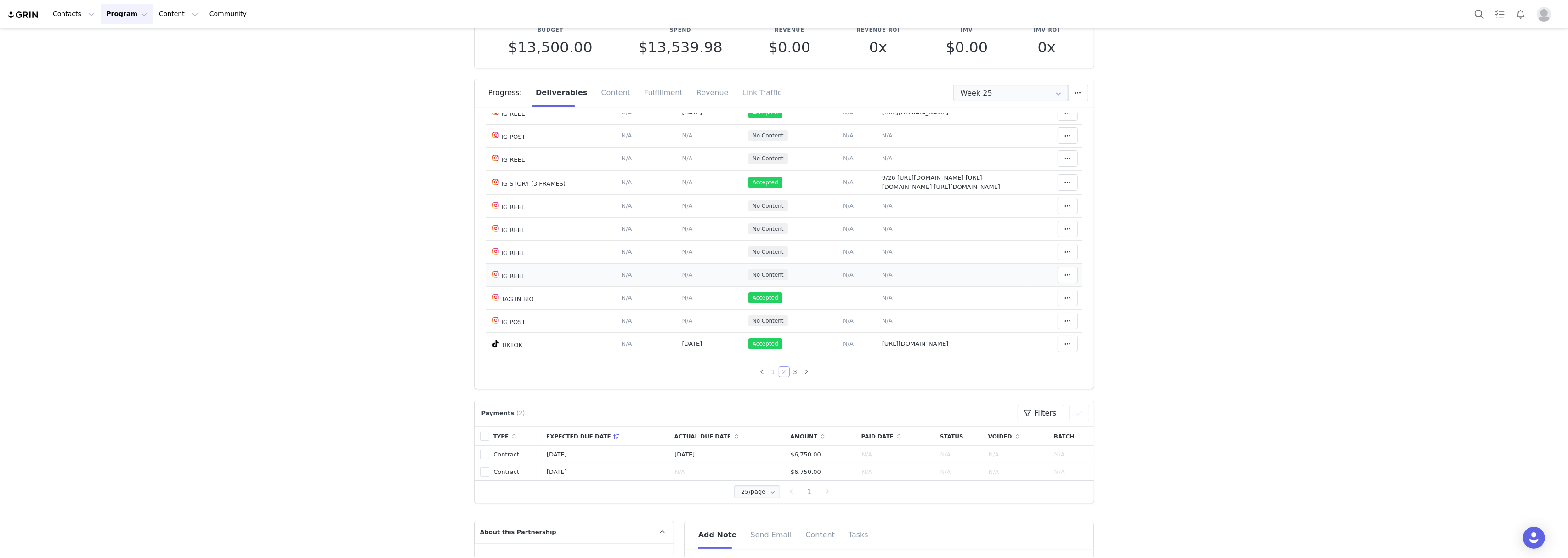
scroll to position [628, 0]
click at [768, 374] on link "1" at bounding box center [773, 372] width 10 height 10
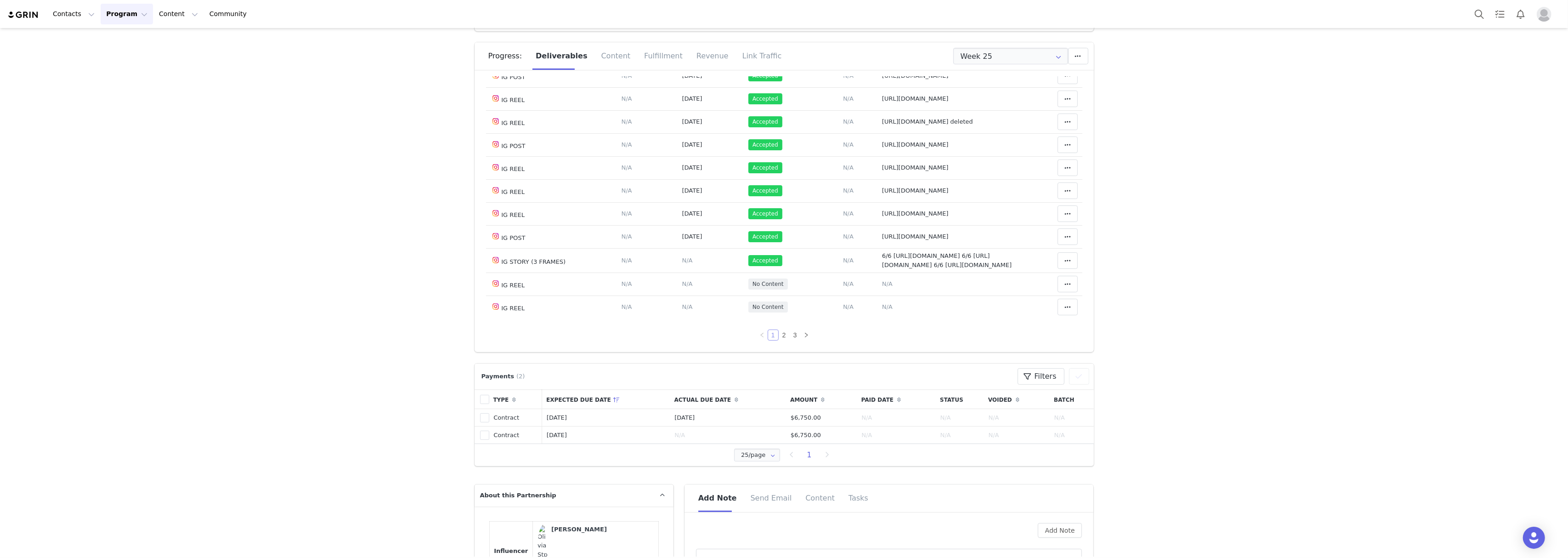
scroll to position [61, 0]
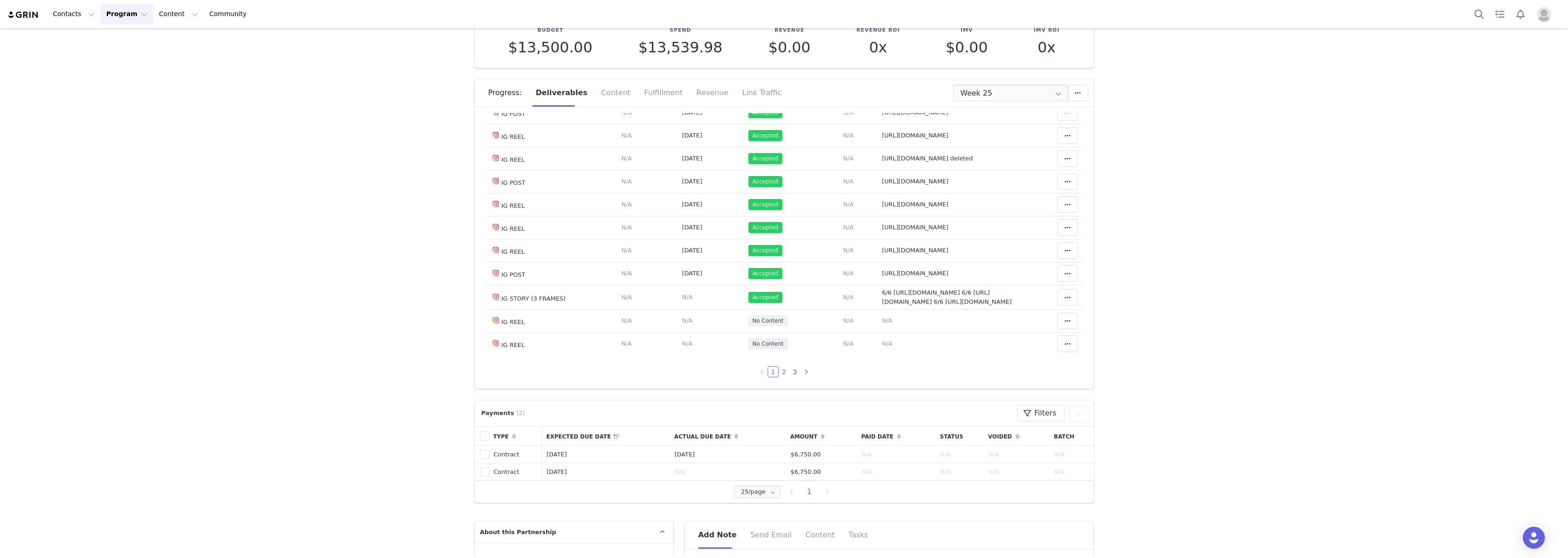
click at [779, 368] on link "2" at bounding box center [784, 372] width 10 height 10
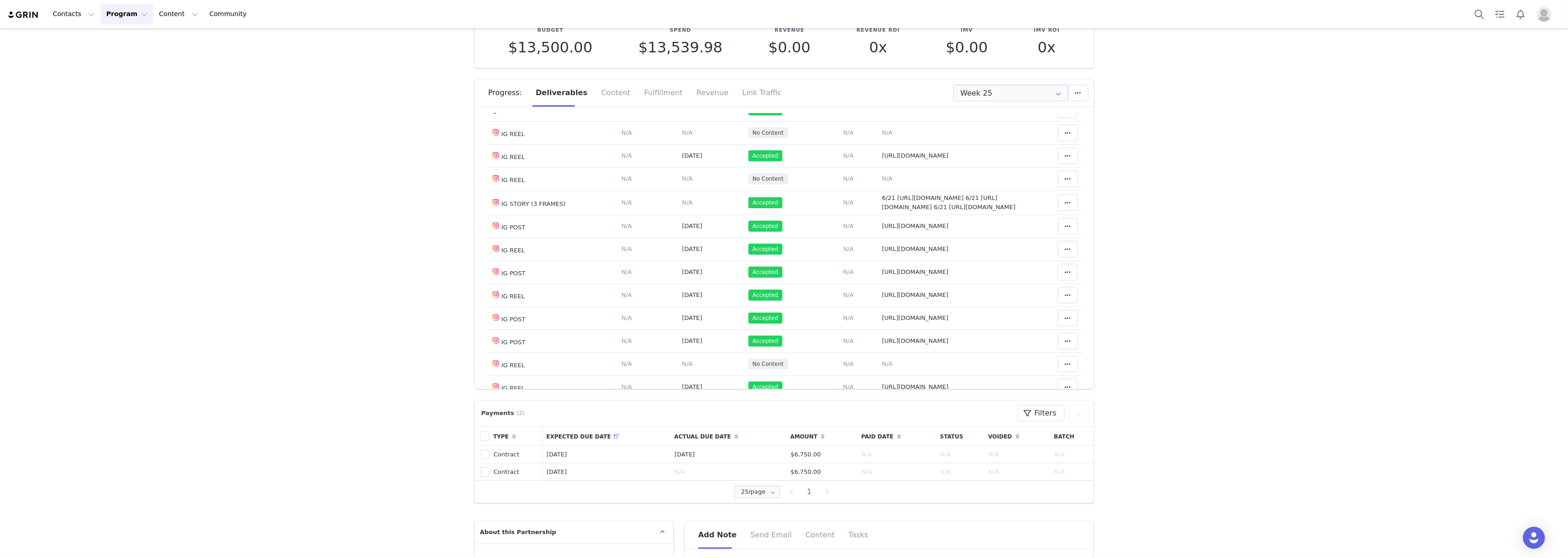
scroll to position [41, 0]
